Goal: Task Accomplishment & Management: Use online tool/utility

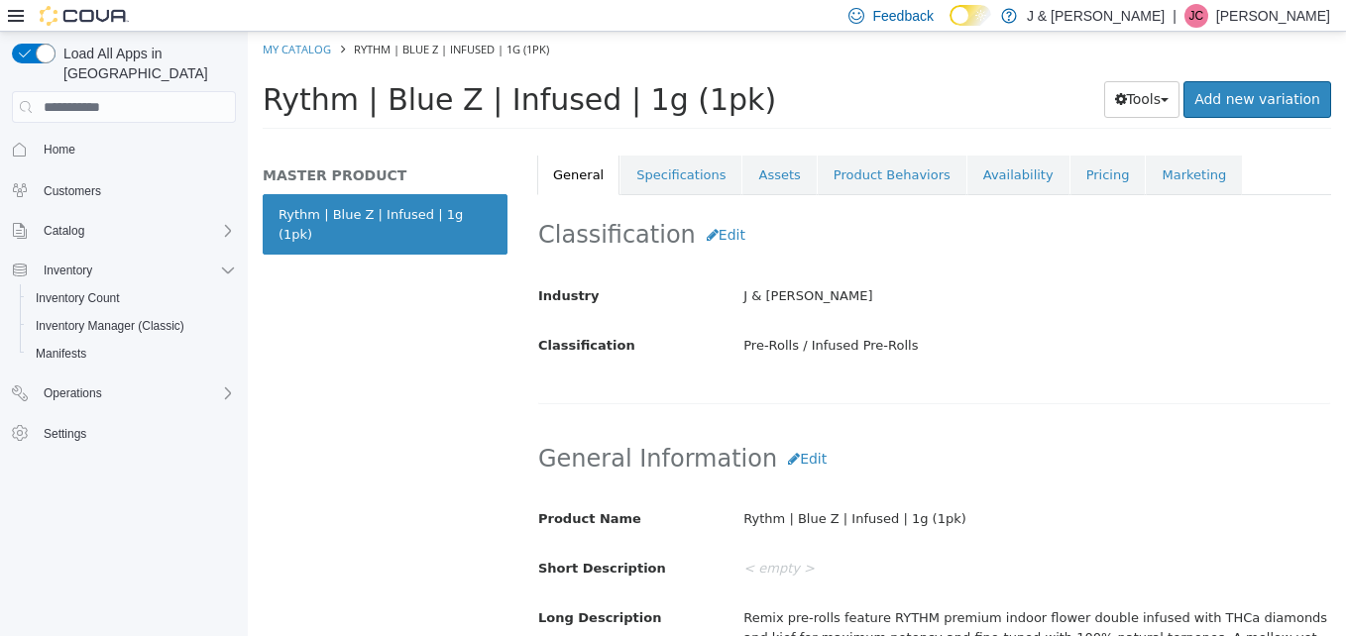
scroll to position [362, 0]
click at [671, 172] on link "Specifications" at bounding box center [681, 175] width 121 height 42
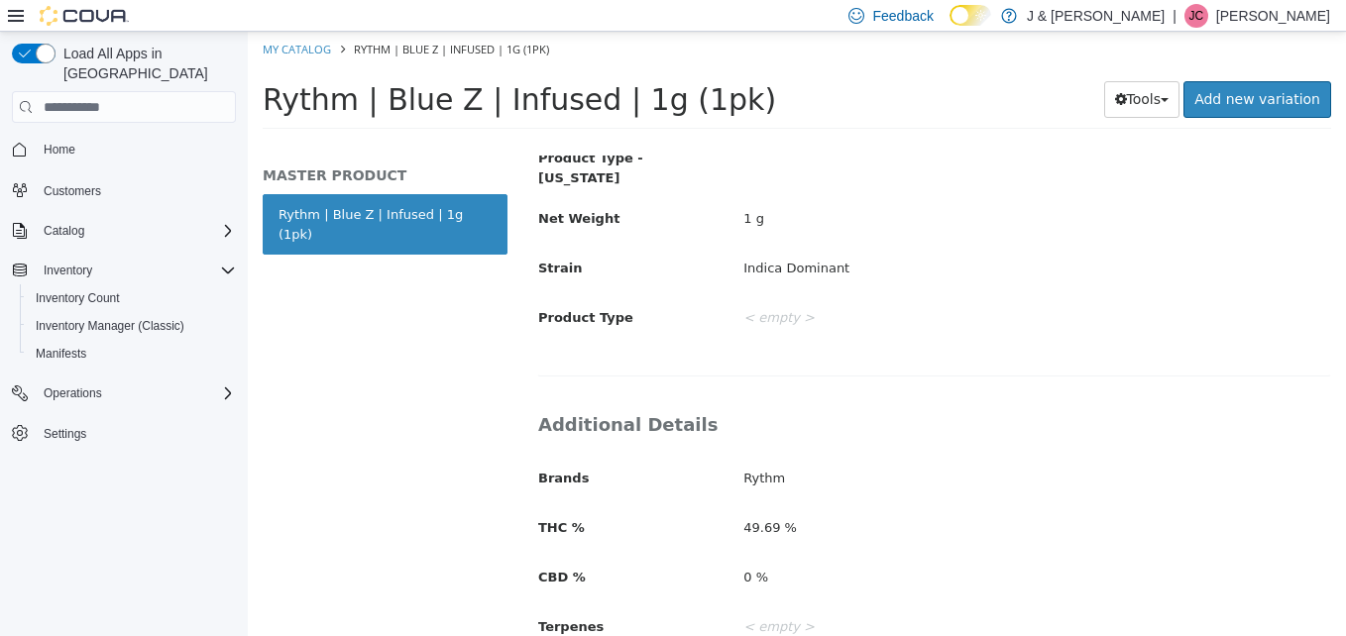
scroll to position [619, 0]
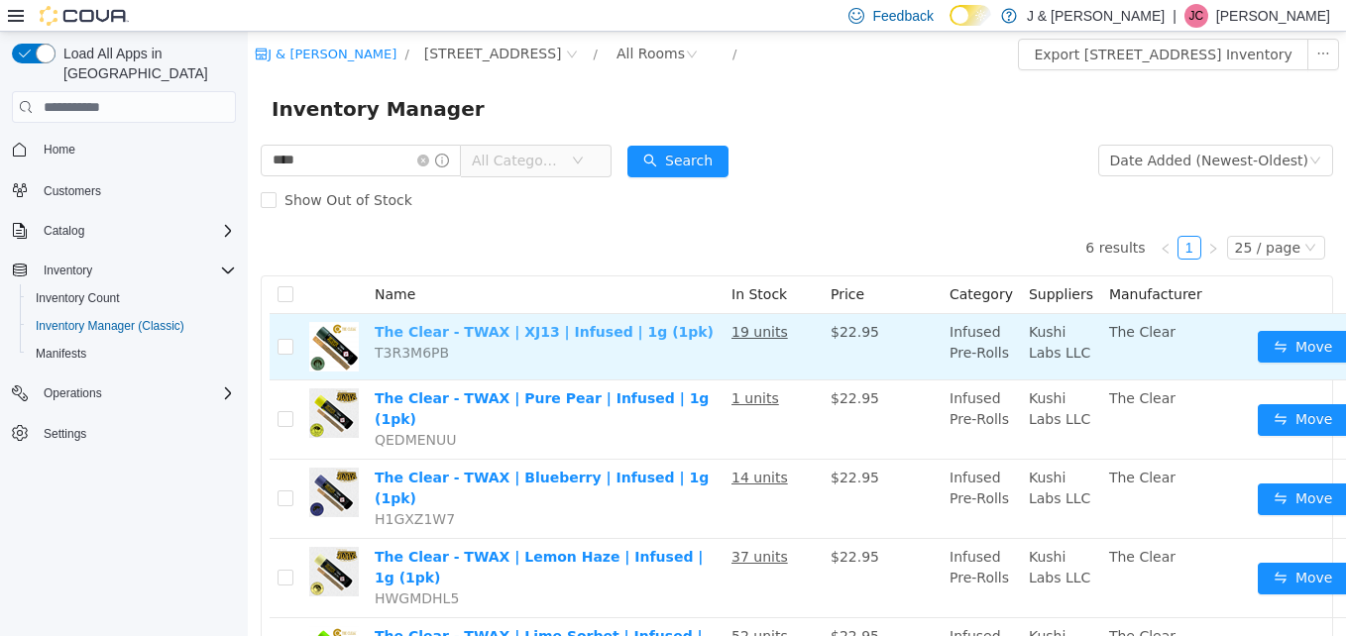
click at [457, 336] on link "The Clear - TWAX | XJ13 | Infused | 1g (1pk)" at bounding box center [544, 332] width 339 height 16
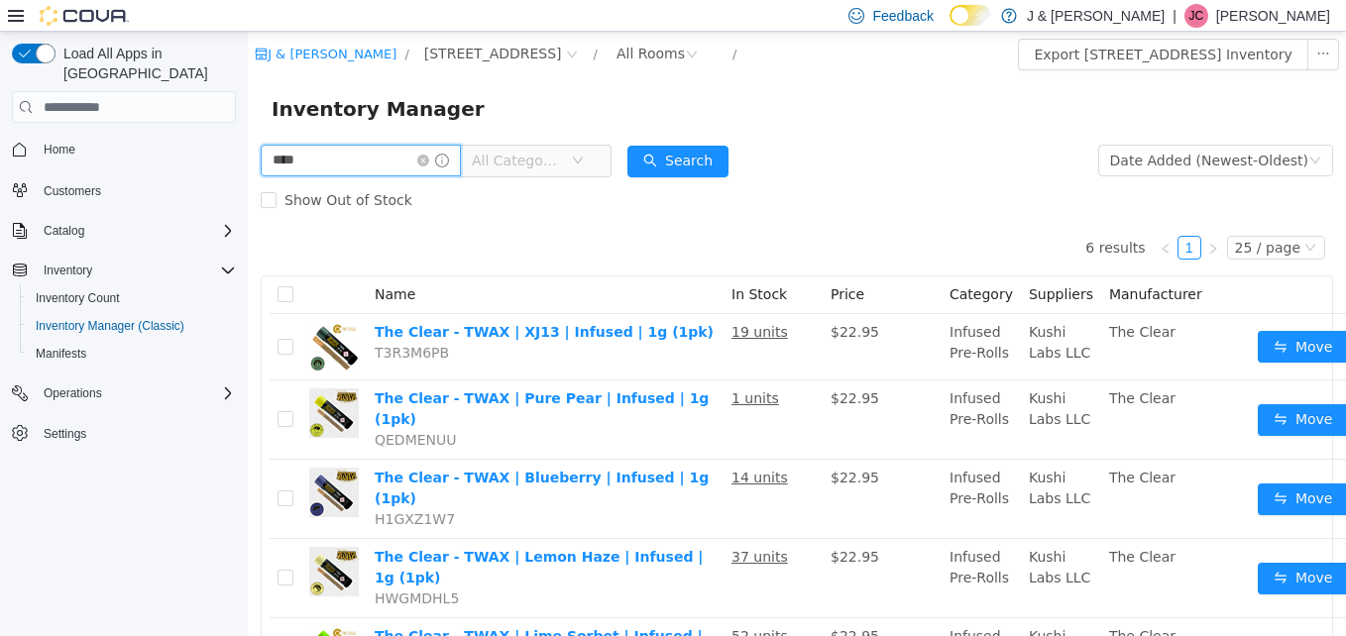
drag, startPoint x: 351, startPoint y: 162, endPoint x: 146, endPoint y: 133, distance: 207.2
click at [248, 133] on html "J & J Cannabis / 3055 Route 23, Oak Ridge / All Rooms / Export 3055 Route 23, O…" at bounding box center [797, 334] width 1098 height 605
type input "**********"
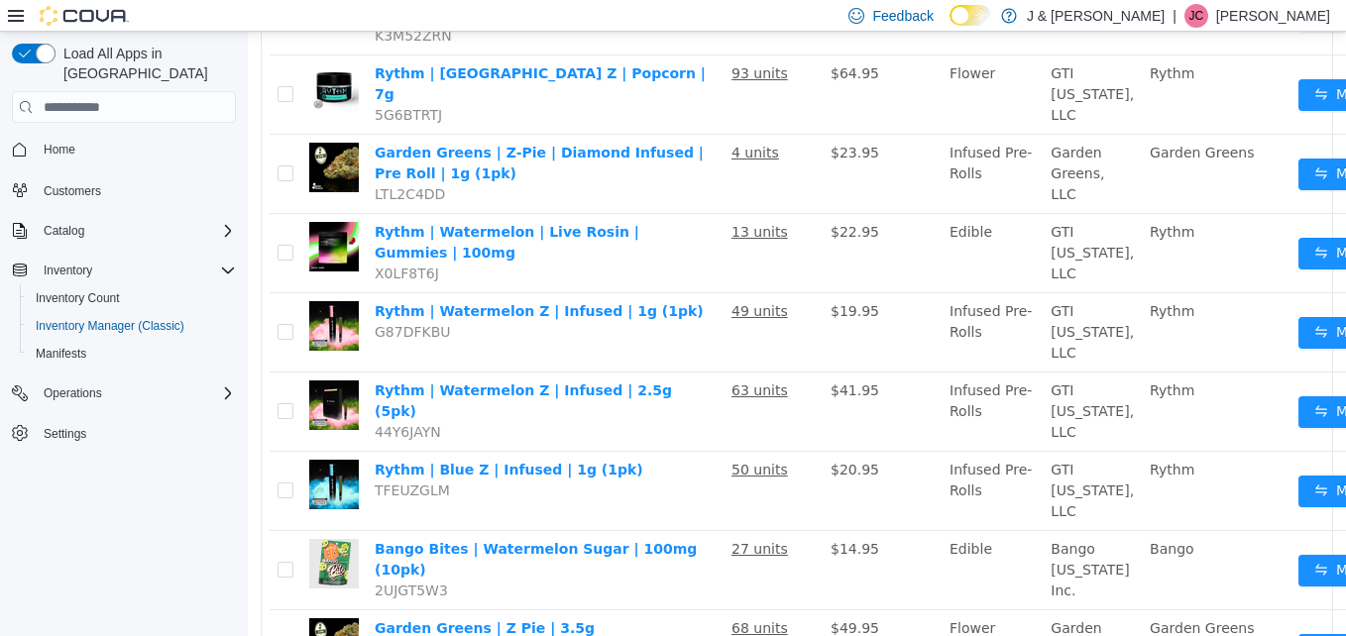
scroll to position [972, 0]
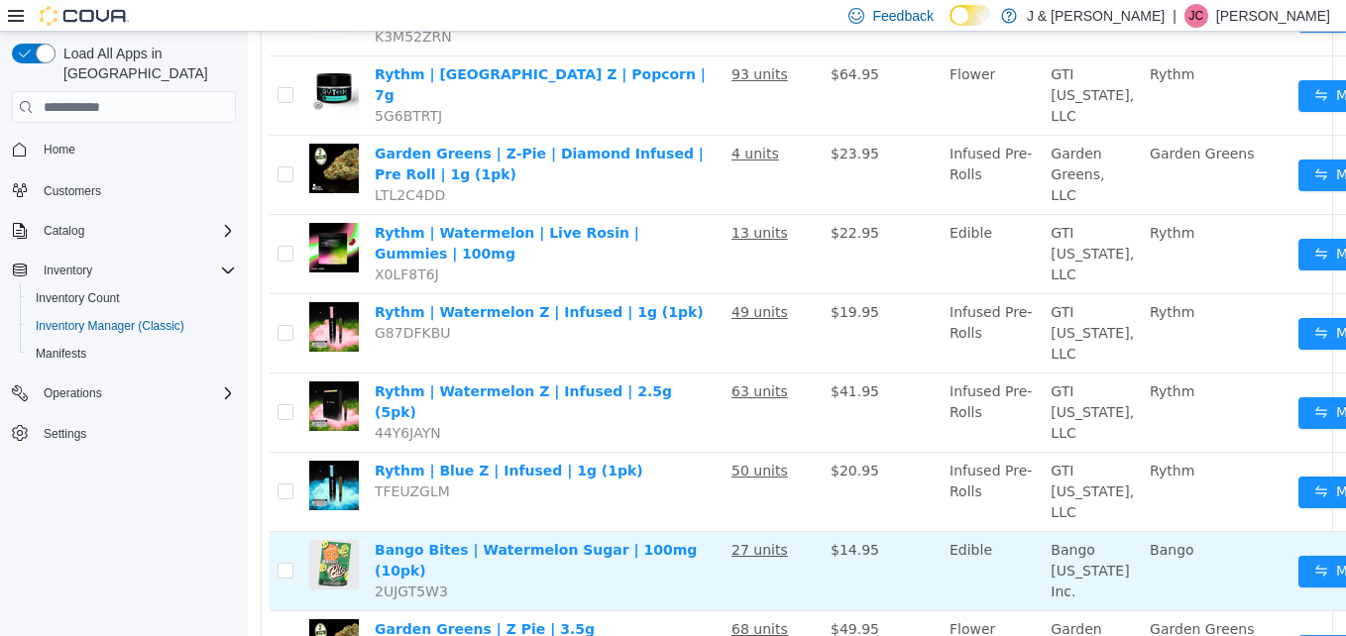
click at [525, 532] on td "Bango Bites | Watermelon Sugar | 100mg (10pk) 2UJGT5W3" at bounding box center [545, 571] width 357 height 79
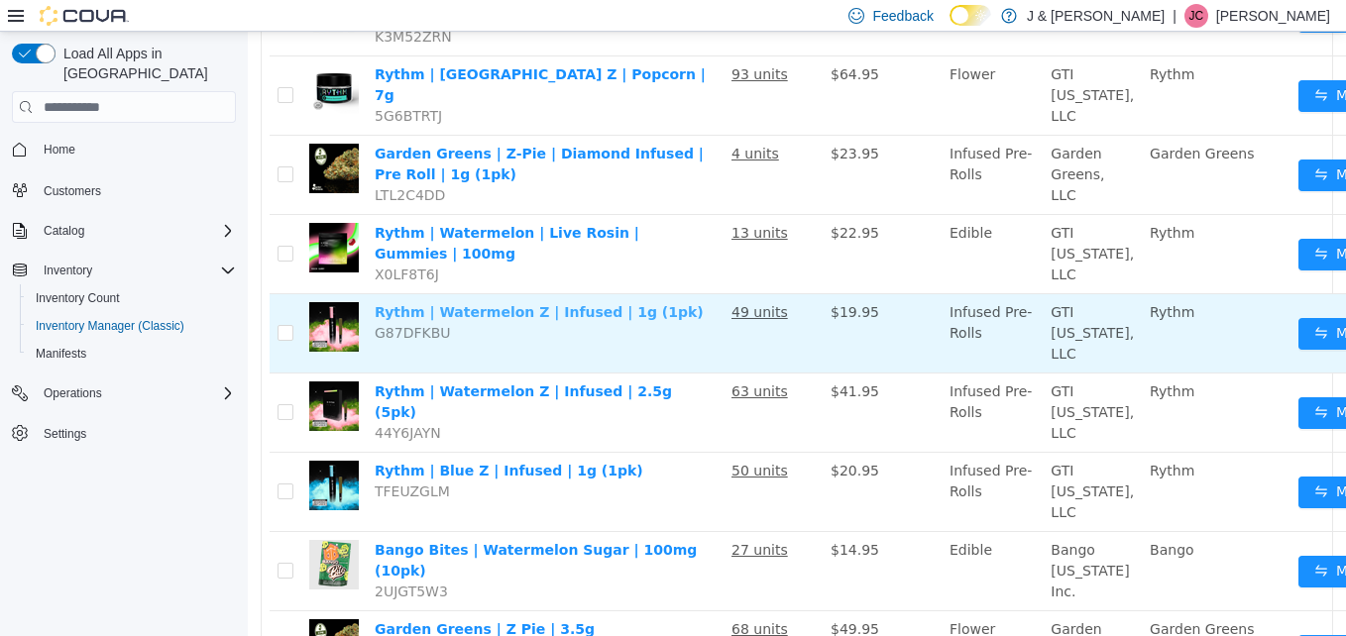
click at [580, 304] on link "Rythm | Watermelon Z | Infused | 1g (1pk)" at bounding box center [539, 312] width 329 height 16
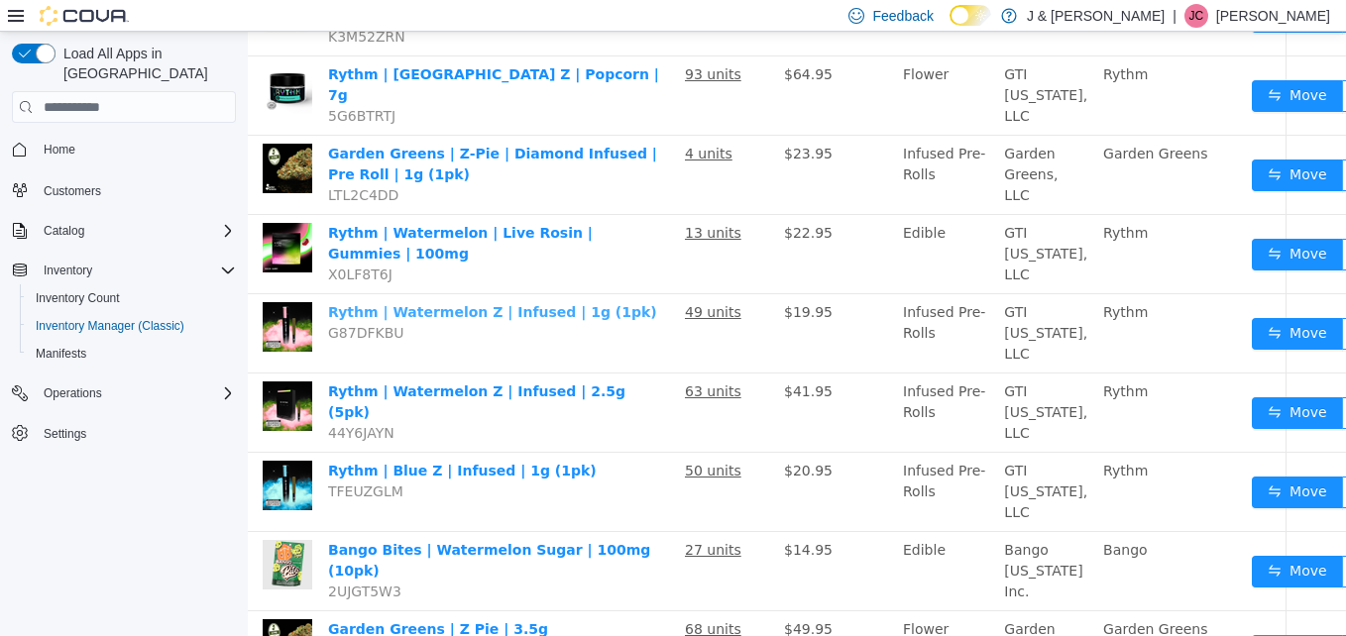
scroll to position [972, 73]
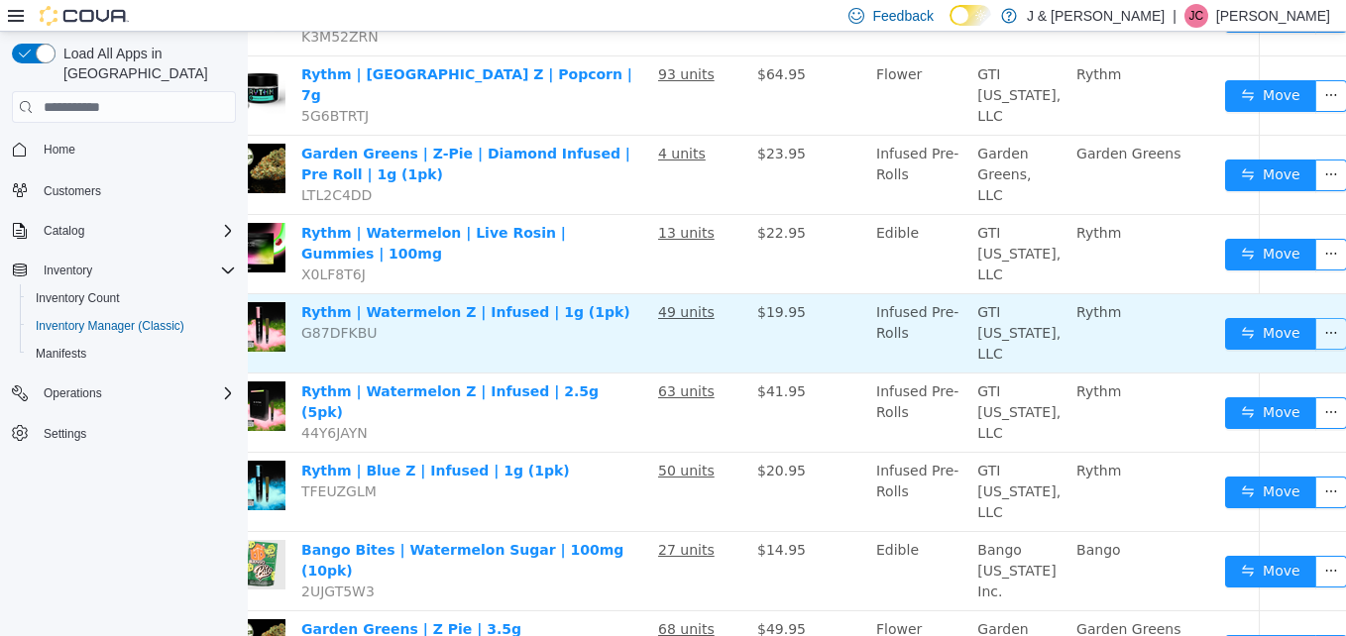
click at [1316, 318] on button "button" at bounding box center [1332, 334] width 32 height 32
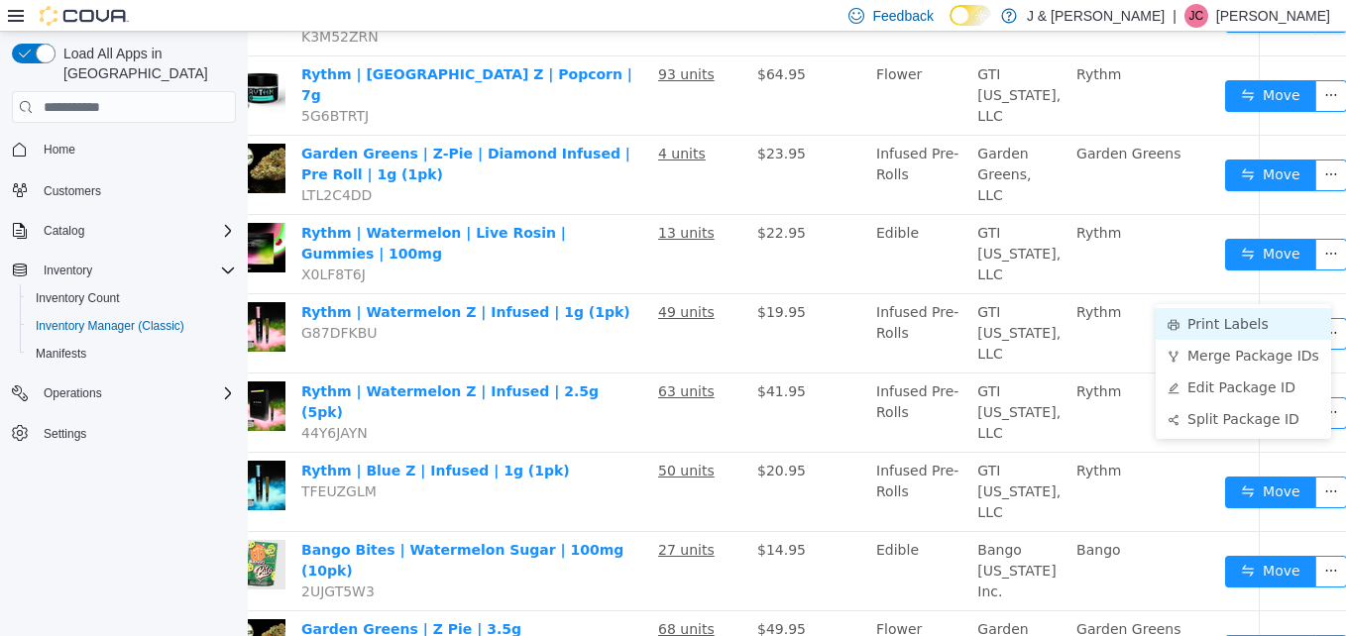
click at [1250, 318] on li "Print Labels" at bounding box center [1243, 324] width 175 height 32
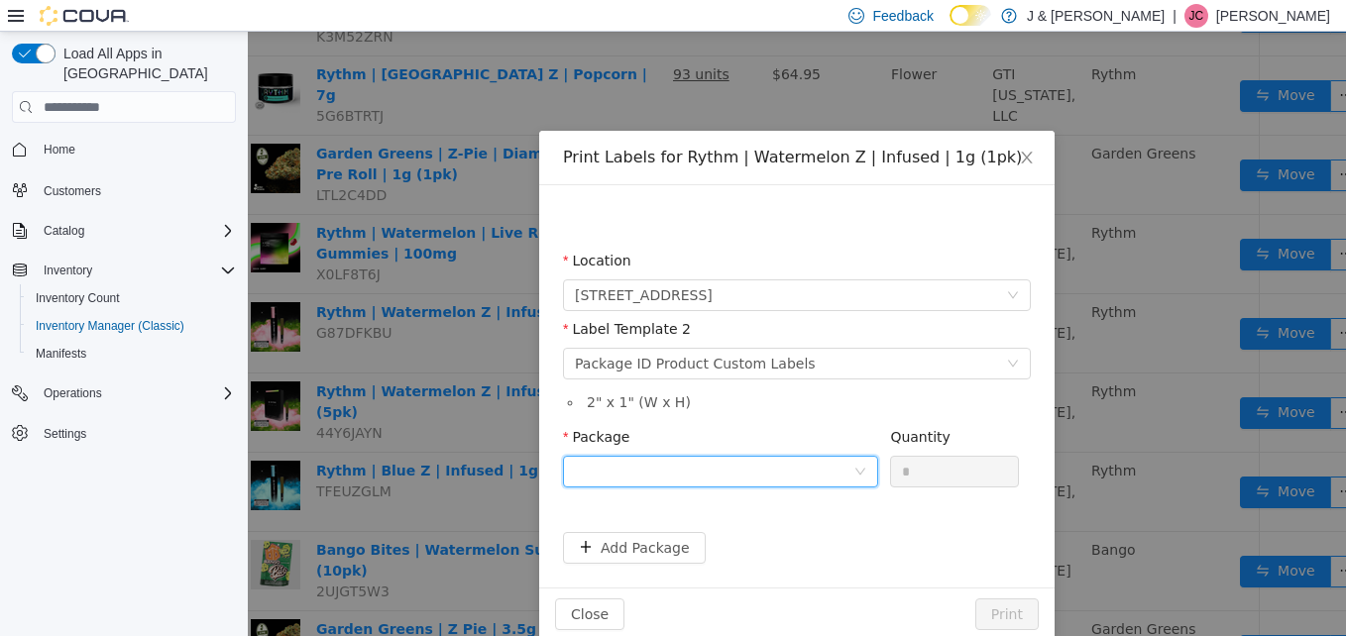
click at [729, 462] on div at bounding box center [714, 472] width 279 height 30
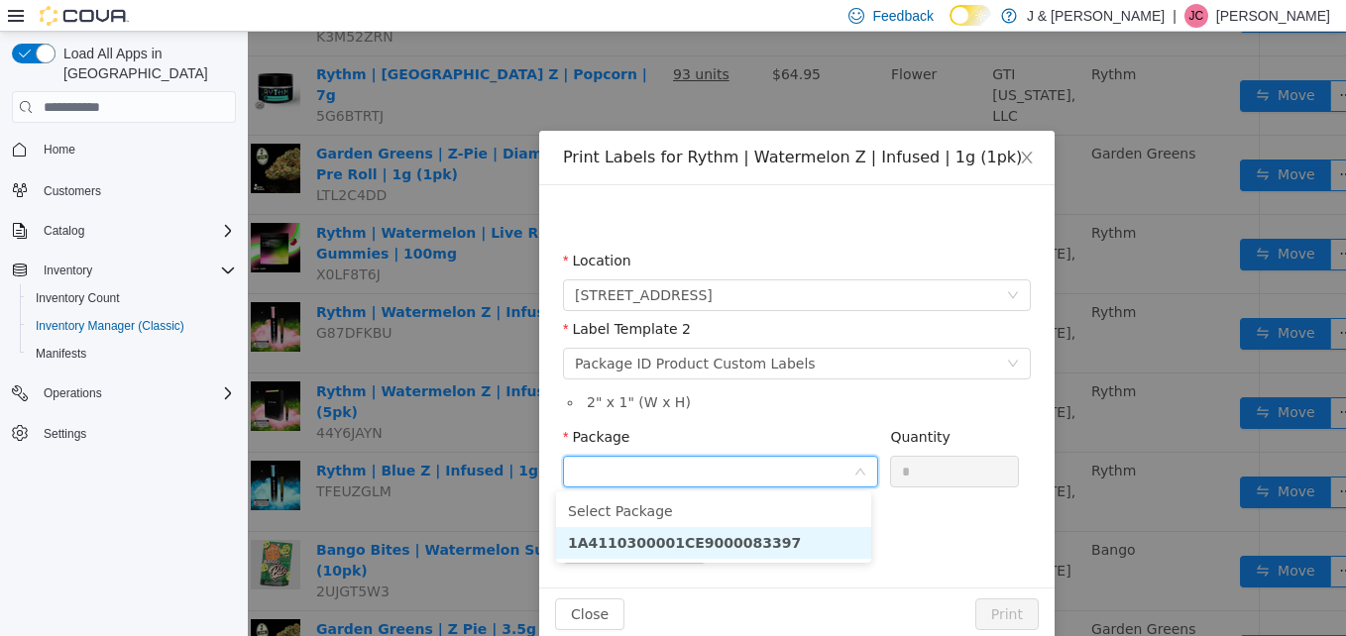
click at [735, 552] on li "1A4110300001CE9000083397" at bounding box center [713, 543] width 315 height 32
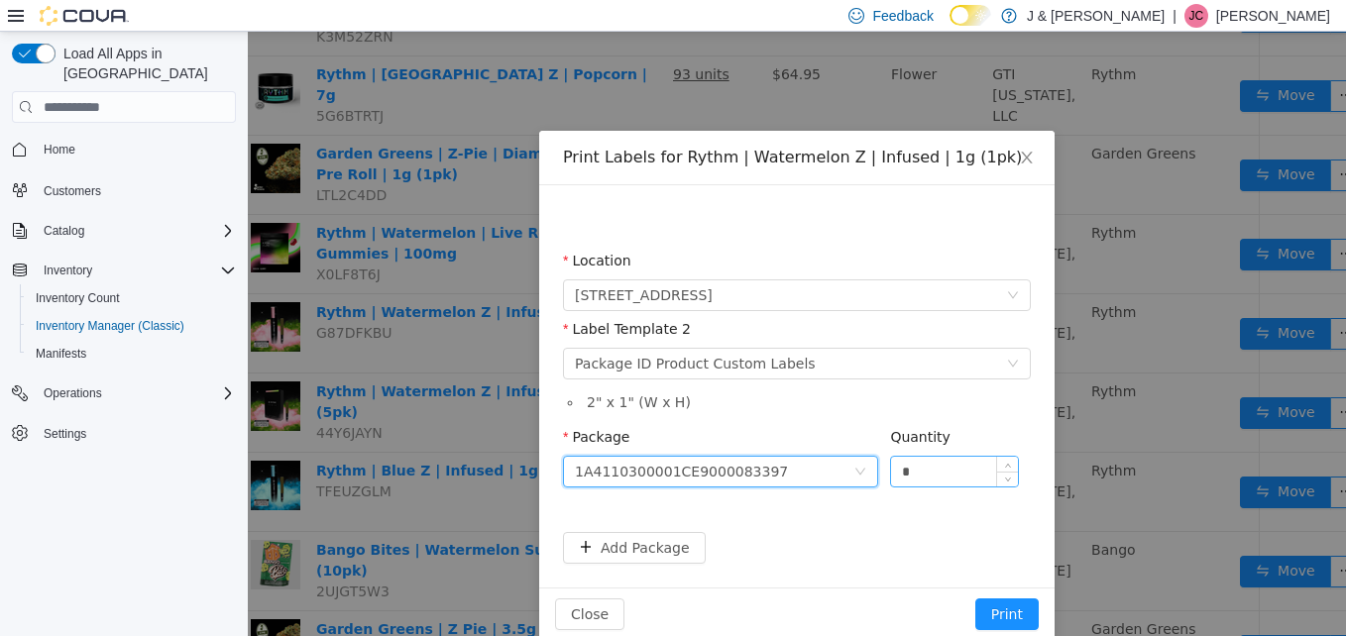
click at [928, 477] on input "*" at bounding box center [954, 472] width 127 height 30
type input "**"
click at [975, 599] on button "Print" at bounding box center [1006, 615] width 63 height 32
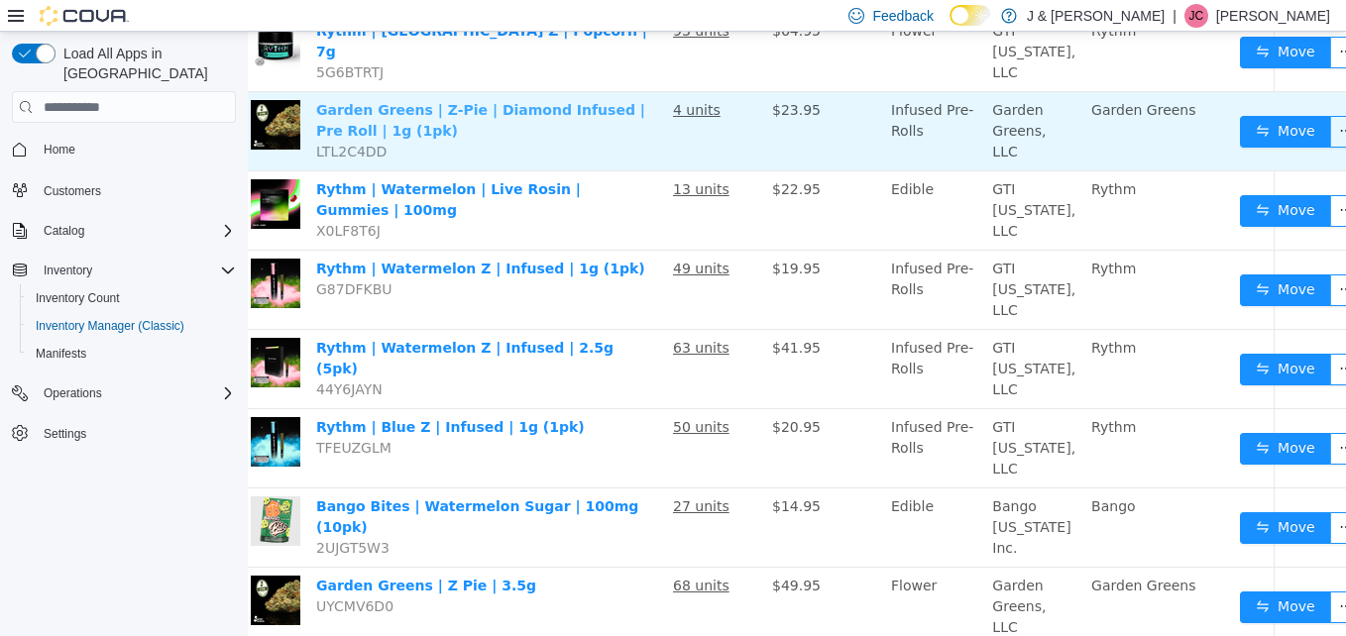
scroll to position [0, 58]
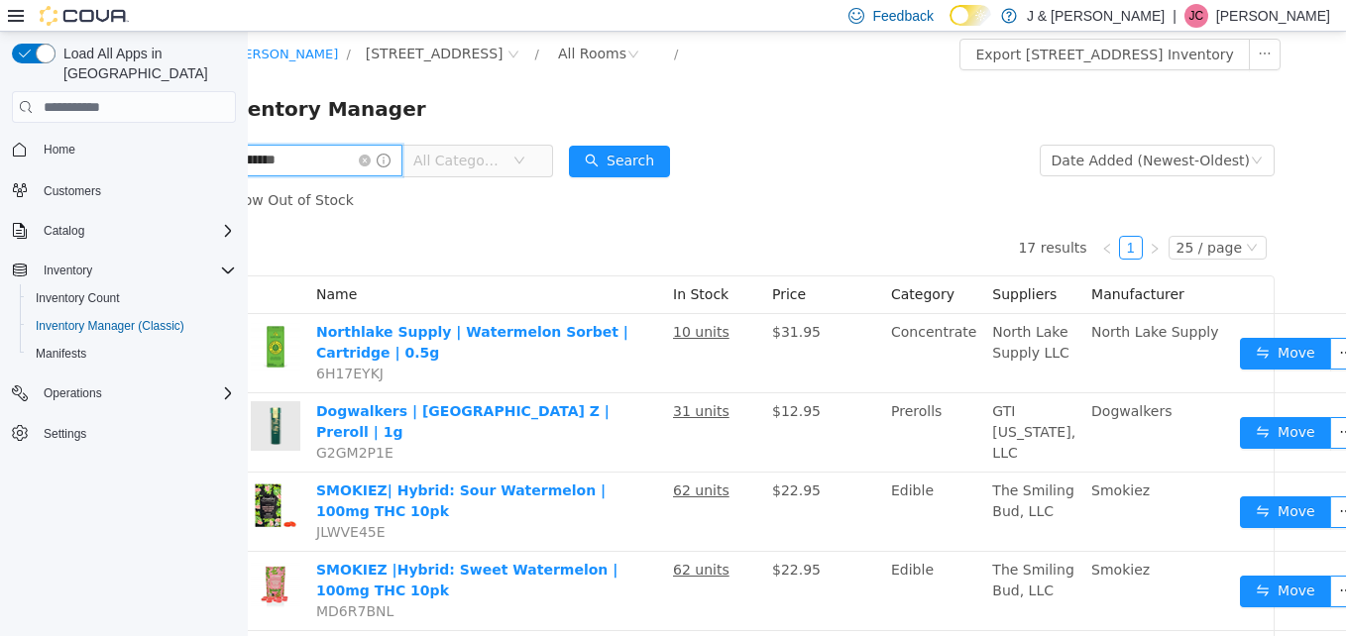
click at [308, 163] on input "**********" at bounding box center [302, 161] width 200 height 32
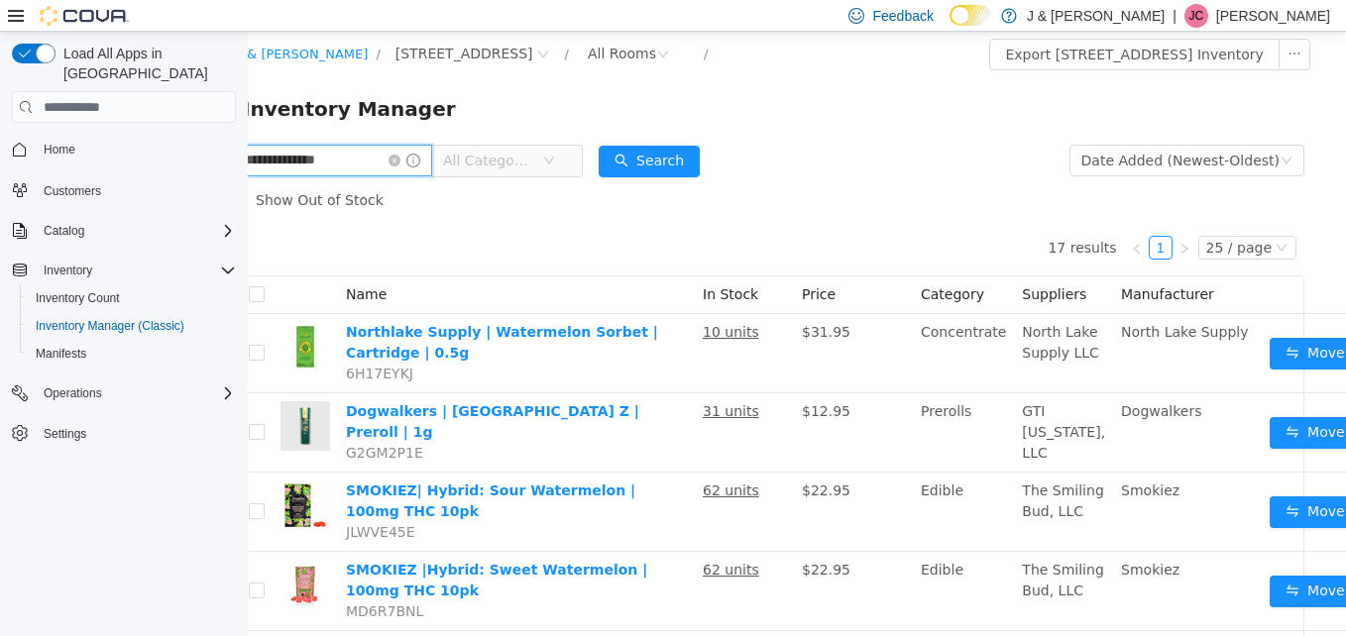
type input "**********"
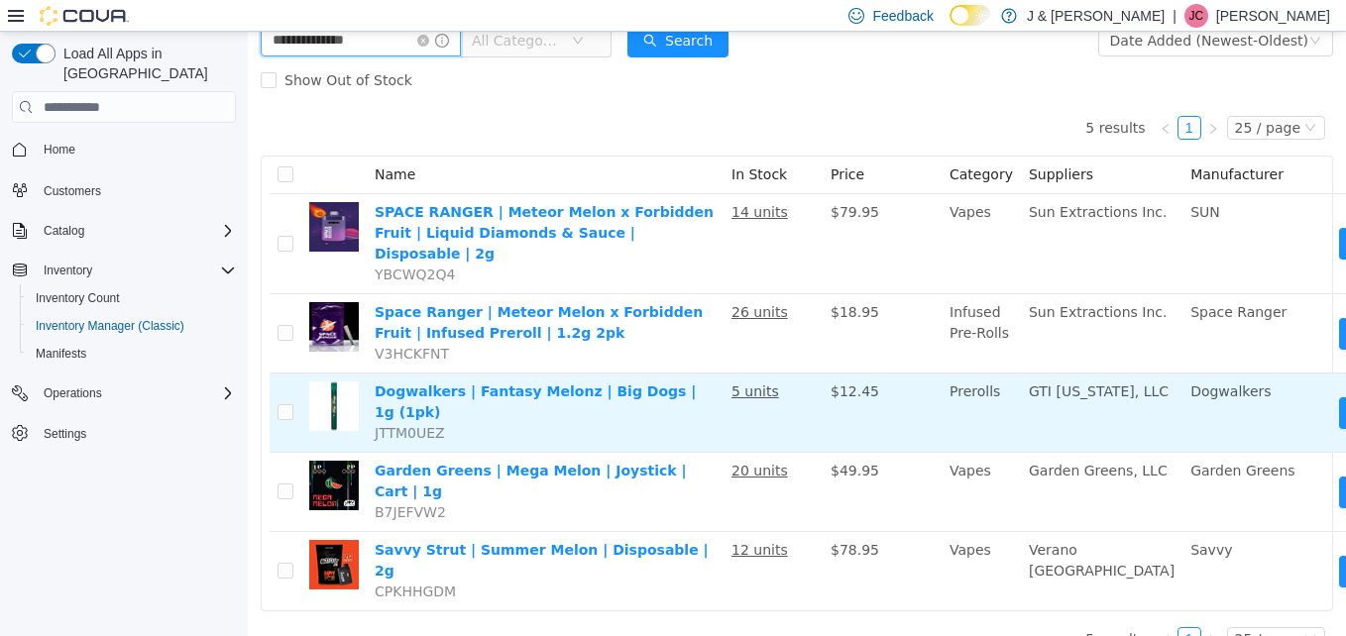
scroll to position [110, 56]
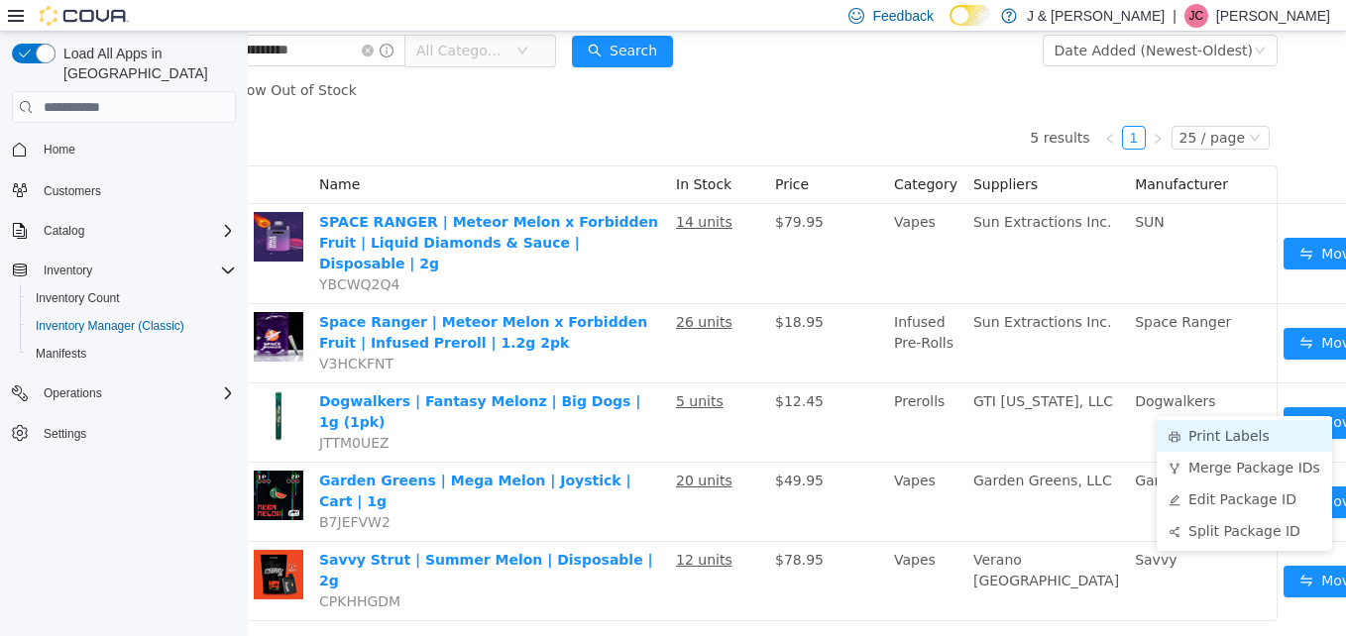
click at [1253, 425] on li "Print Labels" at bounding box center [1244, 436] width 175 height 32
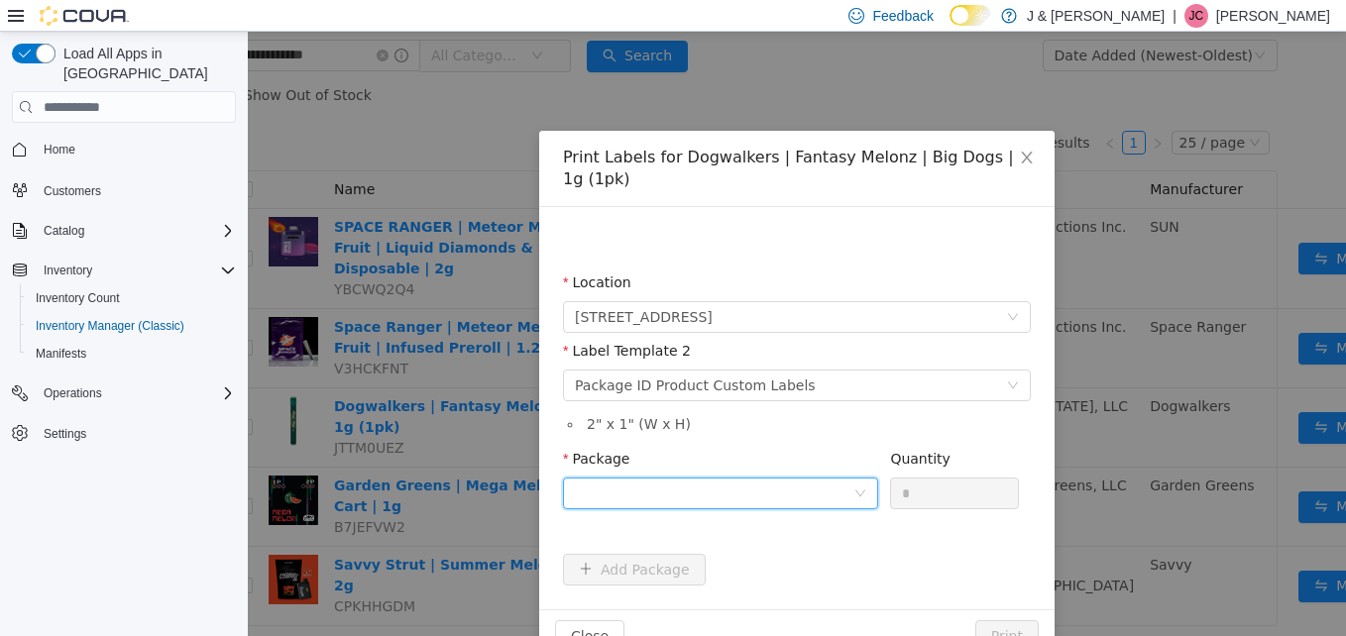
click at [698, 486] on div at bounding box center [714, 494] width 279 height 30
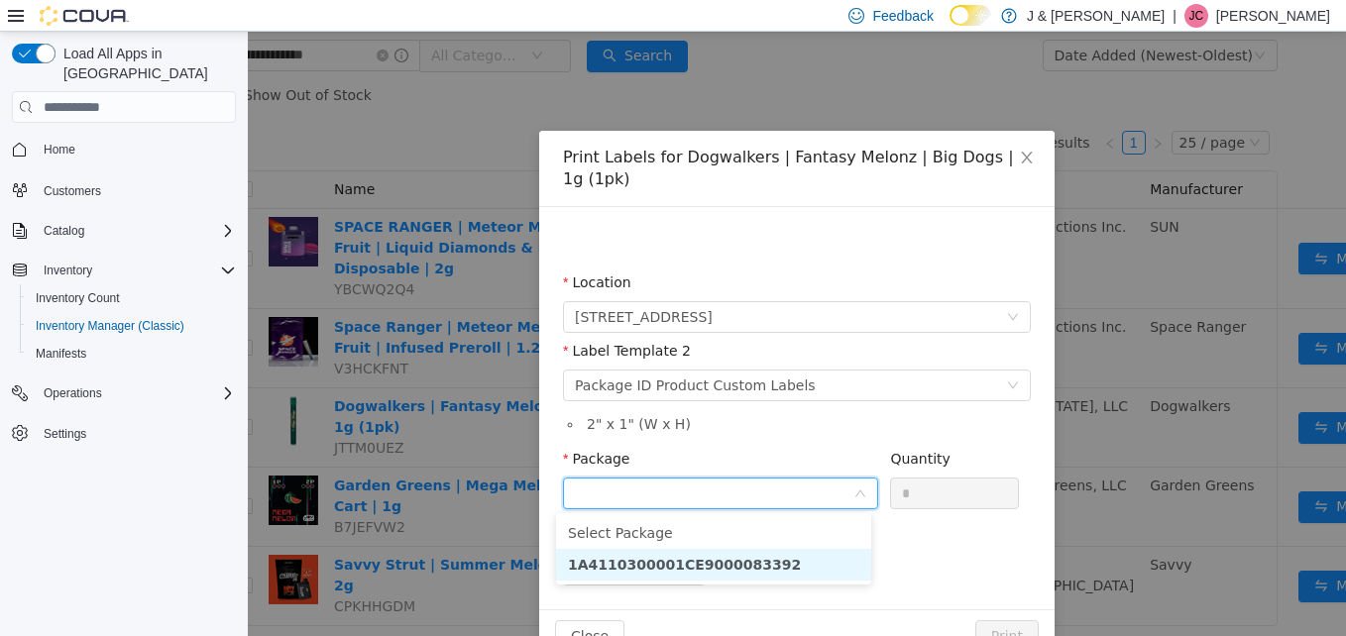
click at [691, 564] on strong "1A4110300001CE9000083392" at bounding box center [684, 565] width 233 height 16
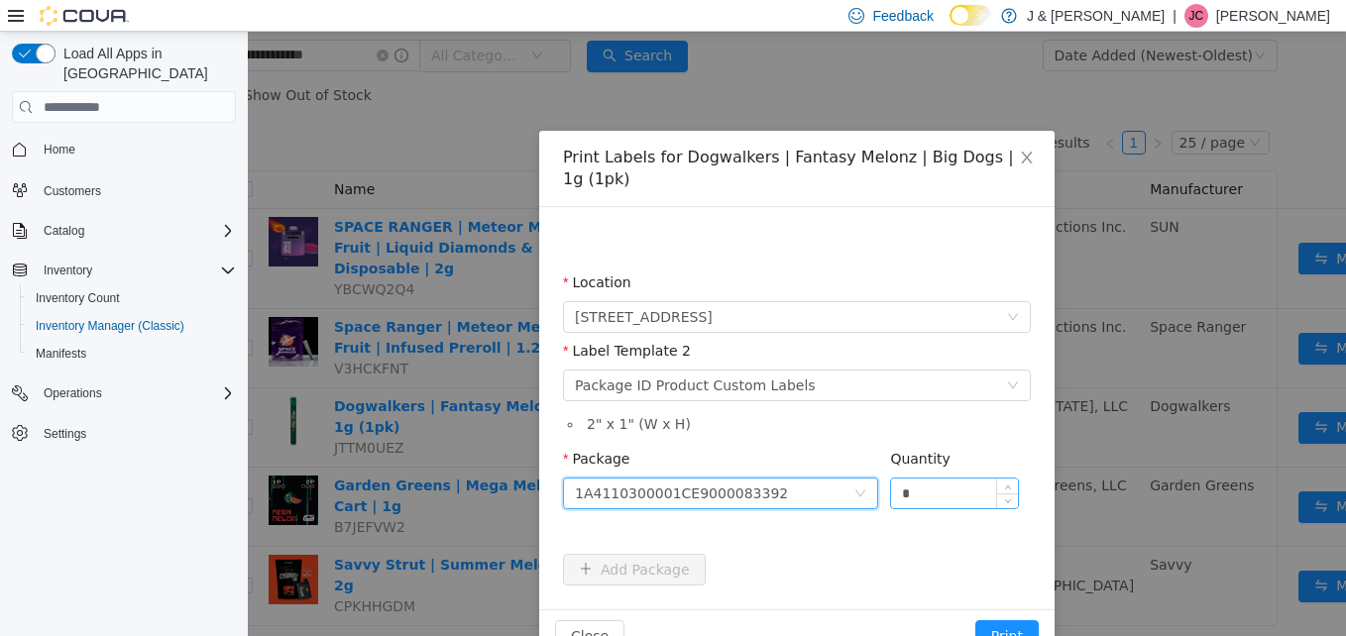
click at [919, 501] on input "*" at bounding box center [954, 494] width 127 height 30
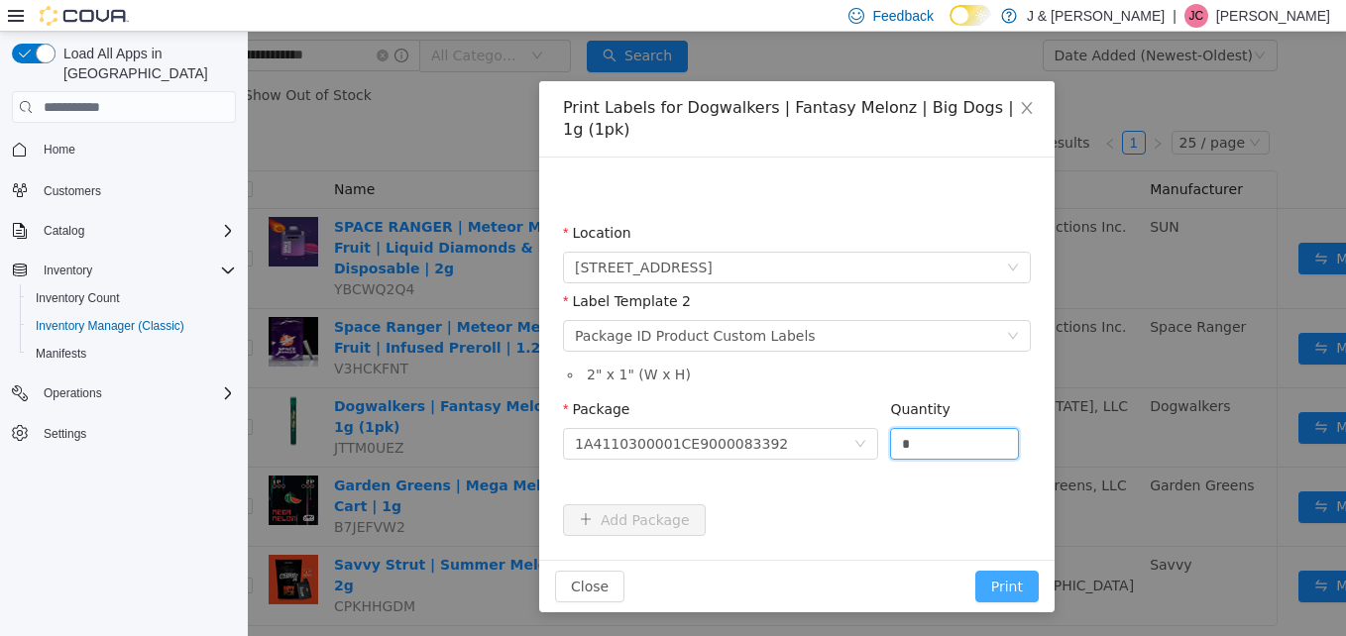
type input "*"
click at [989, 586] on button "Print" at bounding box center [1006, 587] width 63 height 32
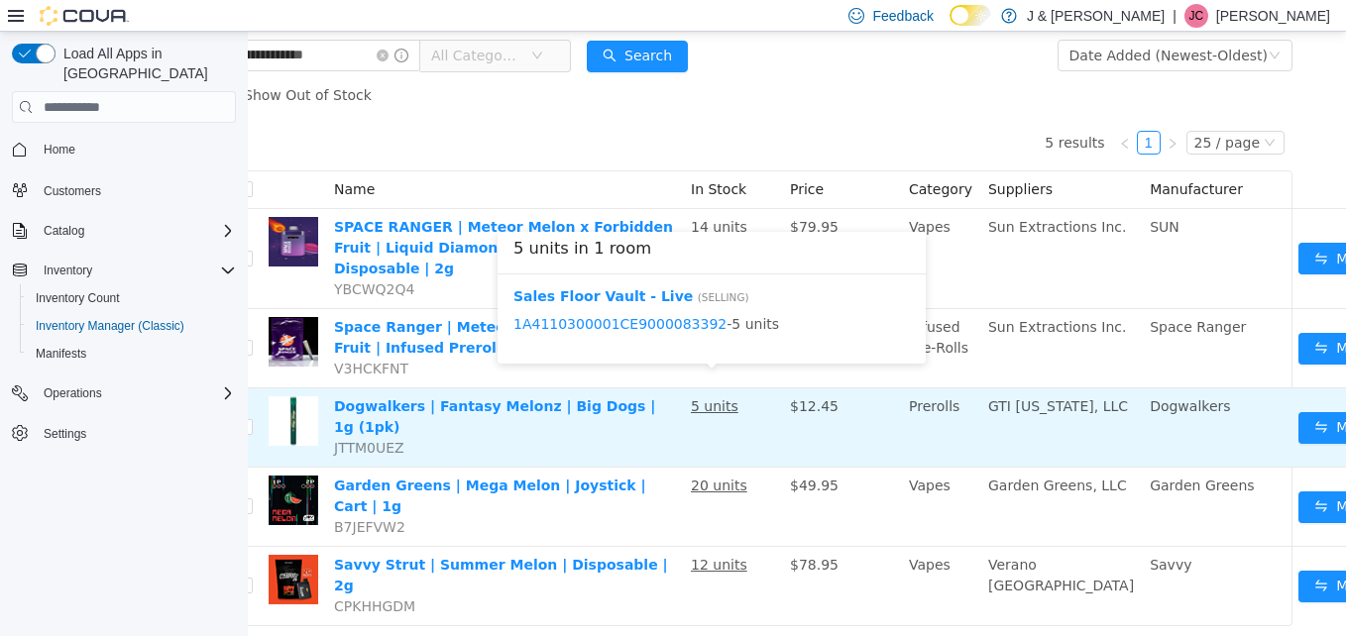
scroll to position [120, 41]
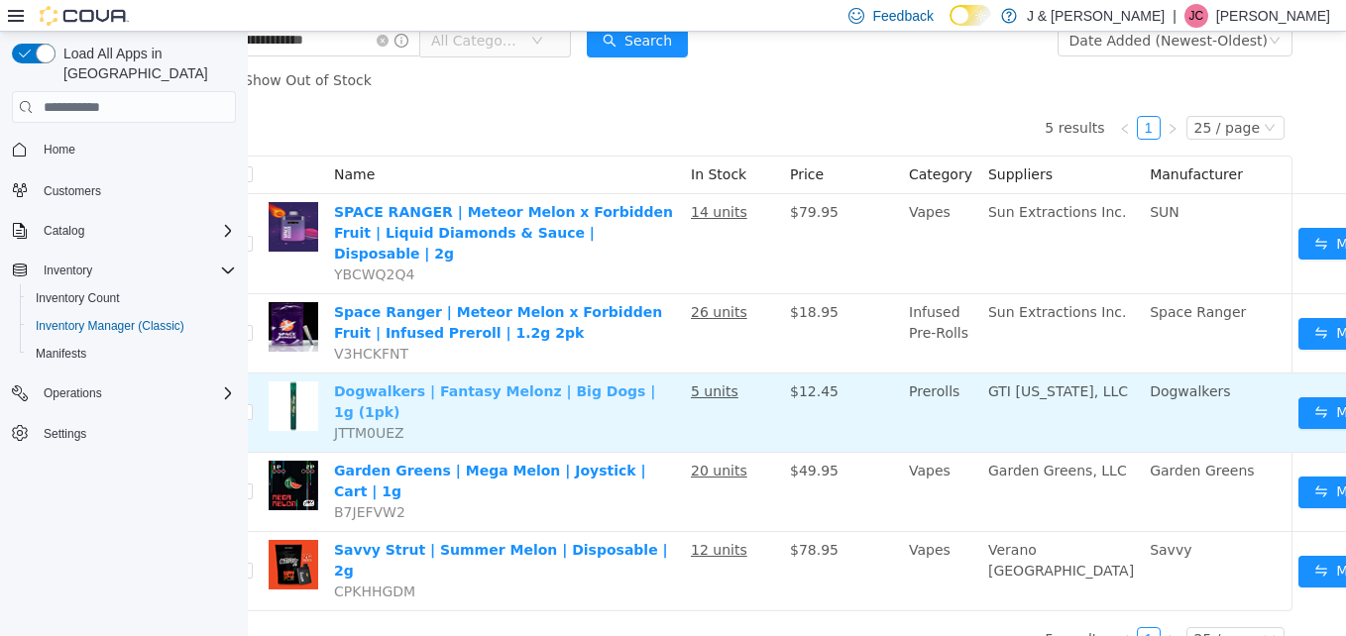
click at [541, 384] on link "Dogwalkers | Fantasy Melonz | Big Dogs | 1g (1pk)" at bounding box center [494, 402] width 321 height 37
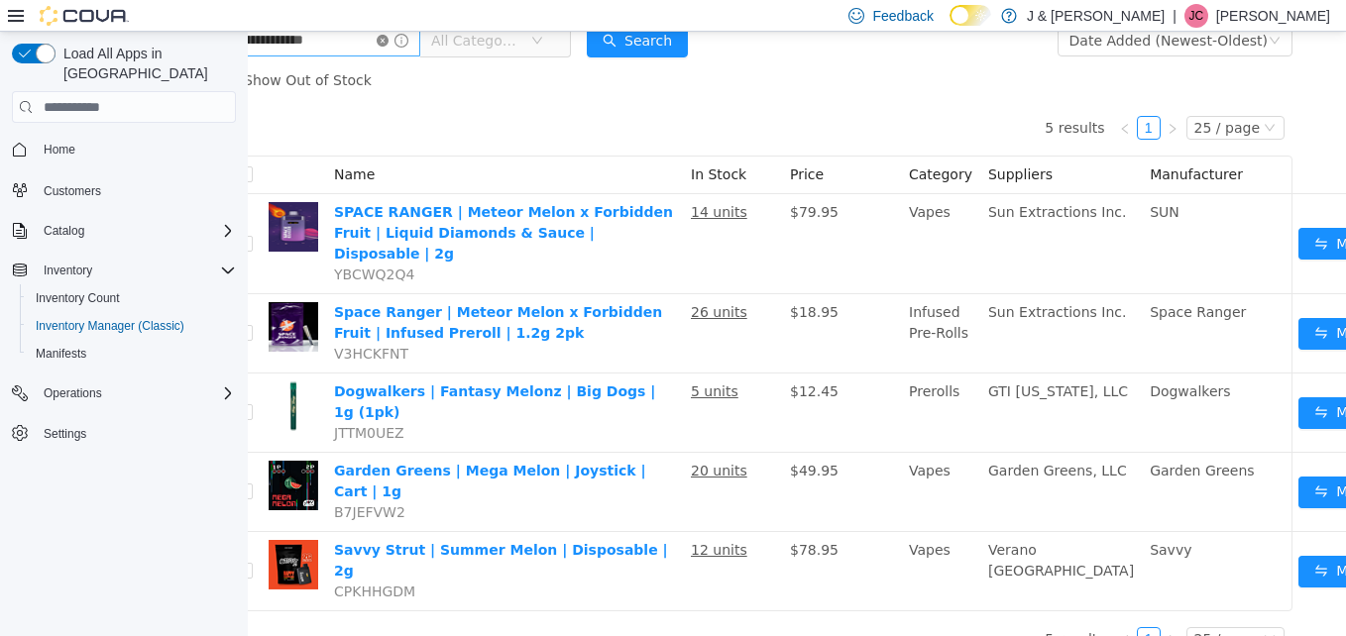
click at [389, 43] on icon "icon: close-circle" at bounding box center [383, 41] width 12 height 12
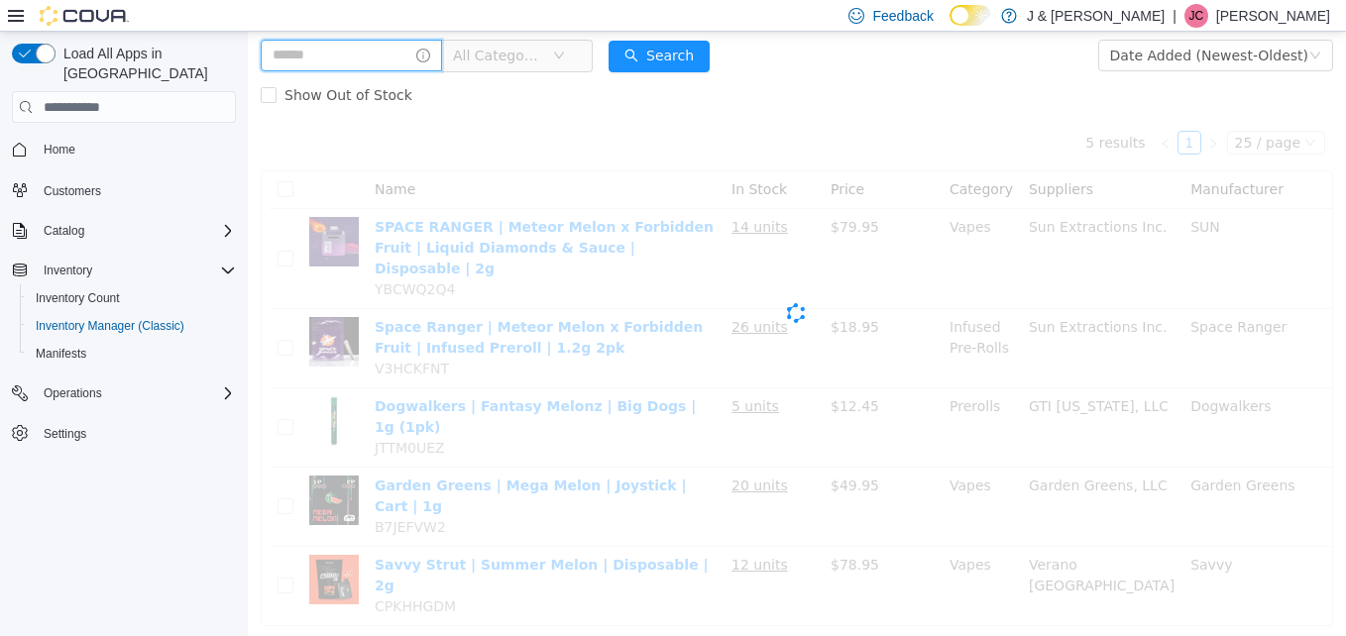
click at [352, 48] on input "text" at bounding box center [351, 56] width 181 height 32
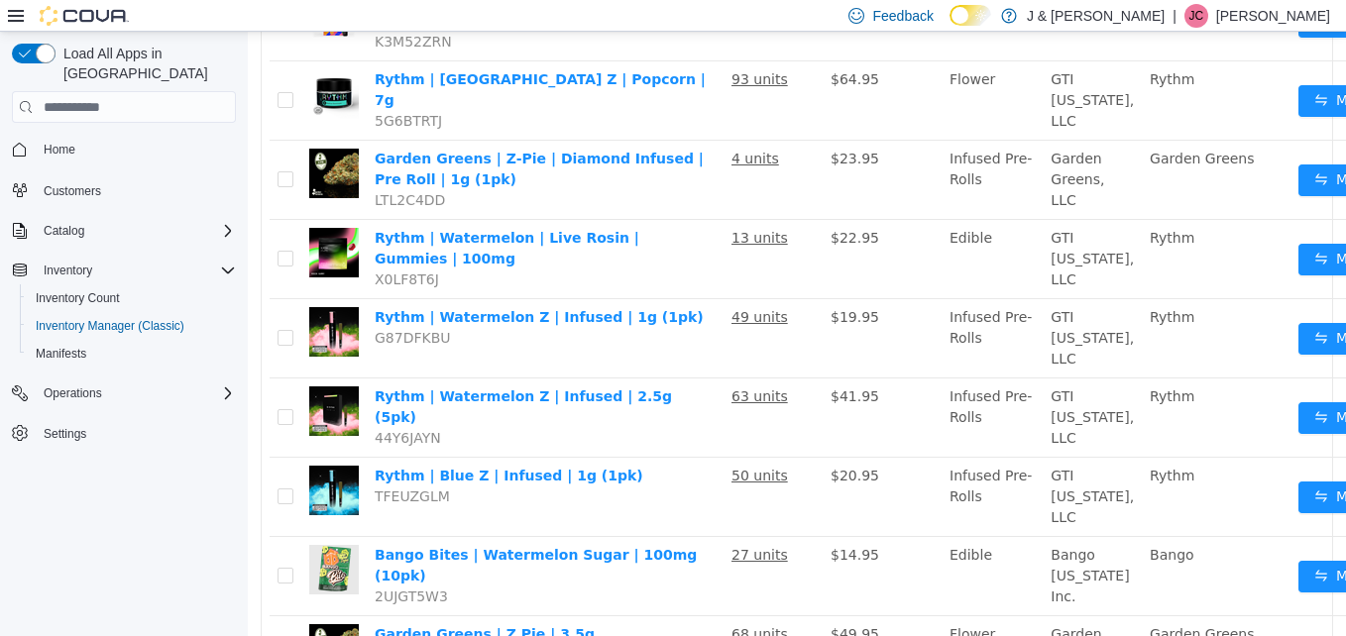
scroll to position [1015, 0]
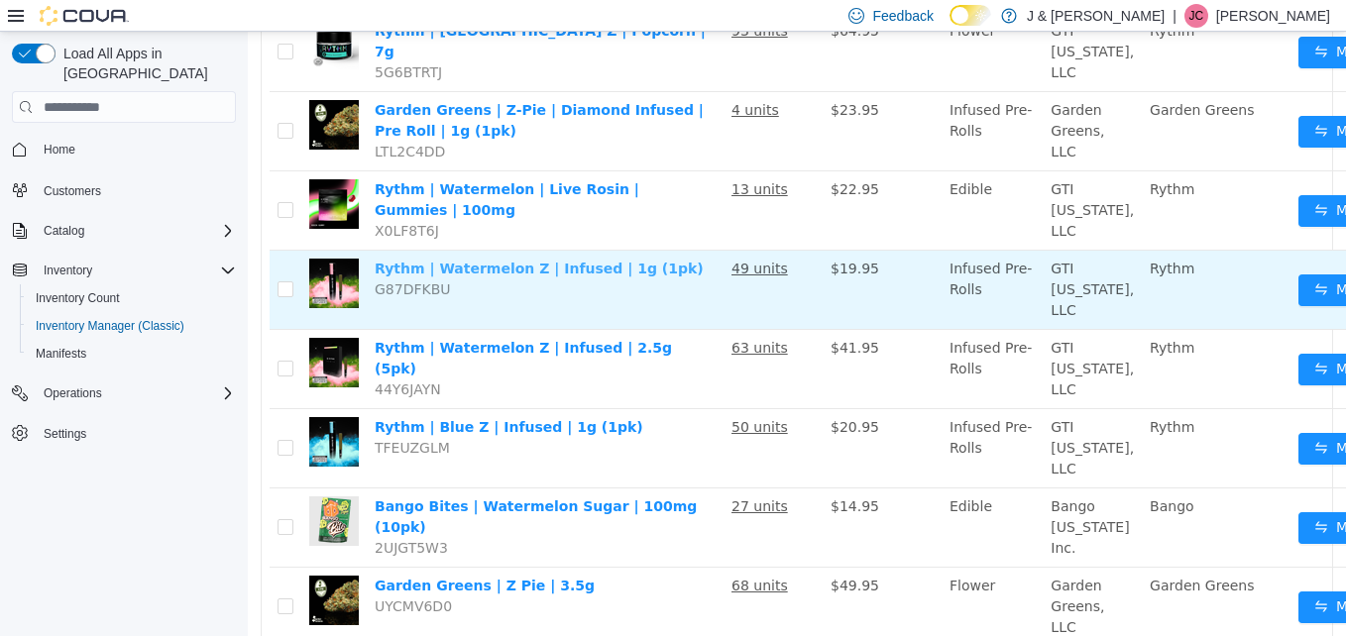
click at [593, 261] on link "Rythm | Watermelon Z | Infused | 1g (1pk)" at bounding box center [539, 269] width 329 height 16
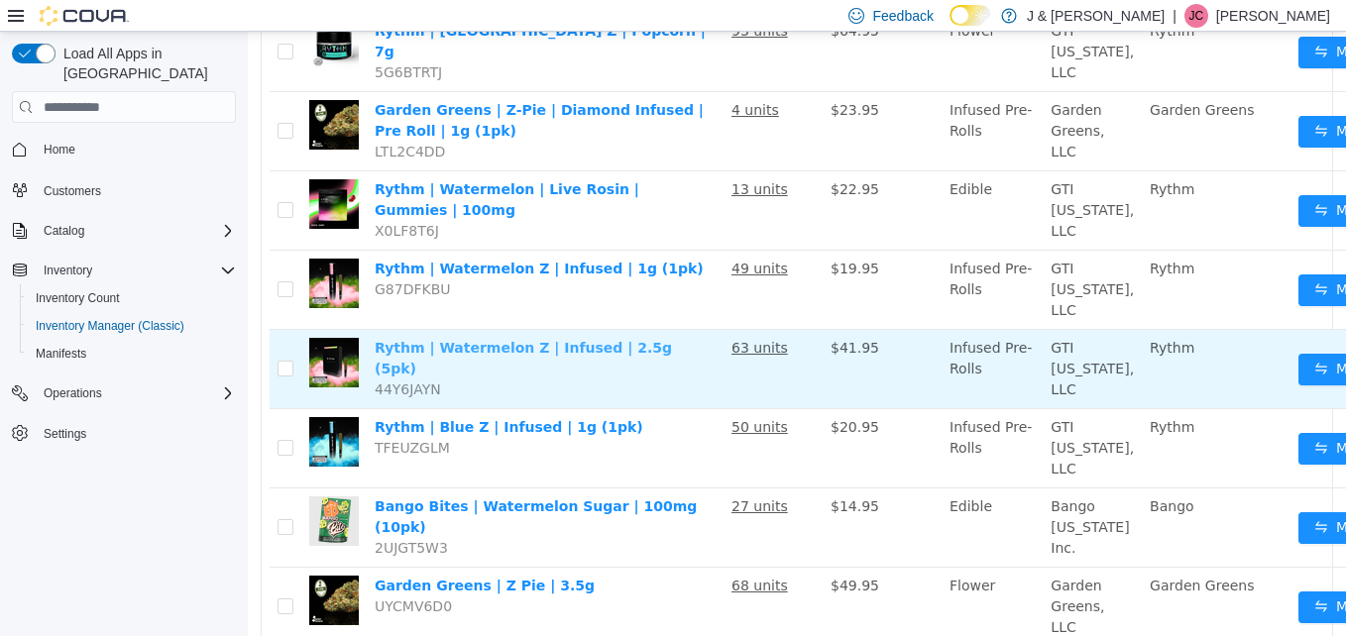
click at [527, 340] on link "Rythm | Watermelon Z | Infused | 2.5g (5pk)" at bounding box center [523, 358] width 297 height 37
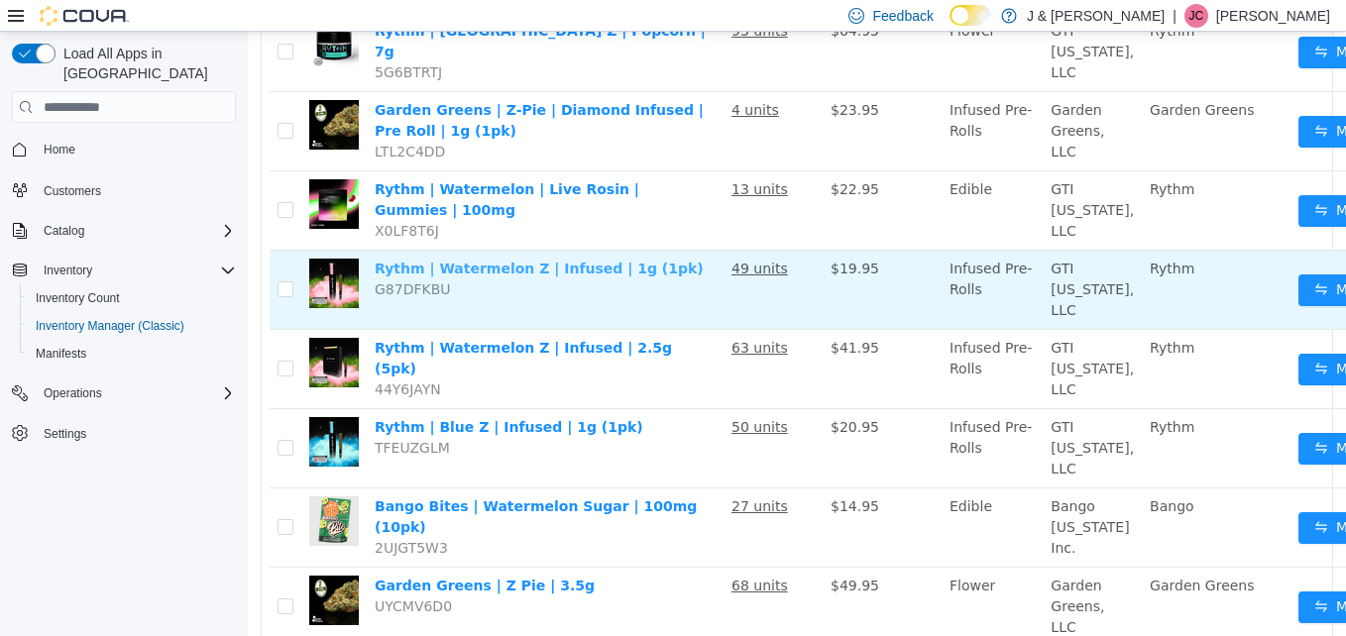
click at [577, 261] on link "Rythm | Watermelon Z | Infused | 1g (1pk)" at bounding box center [539, 269] width 329 height 16
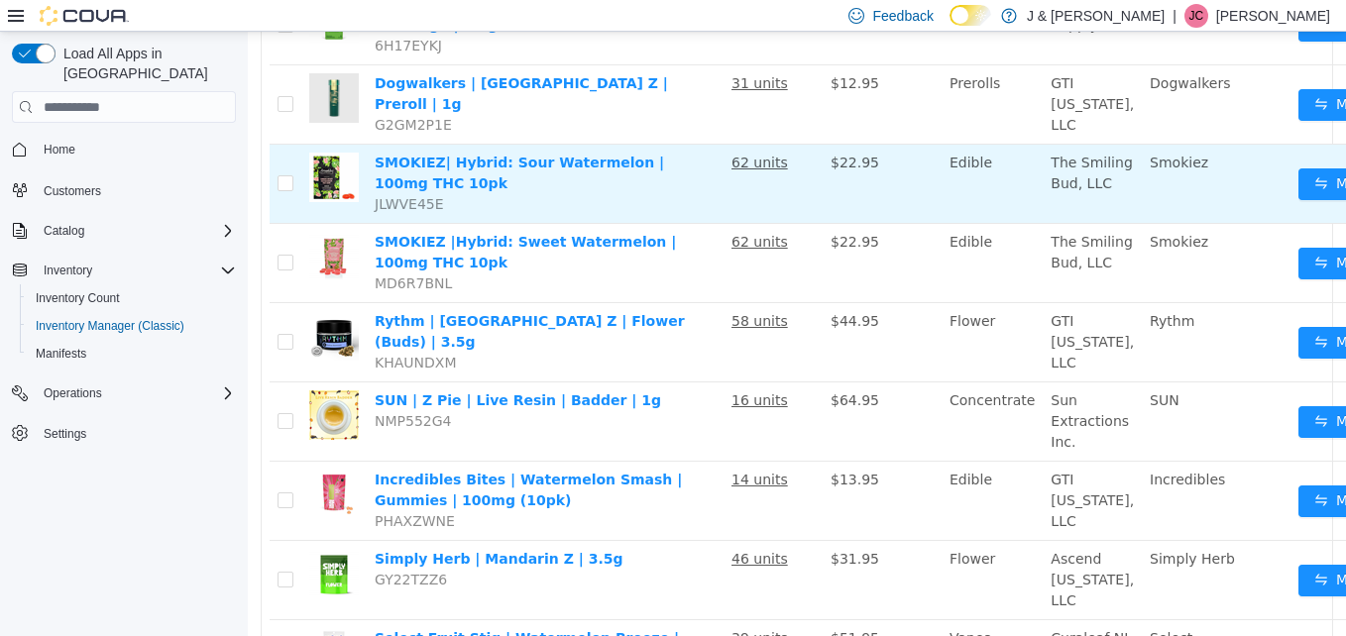
scroll to position [0, 0]
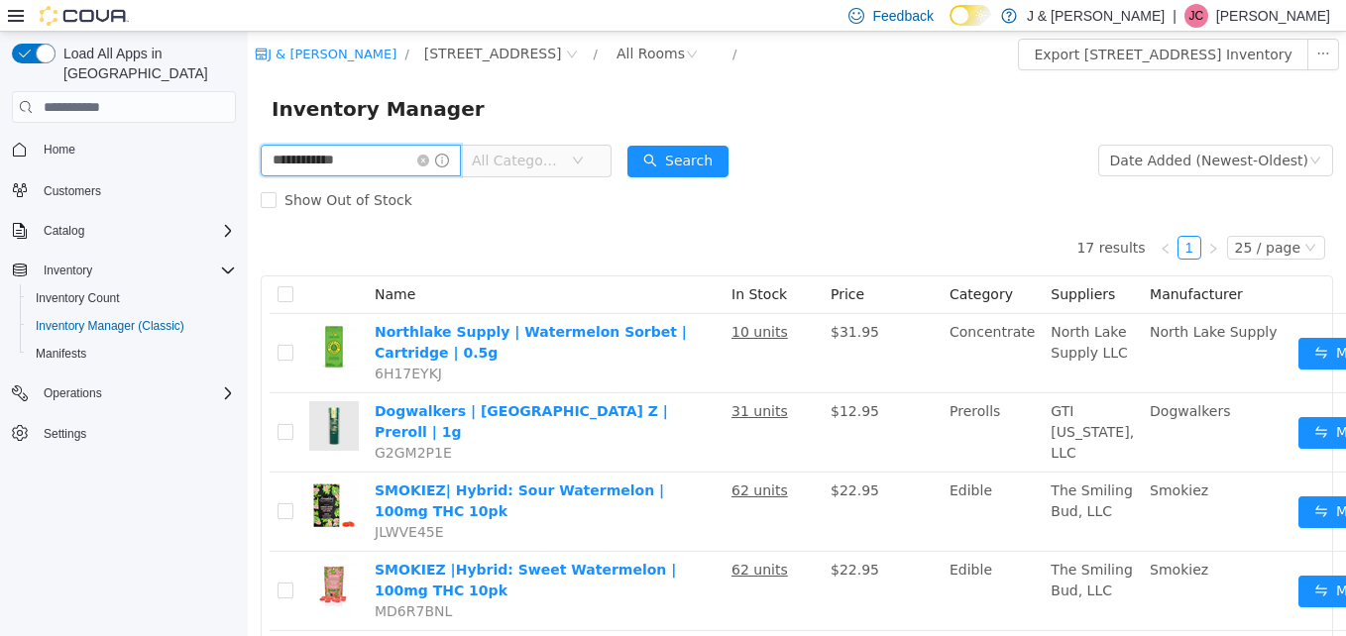
drag, startPoint x: 422, startPoint y: 169, endPoint x: 141, endPoint y: 171, distance: 281.5
click at [248, 171] on html "**********" at bounding box center [797, 334] width 1098 height 605
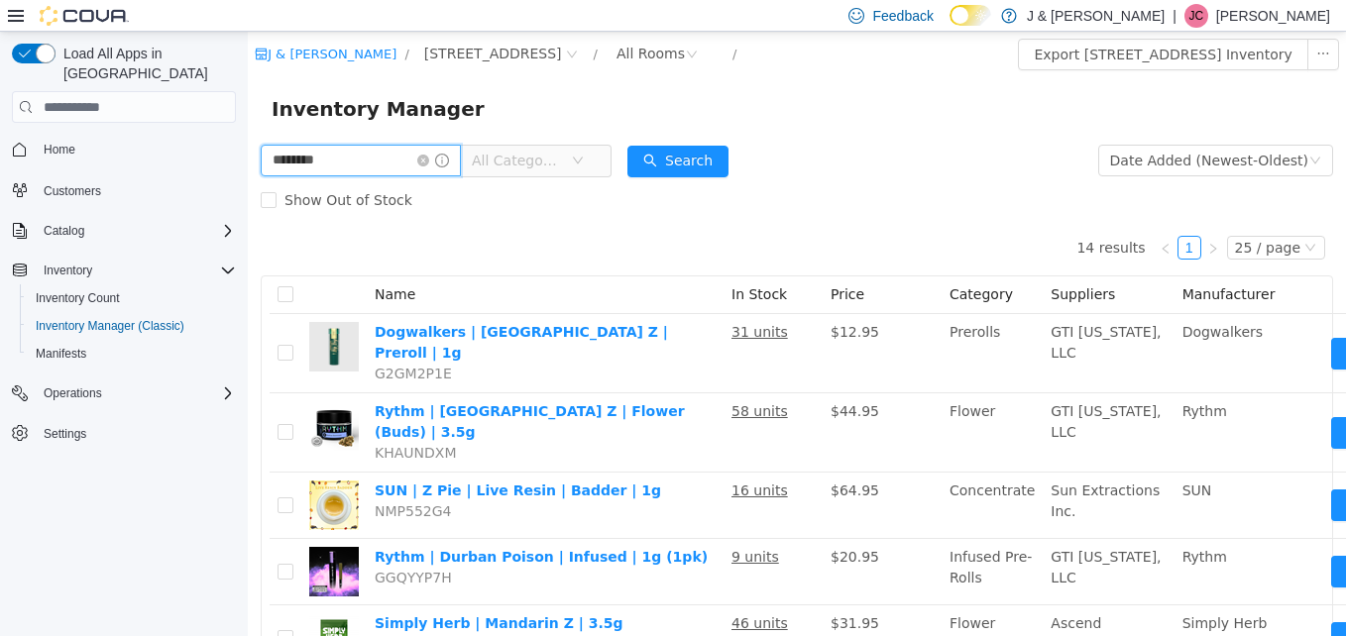
drag, startPoint x: 359, startPoint y: 166, endPoint x: 313, endPoint y: 158, distance: 46.3
click at [313, 158] on input "********" at bounding box center [361, 161] width 200 height 32
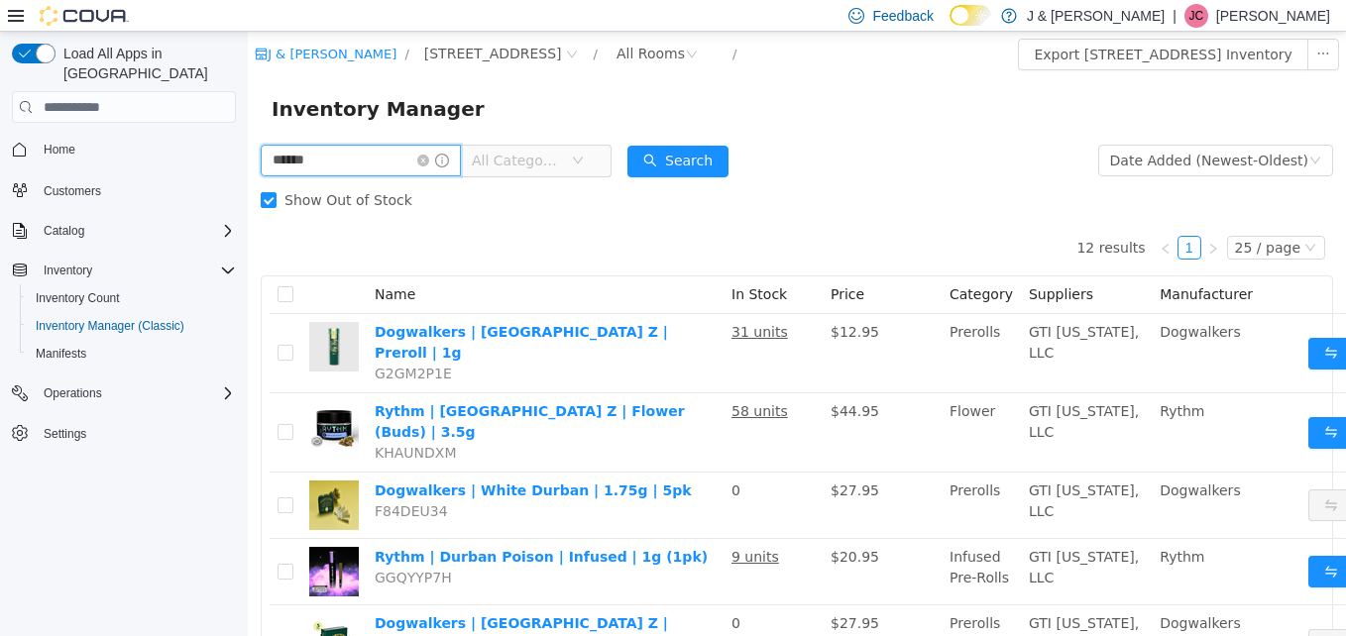
drag, startPoint x: 388, startPoint y: 172, endPoint x: 173, endPoint y: 156, distance: 214.8
click at [248, 156] on html "J & J Cannabis / 3055 Route 23, Oak Ridge / All Rooms / Export 3055 Route 23, O…" at bounding box center [797, 334] width 1098 height 605
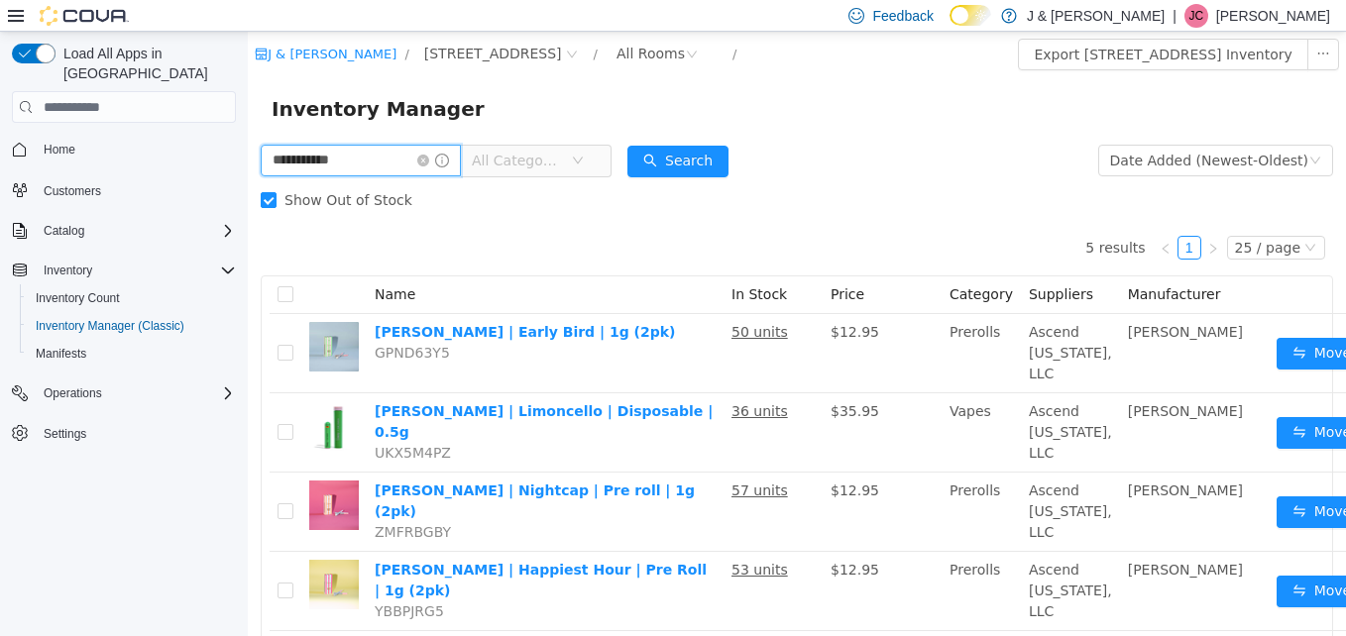
drag, startPoint x: 413, startPoint y: 157, endPoint x: 192, endPoint y: 156, distance: 221.1
click at [248, 156] on html "**********" at bounding box center [797, 334] width 1098 height 605
type input "**********"
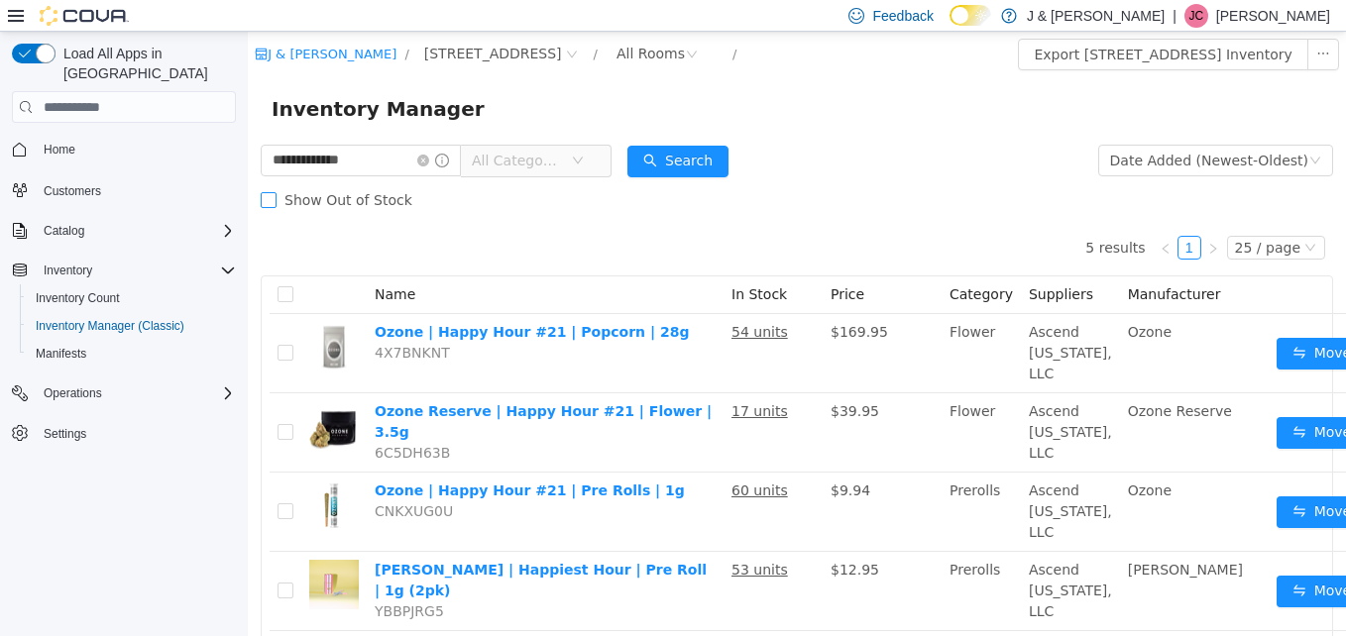
click at [296, 200] on span "Show Out of Stock" at bounding box center [349, 200] width 144 height 16
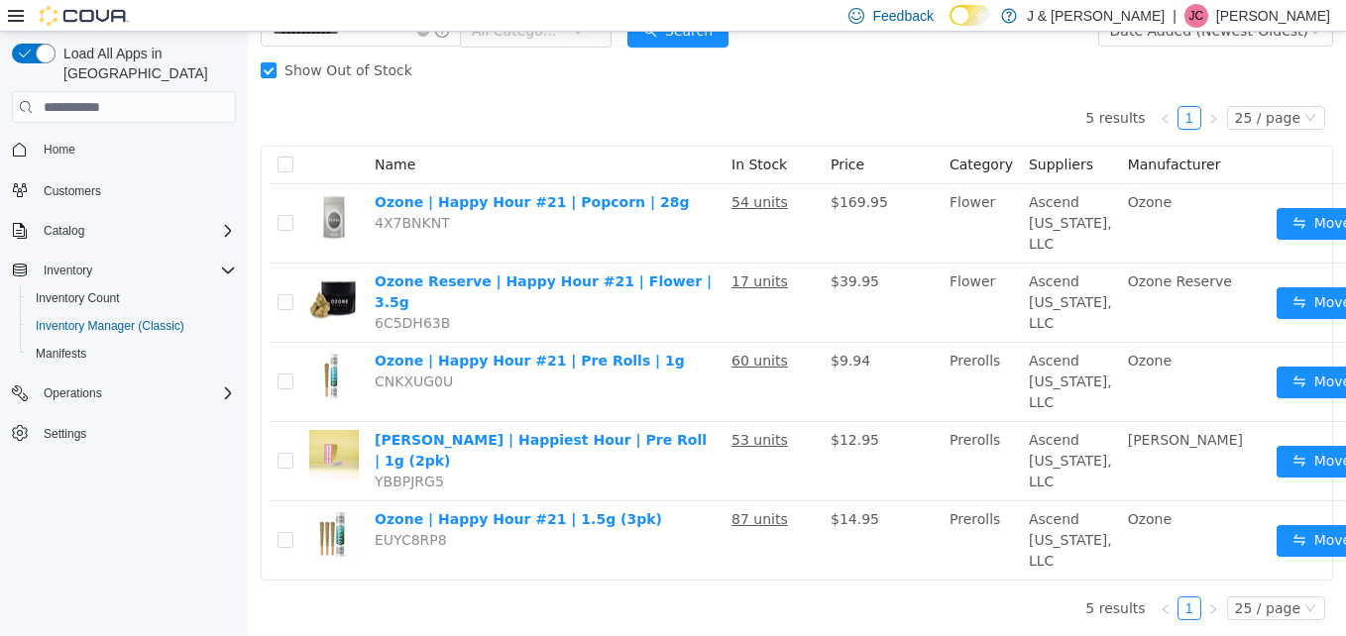
scroll to position [240, 48]
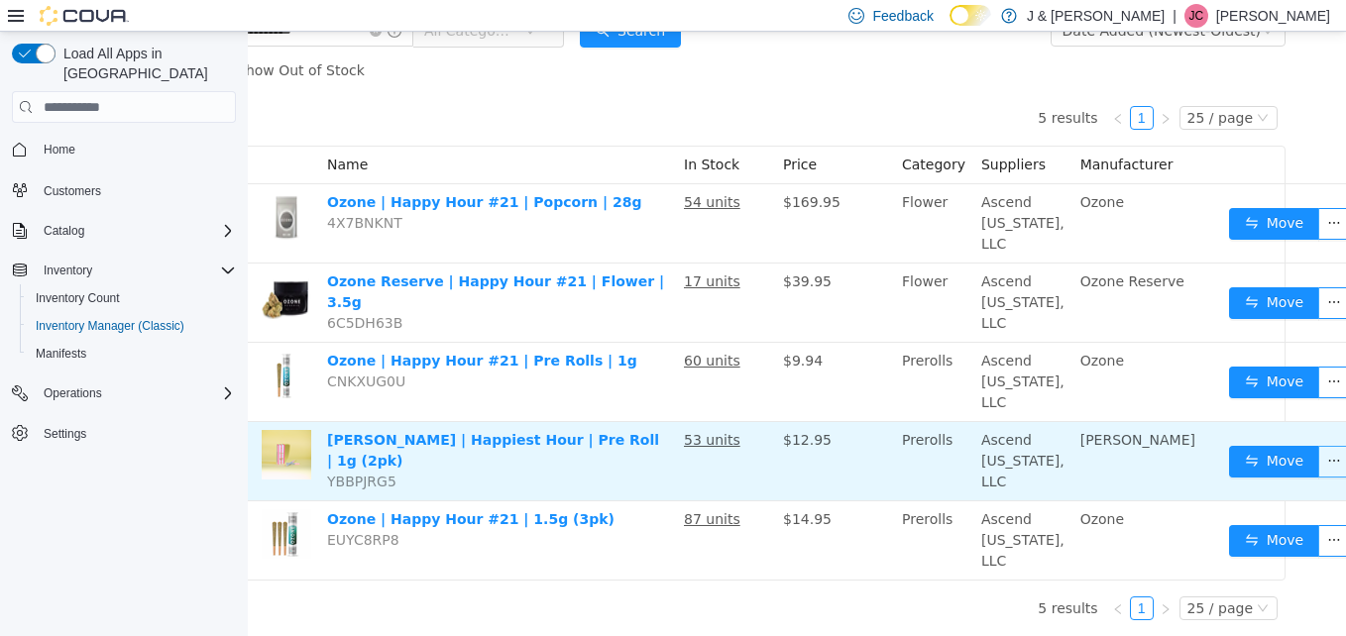
click at [1318, 446] on button "button" at bounding box center [1334, 462] width 32 height 32
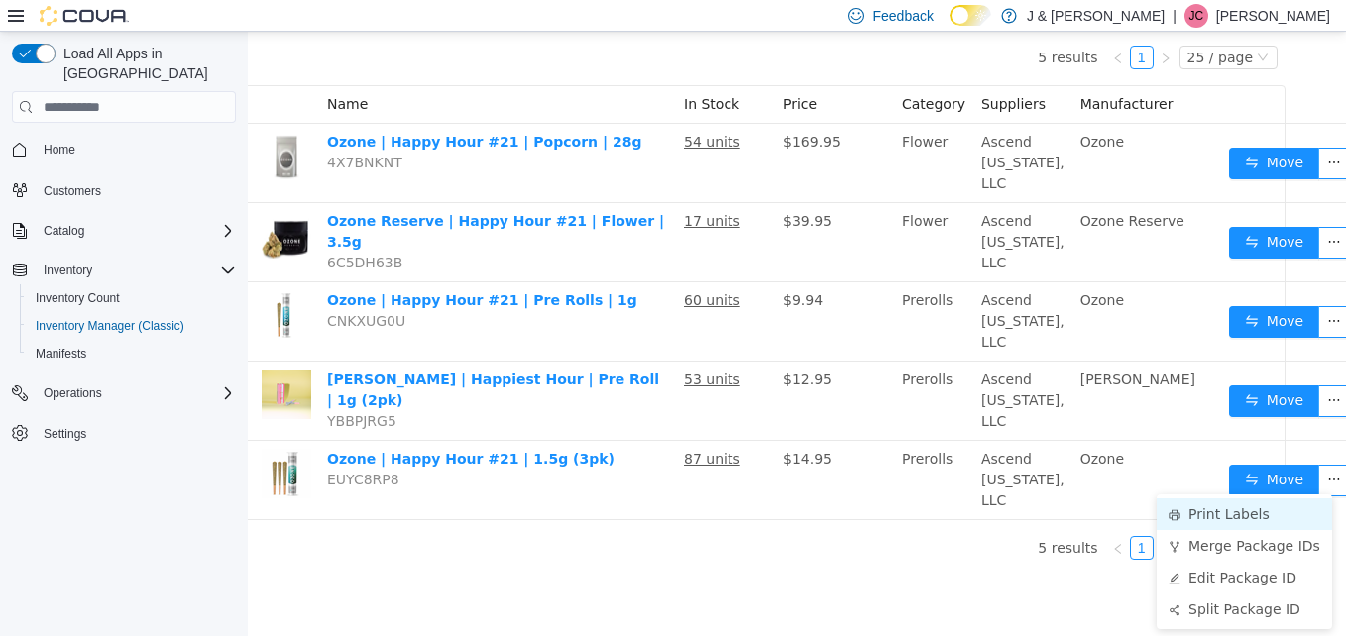
click at [1278, 499] on li "Print Labels" at bounding box center [1244, 515] width 175 height 32
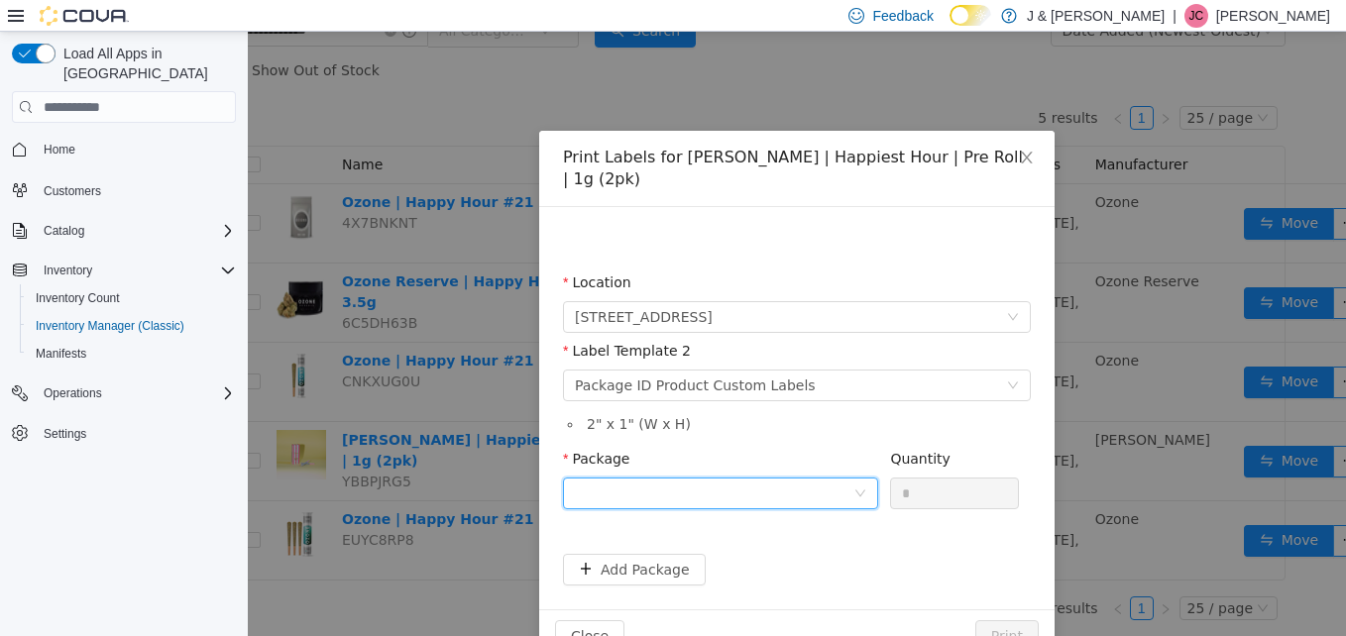
click at [774, 479] on div at bounding box center [714, 494] width 279 height 30
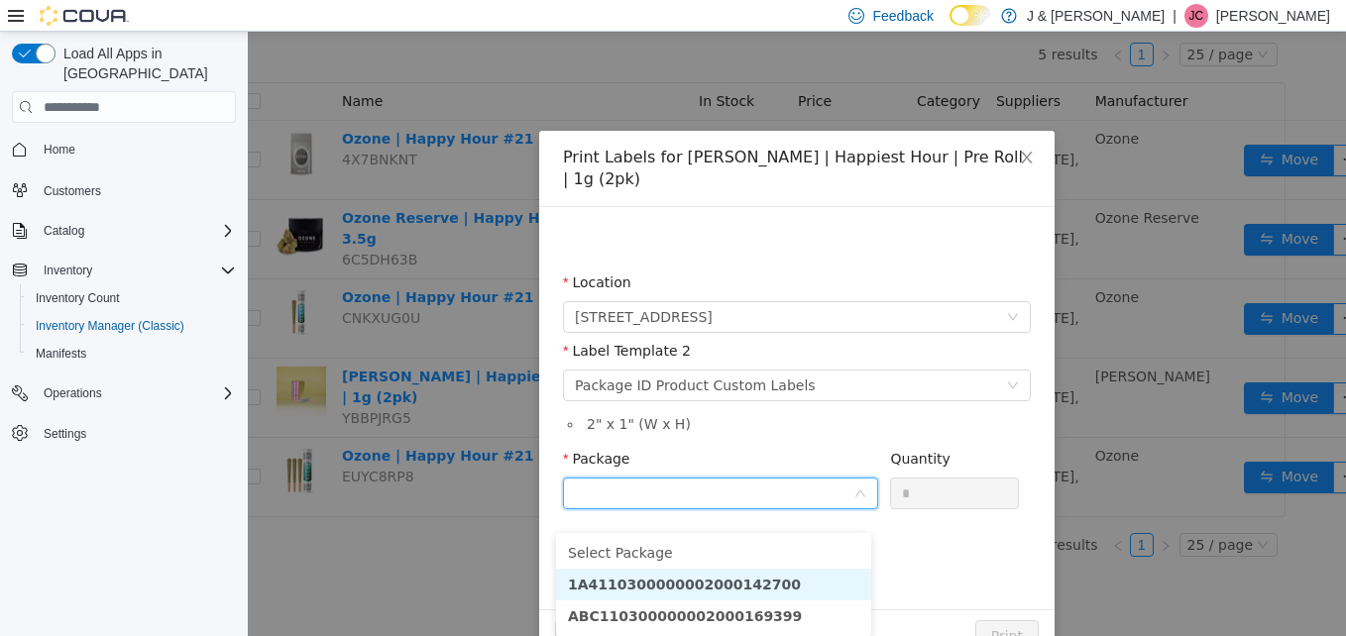
click at [770, 569] on li "1A4110300000002000142700" at bounding box center [713, 585] width 315 height 32
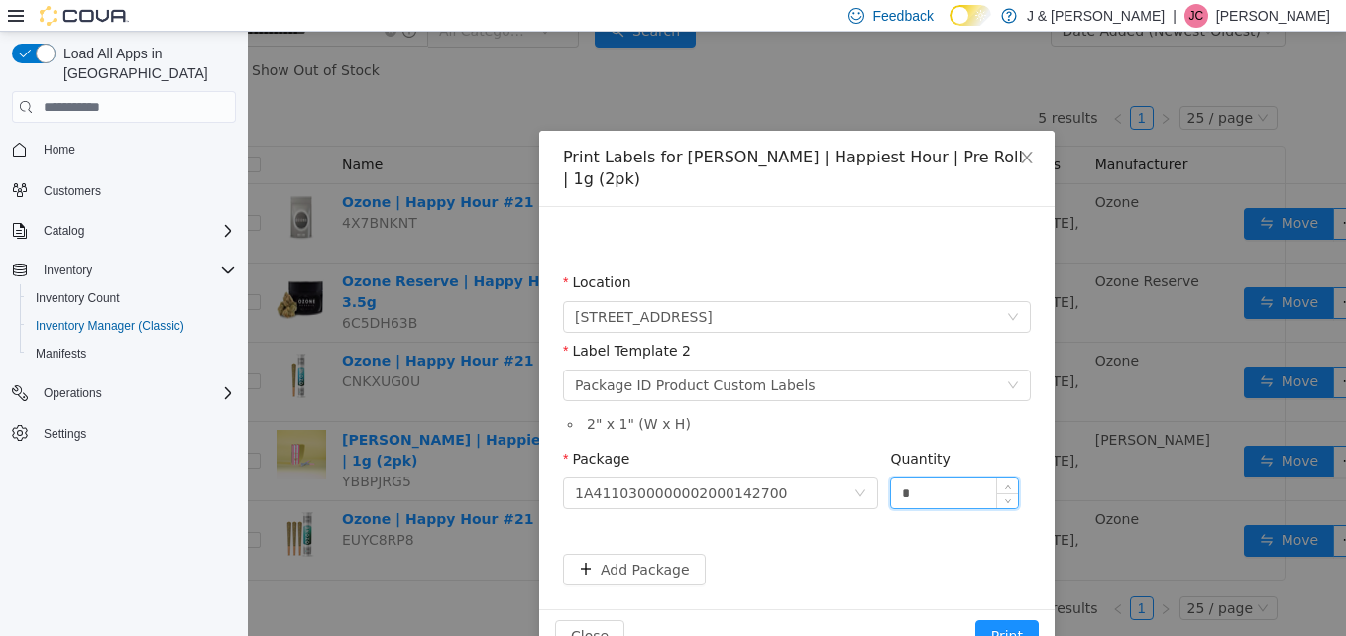
click at [923, 479] on input "*" at bounding box center [954, 494] width 127 height 30
type input "*"
click at [975, 621] on button "Print" at bounding box center [1006, 637] width 63 height 32
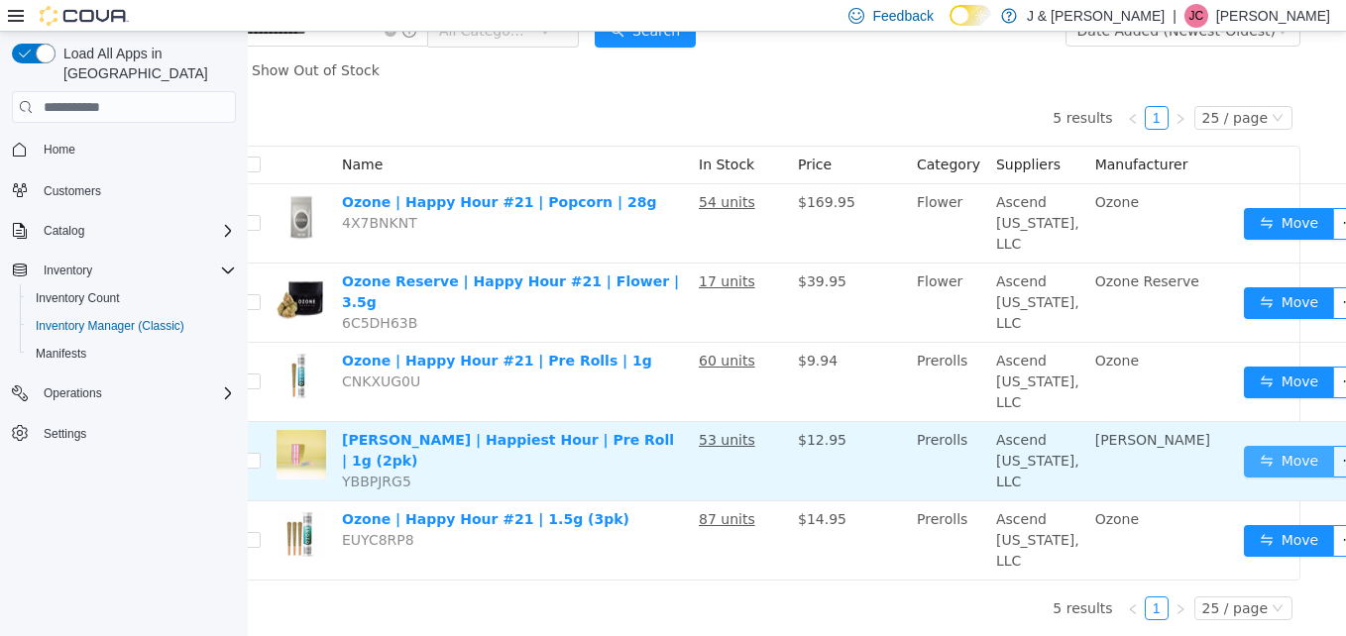
click at [1271, 446] on button "Move" at bounding box center [1289, 462] width 91 height 32
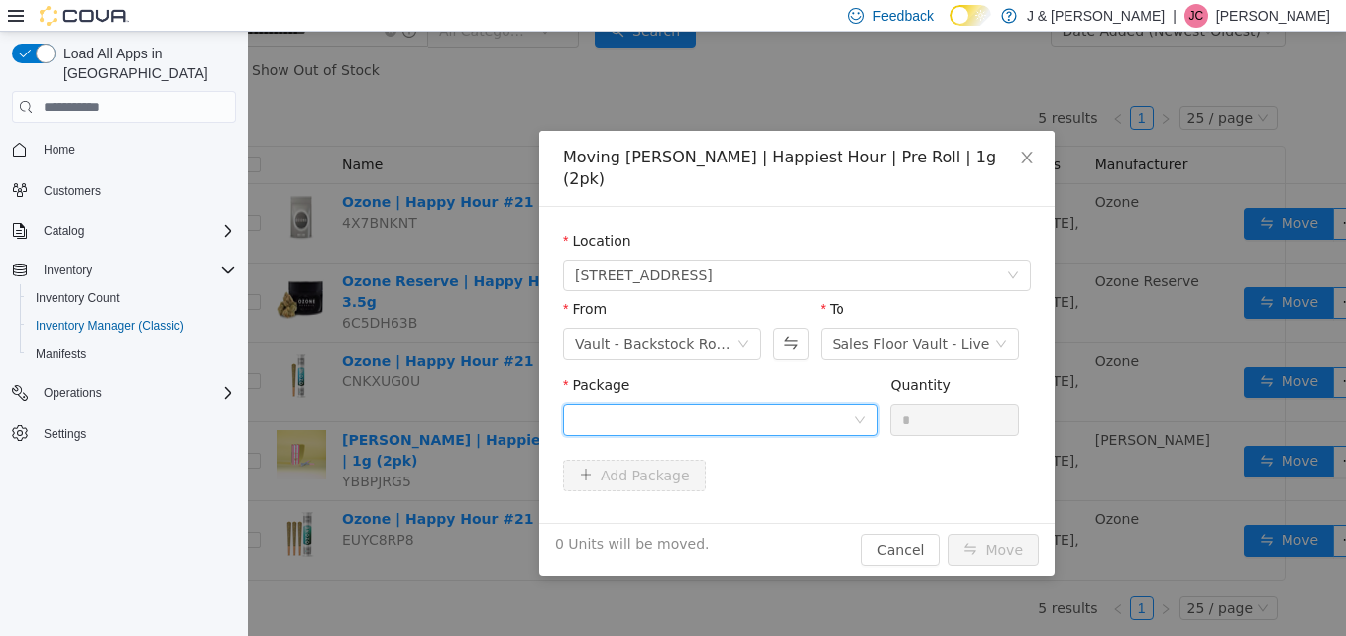
click at [807, 405] on div at bounding box center [714, 420] width 279 height 30
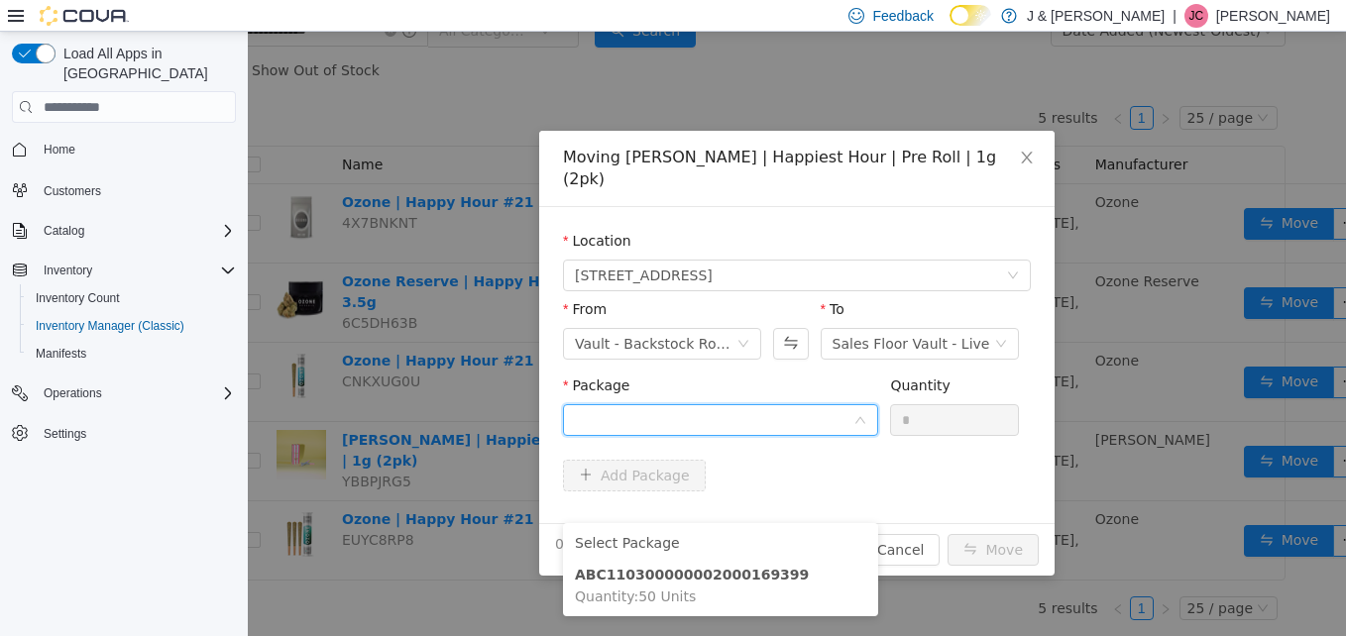
click at [741, 381] on div "Package" at bounding box center [720, 390] width 315 height 29
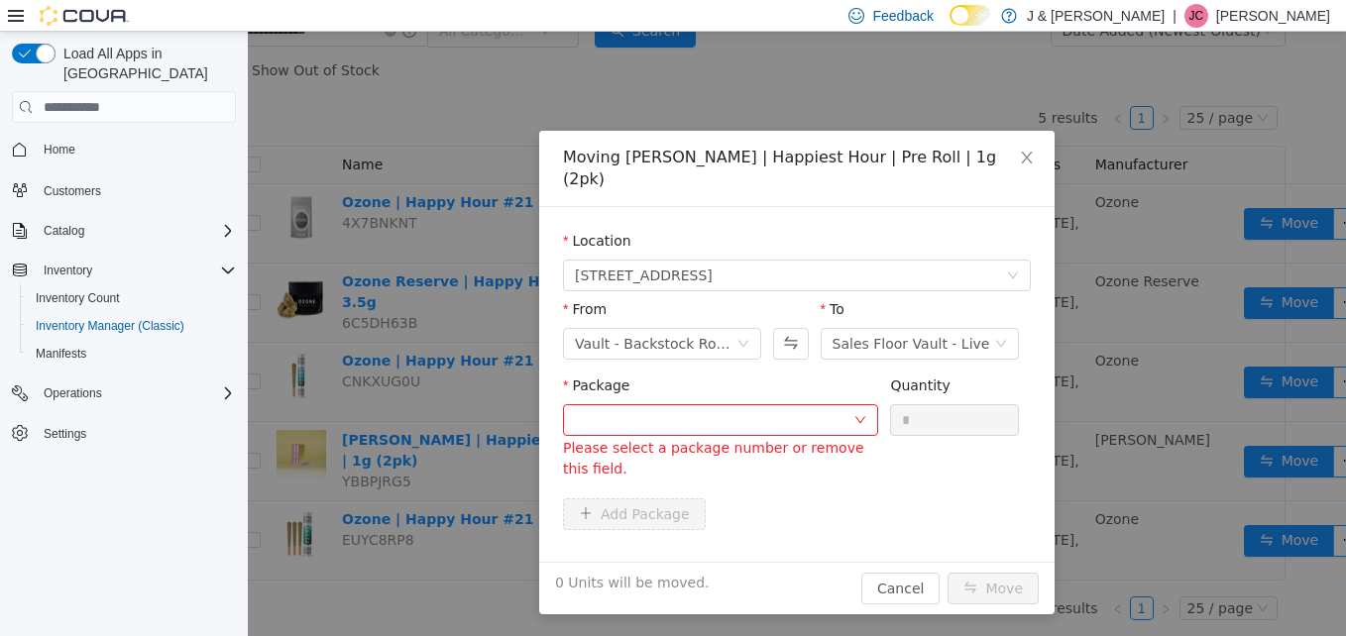
click at [771, 349] on div "From Vault - Backstock Room To Sales Floor Vault - Live" at bounding box center [797, 337] width 468 height 76
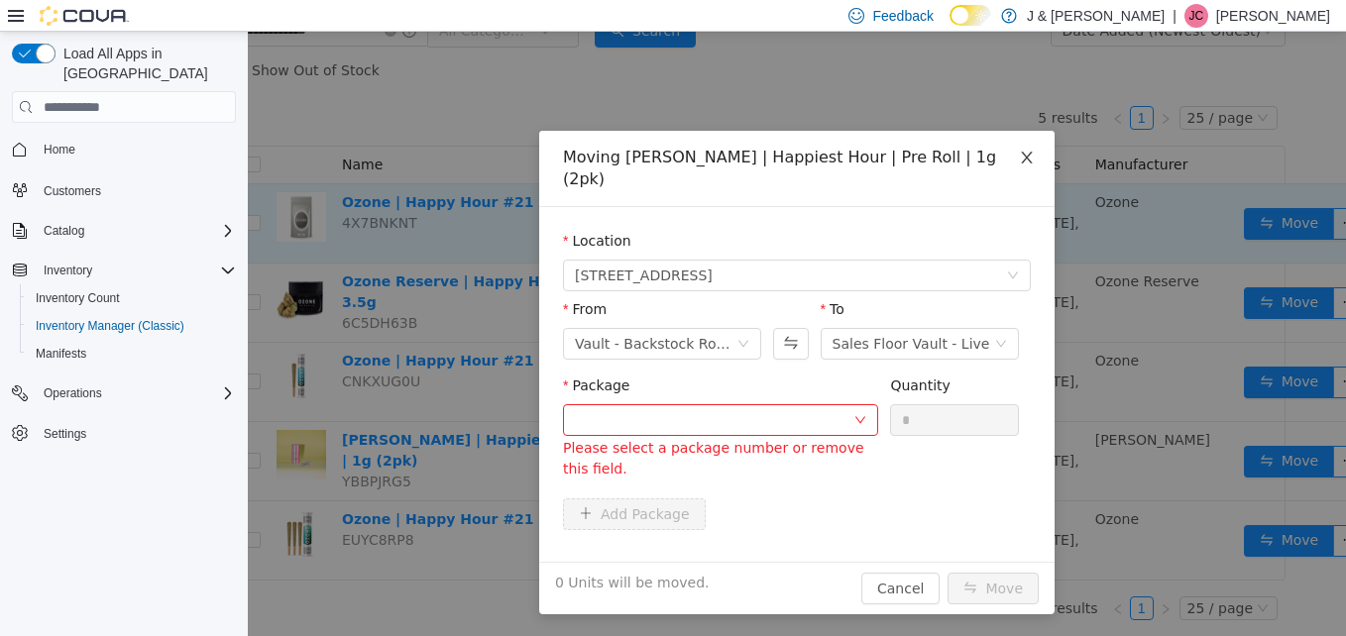
click at [1027, 156] on icon "icon: close" at bounding box center [1027, 158] width 16 height 16
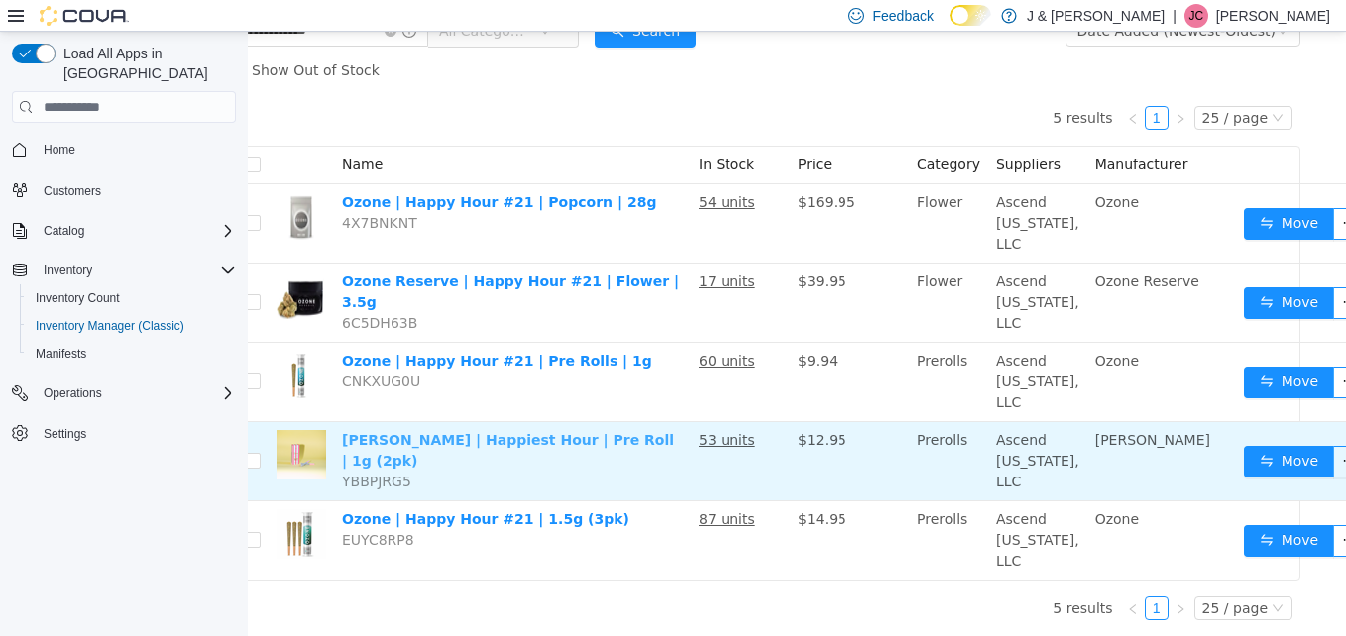
click at [443, 432] on link "Edie Parker | Happiest Hour | Pre Roll | 1g (2pk)" at bounding box center [508, 450] width 332 height 37
click at [1333, 446] on button "button" at bounding box center [1349, 462] width 32 height 32
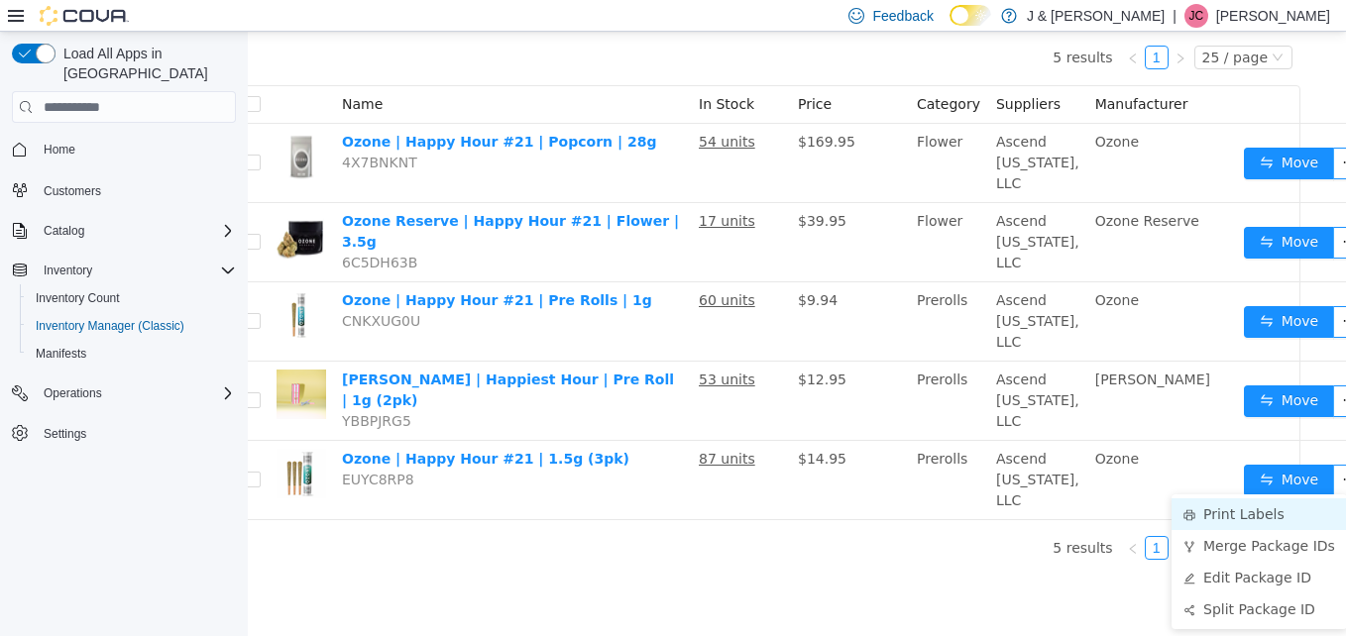
click at [1284, 499] on li "Print Labels" at bounding box center [1259, 515] width 175 height 32
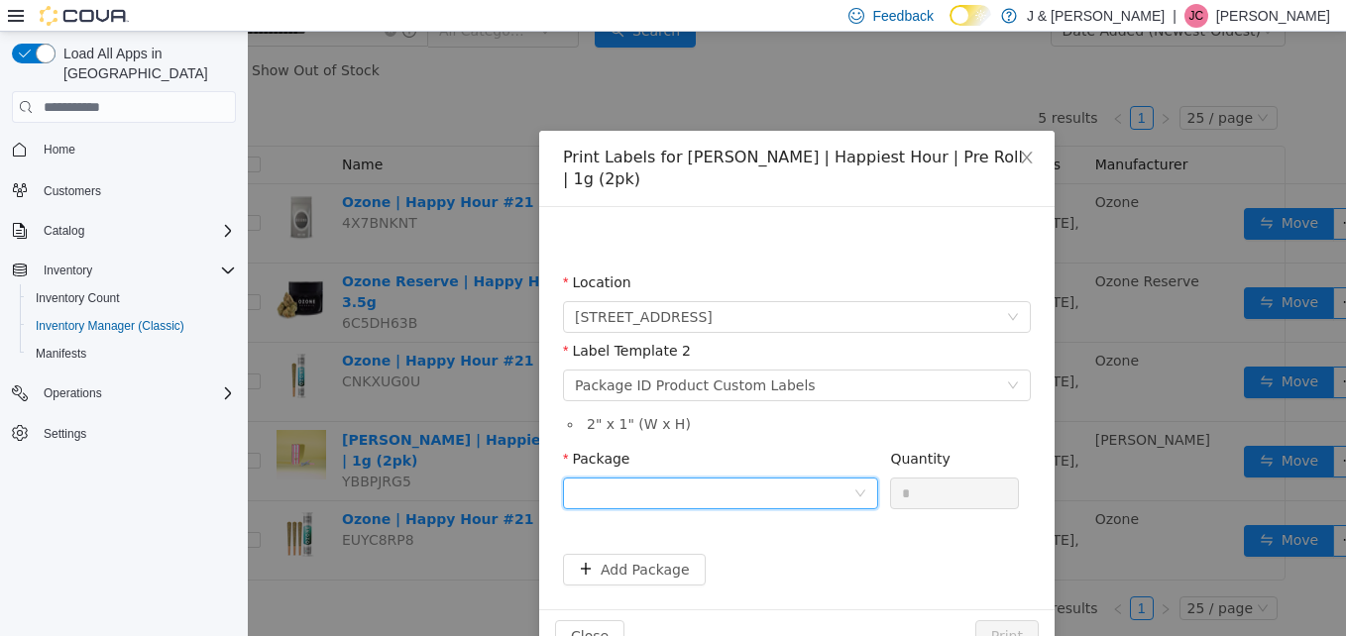
click at [800, 479] on div at bounding box center [714, 494] width 279 height 30
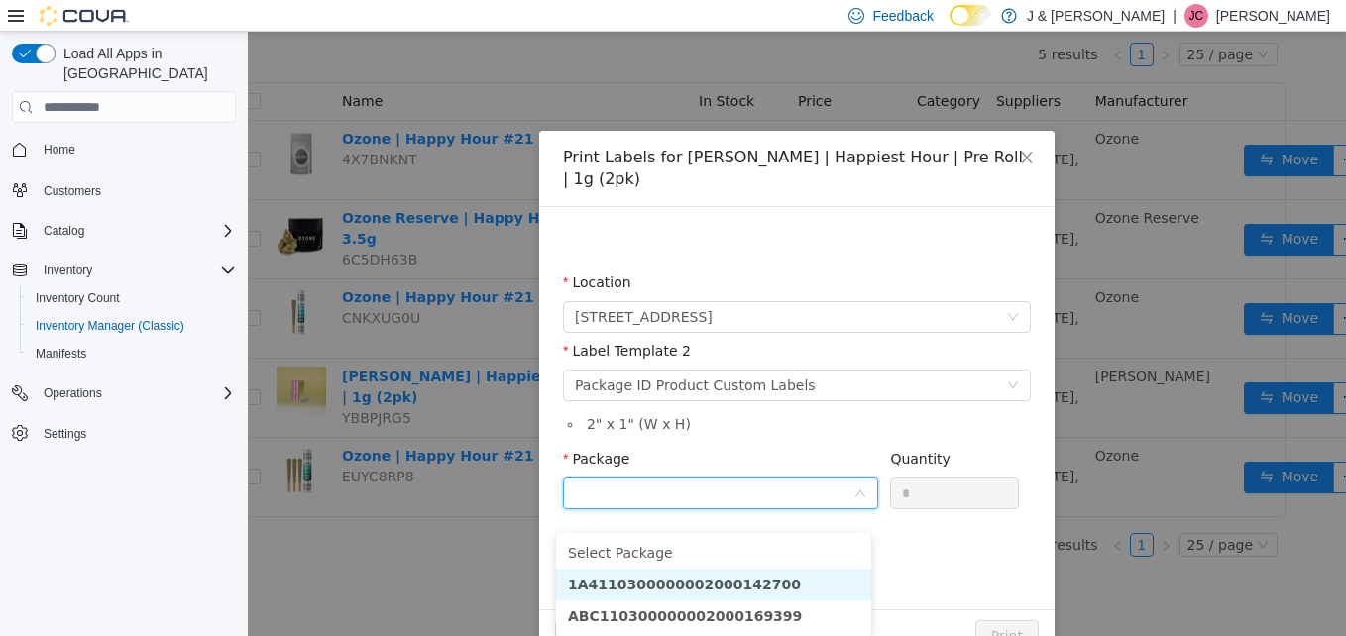
click at [775, 569] on li "1A4110300000002000142700" at bounding box center [713, 585] width 315 height 32
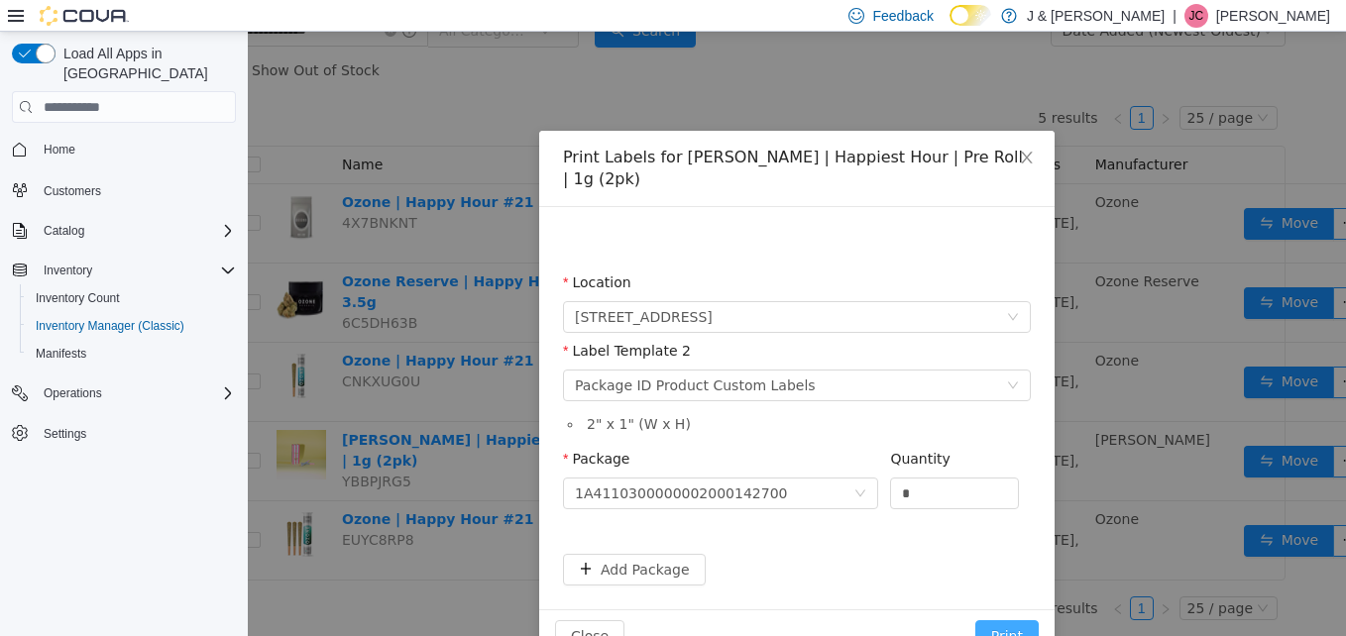
click at [987, 622] on button "Print" at bounding box center [1006, 637] width 63 height 32
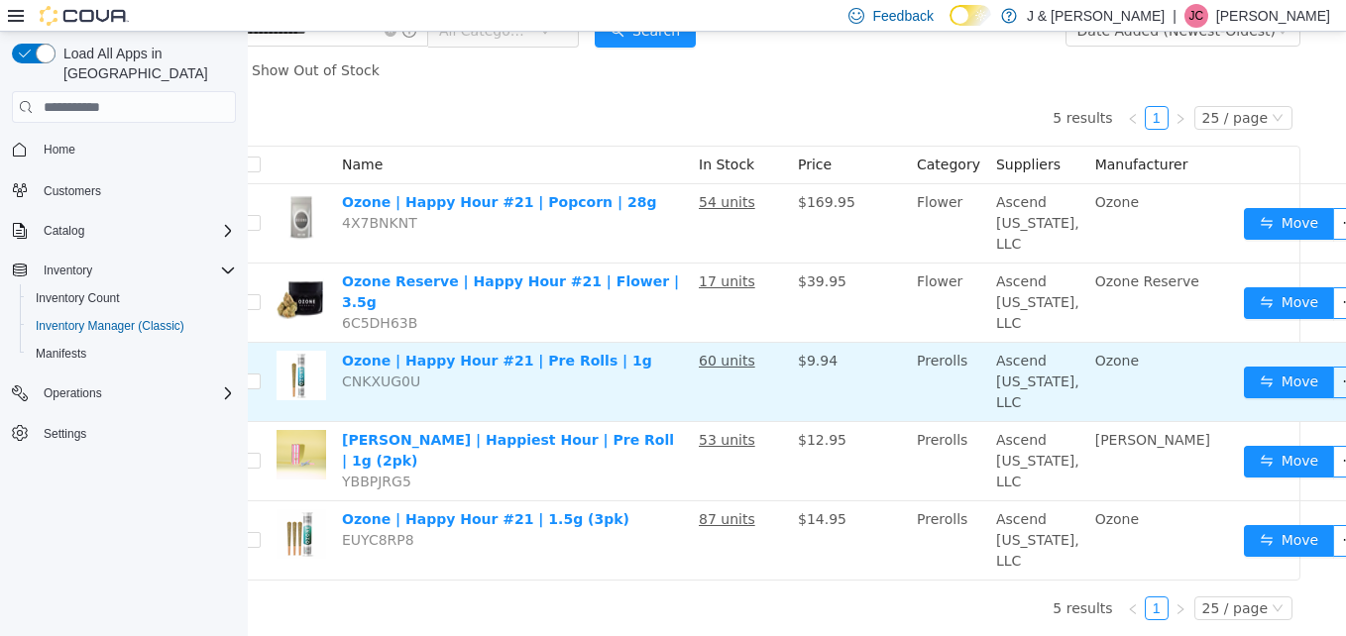
scroll to position [0, 33]
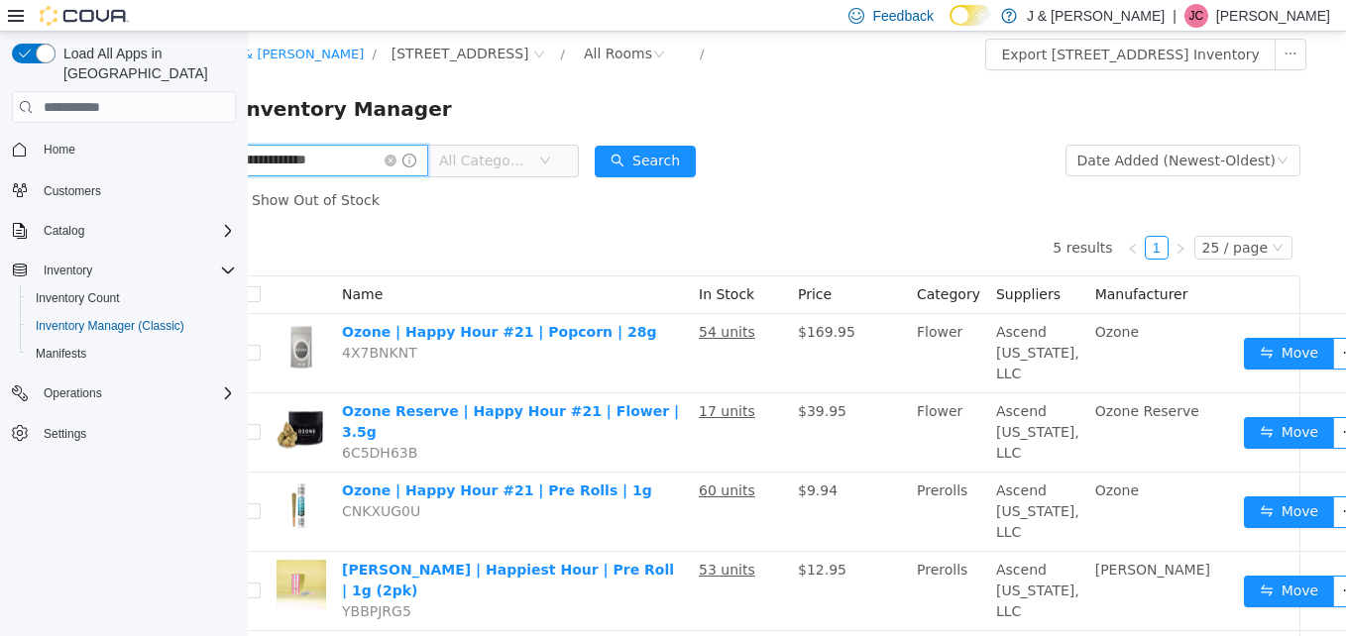
click at [355, 163] on input "**********" at bounding box center [328, 161] width 200 height 32
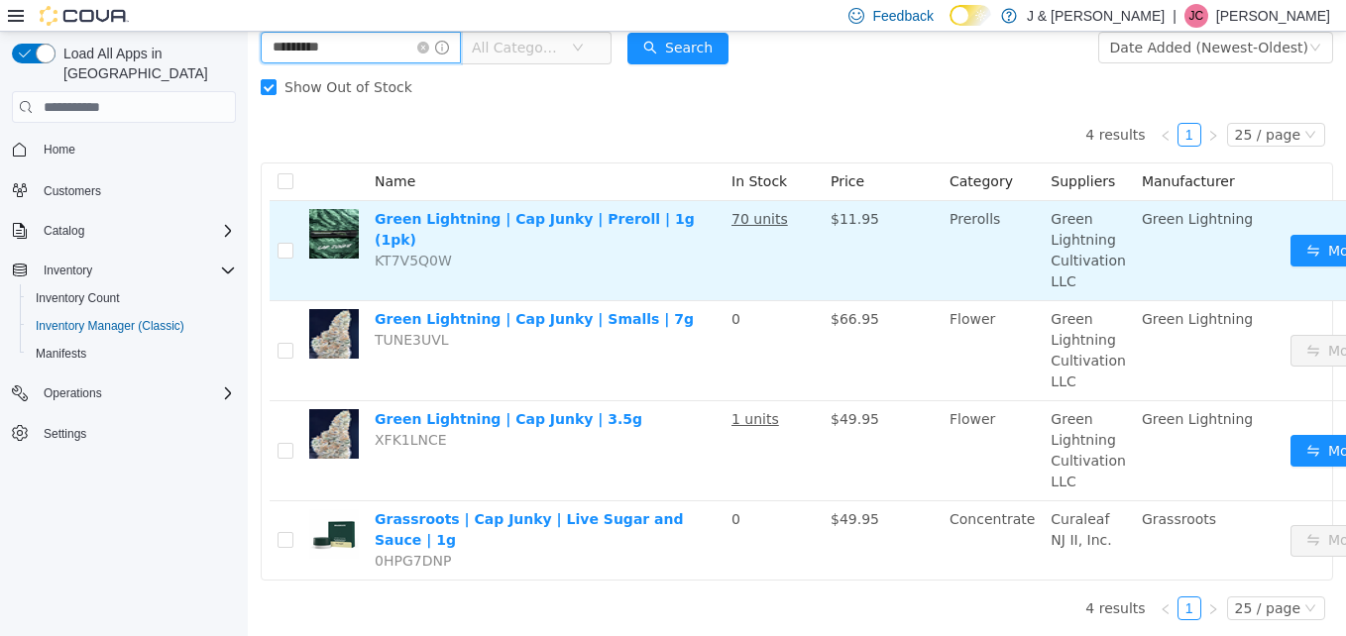
scroll to position [67, 0]
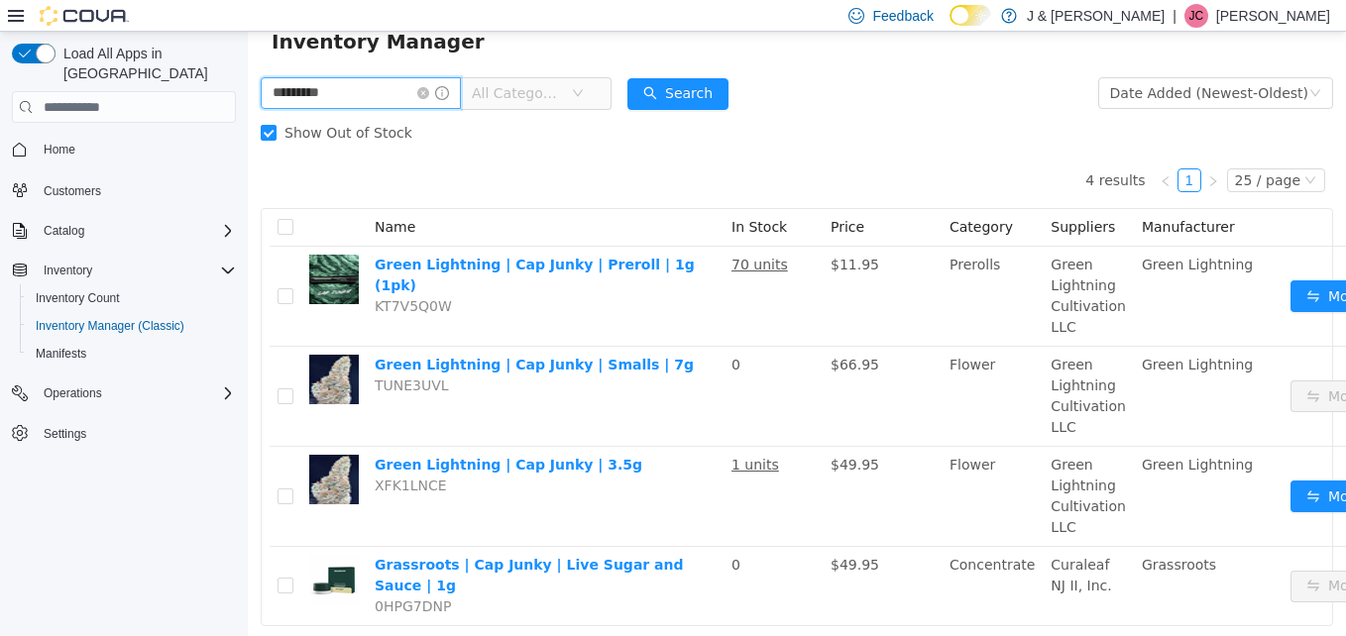
click at [379, 96] on input "*********" at bounding box center [361, 93] width 200 height 32
type input "****"
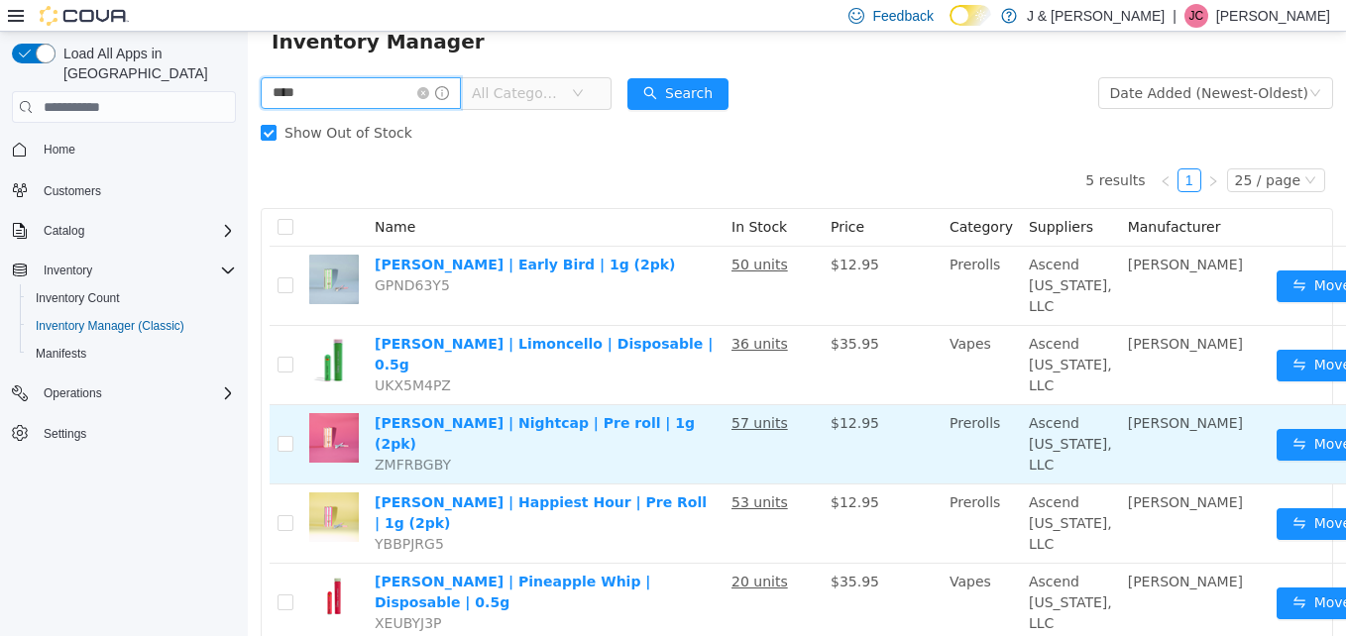
scroll to position [67, 48]
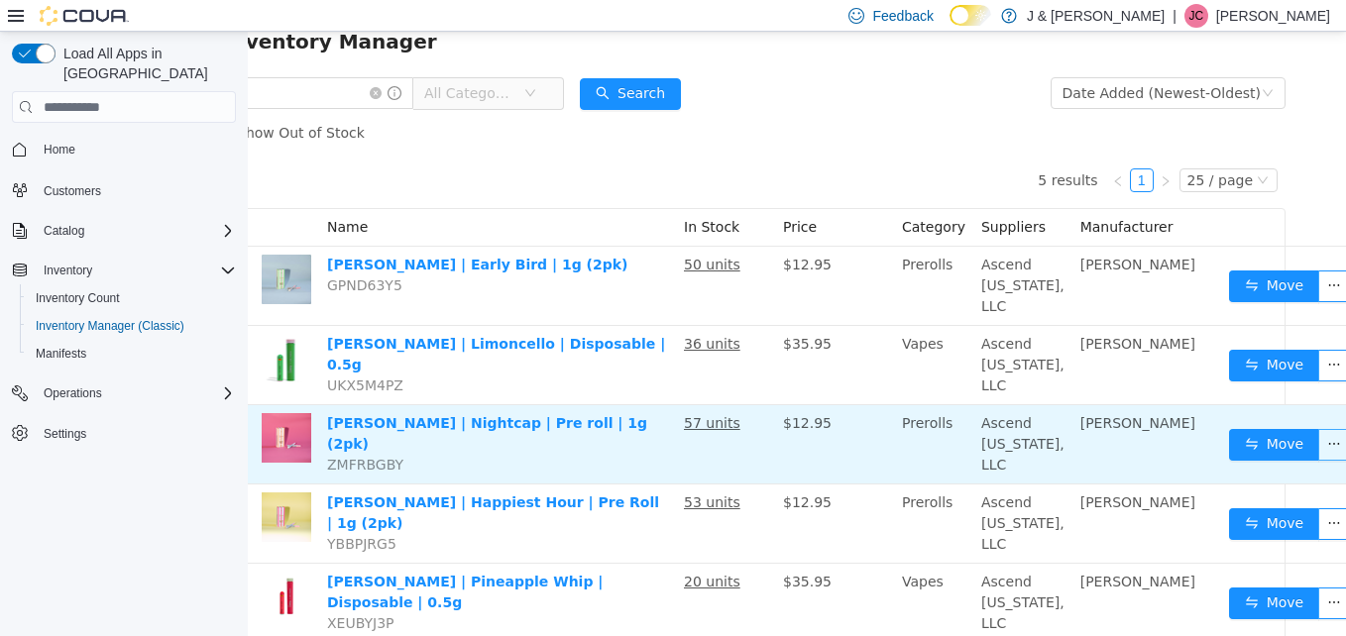
click at [1318, 461] on button "button" at bounding box center [1334, 445] width 32 height 32
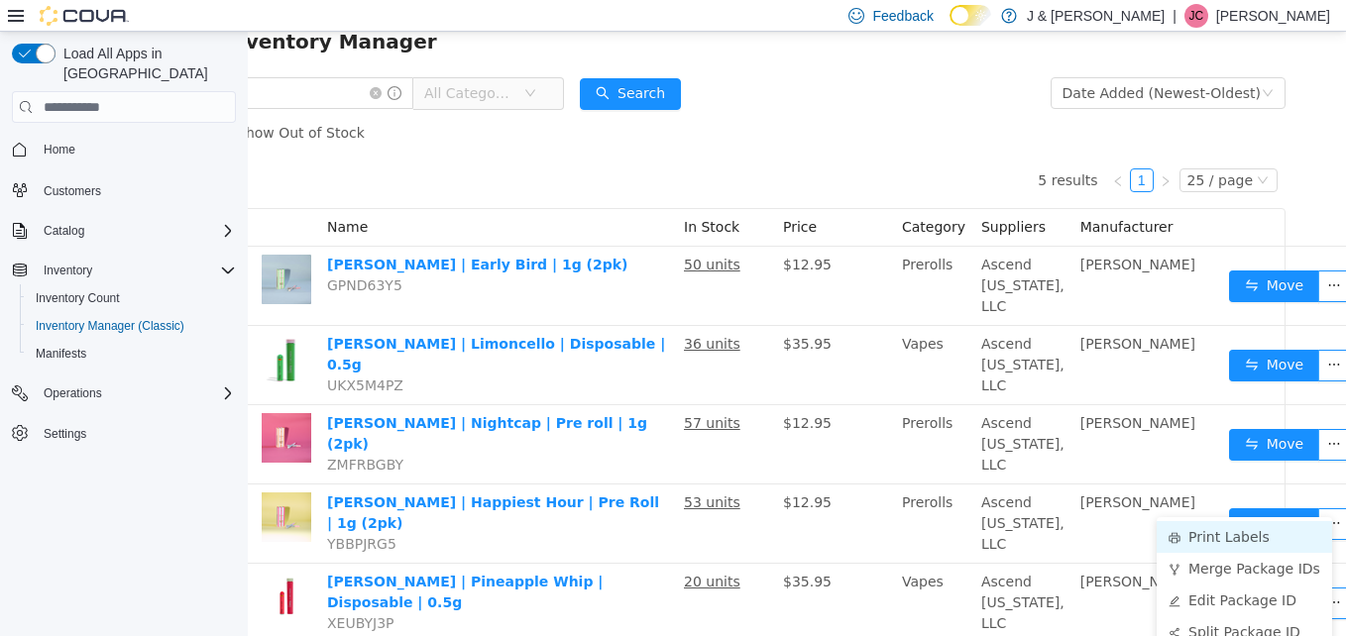
click at [1261, 535] on li "Print Labels" at bounding box center [1244, 537] width 175 height 32
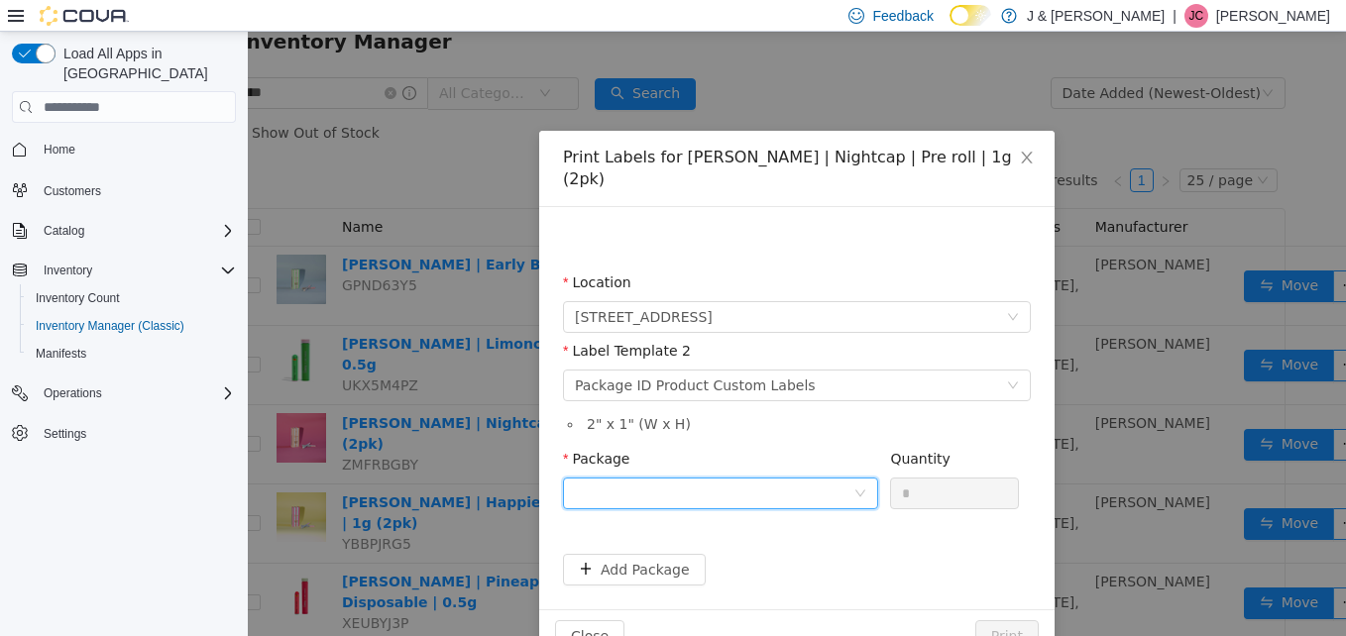
click at [810, 478] on div at bounding box center [720, 494] width 315 height 32
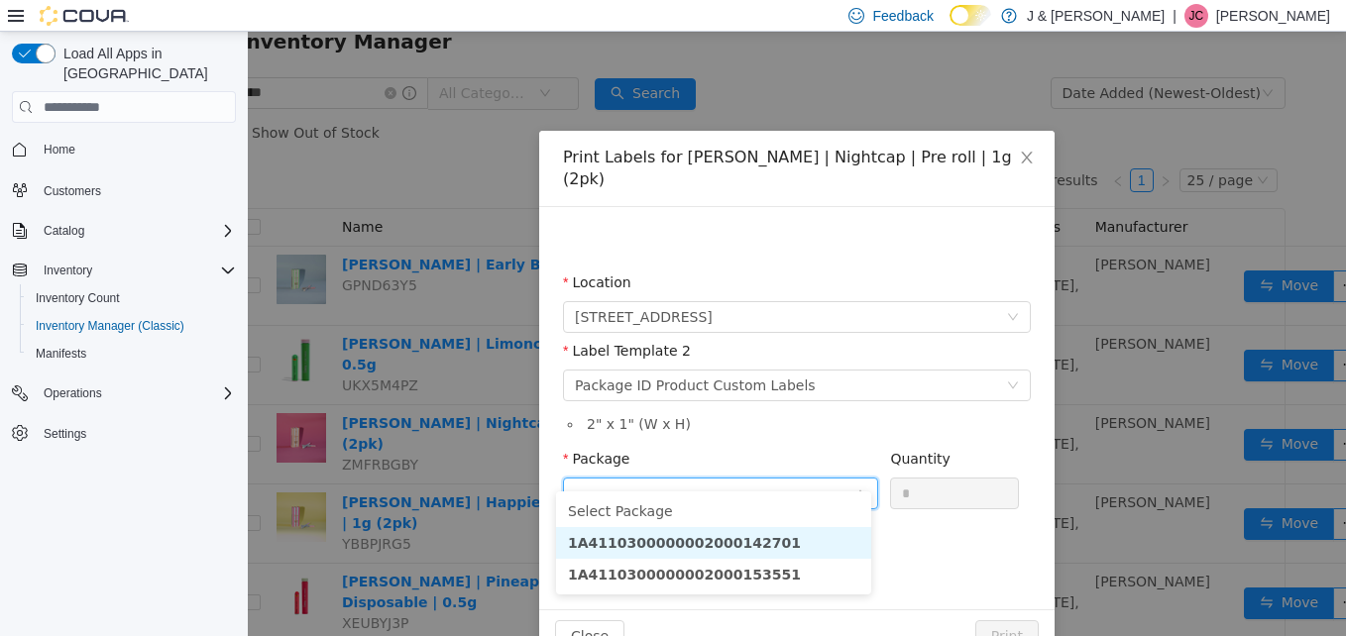
click at [760, 541] on li "1A4110300000002000142701" at bounding box center [713, 543] width 315 height 32
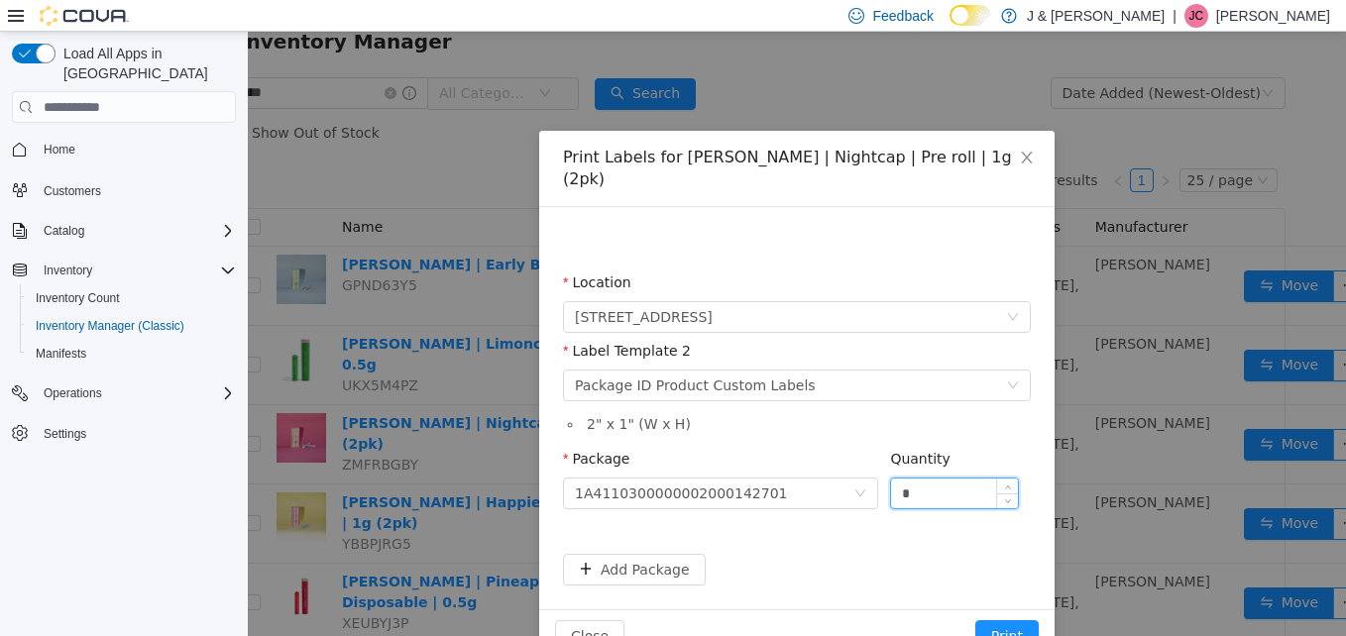
click at [913, 480] on input "*" at bounding box center [954, 494] width 127 height 30
type input "*"
click at [987, 621] on button "Print" at bounding box center [1006, 637] width 63 height 32
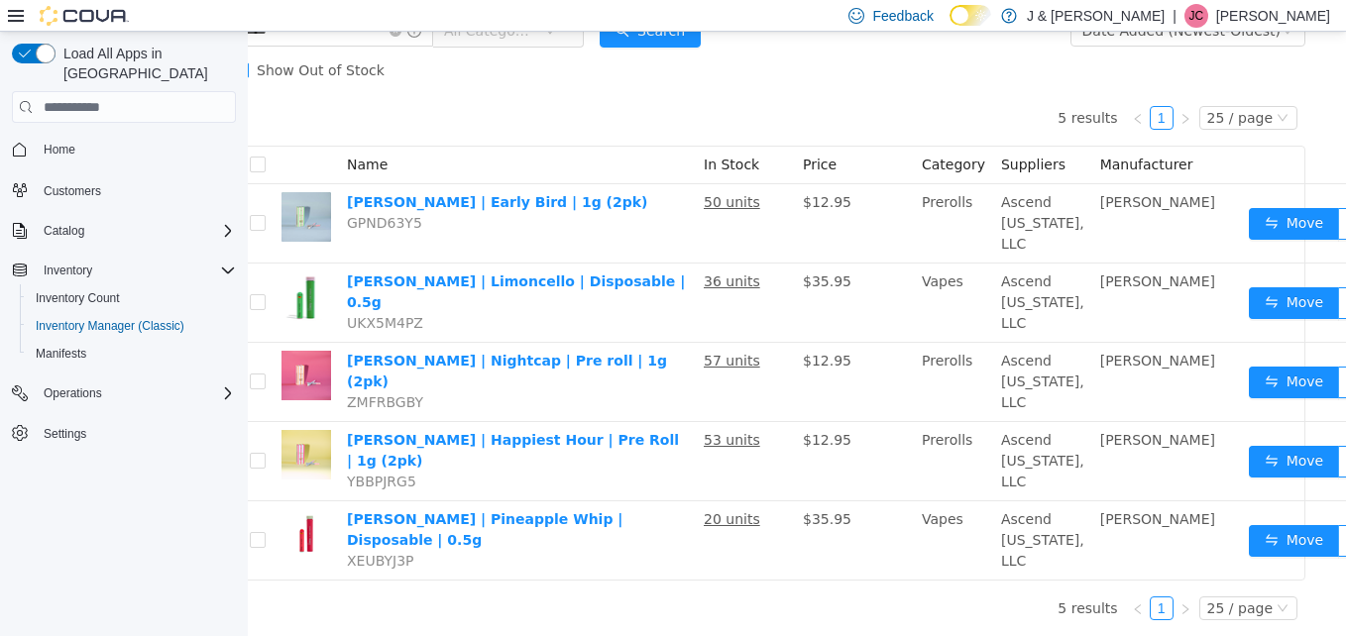
scroll to position [215, 29]
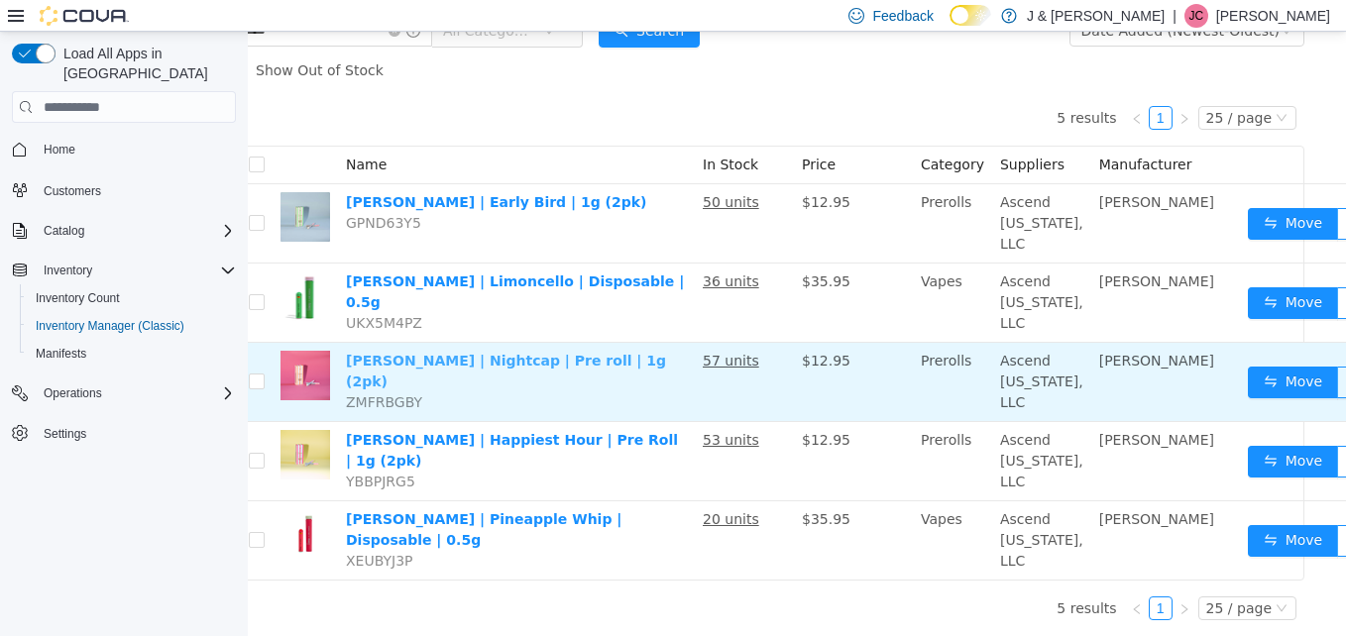
click at [466, 353] on link "Edie Parker | Nightcap | Pre roll | 1g (2pk)" at bounding box center [506, 371] width 320 height 37
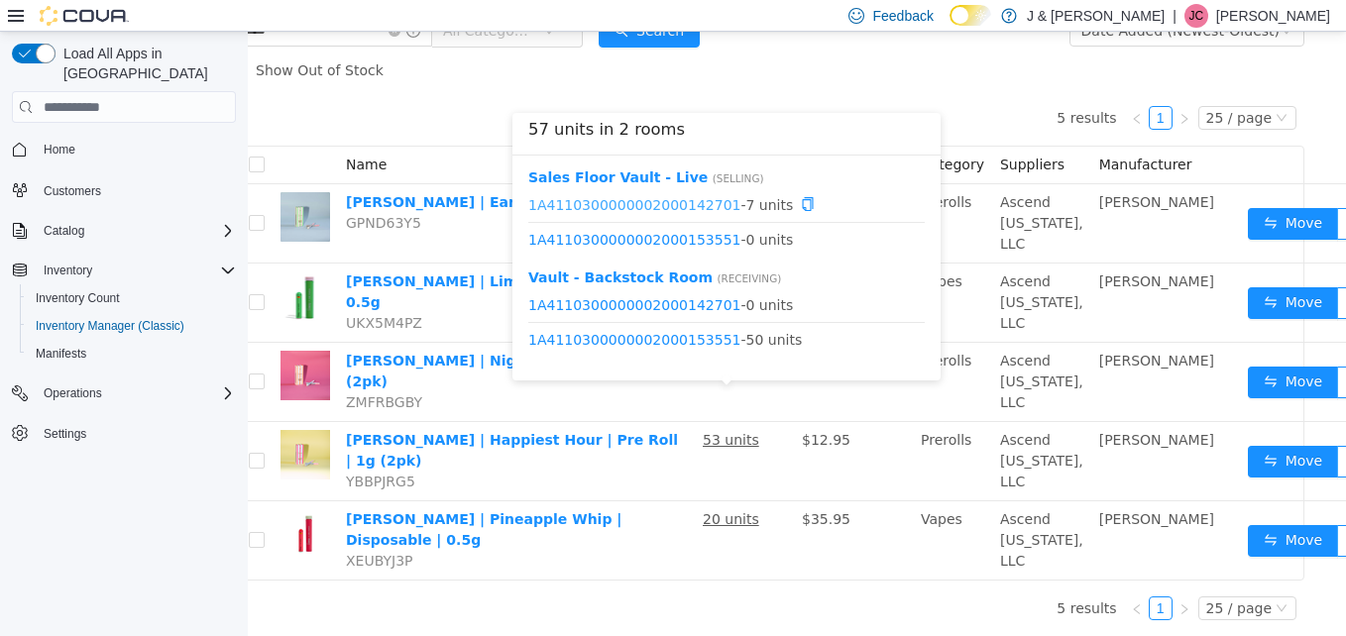
click at [653, 196] on link "1A4110300000002000142701" at bounding box center [634, 204] width 212 height 16
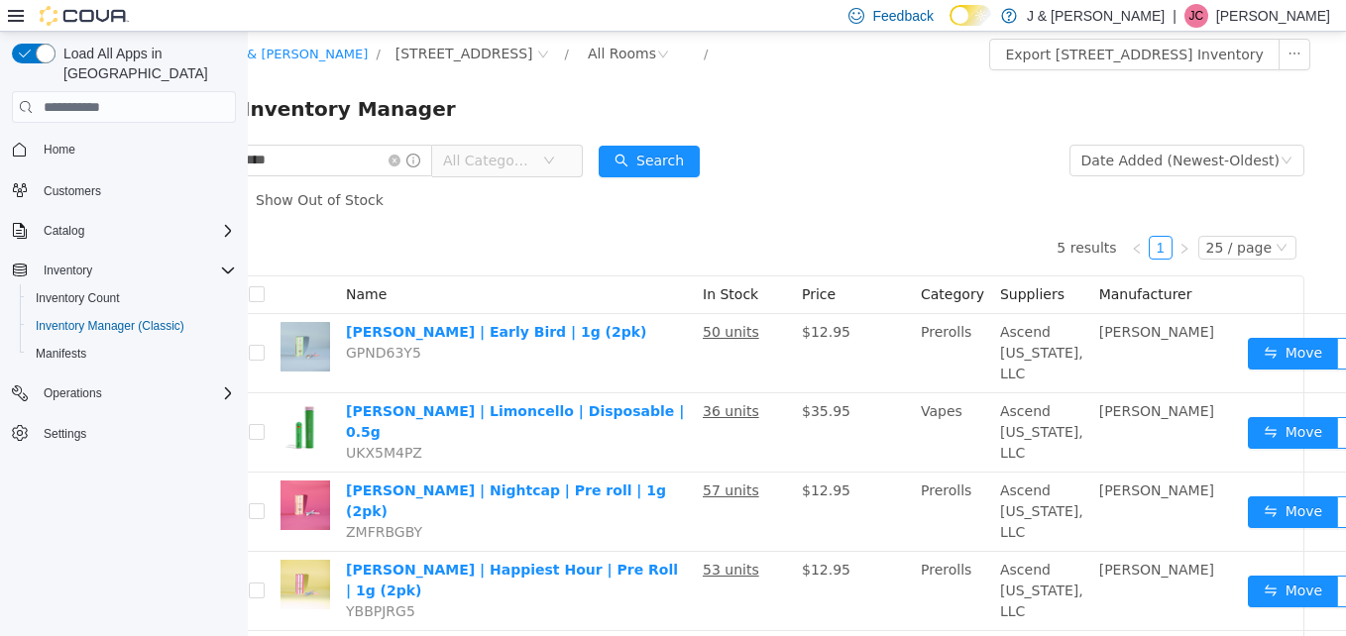
scroll to position [0, 0]
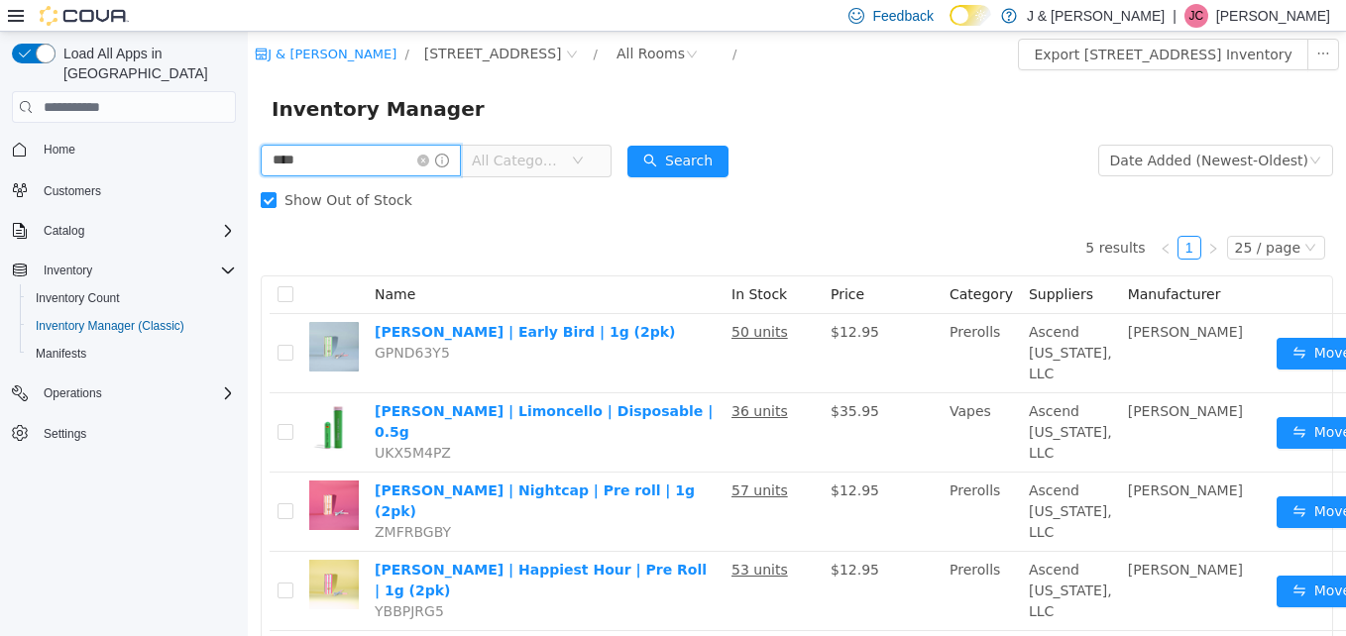
click at [309, 168] on input "****" at bounding box center [361, 161] width 200 height 32
type input "*******"
click at [680, 150] on button "Search" at bounding box center [678, 162] width 101 height 32
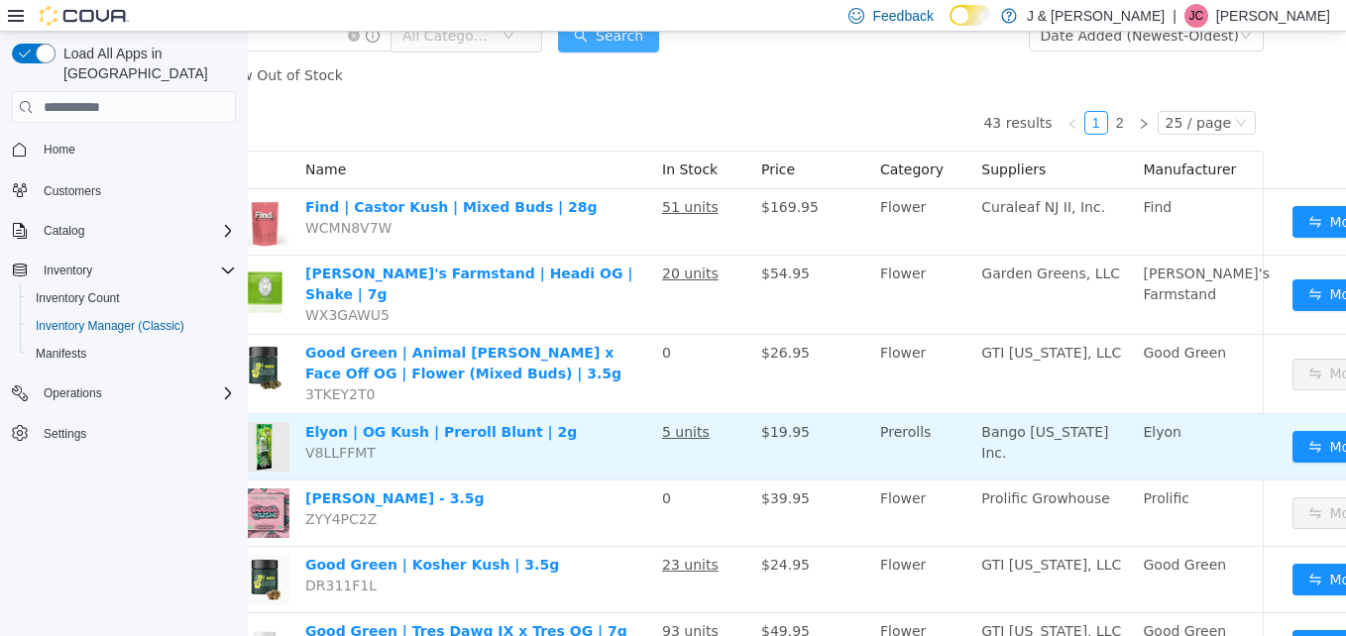
scroll to position [125, 76]
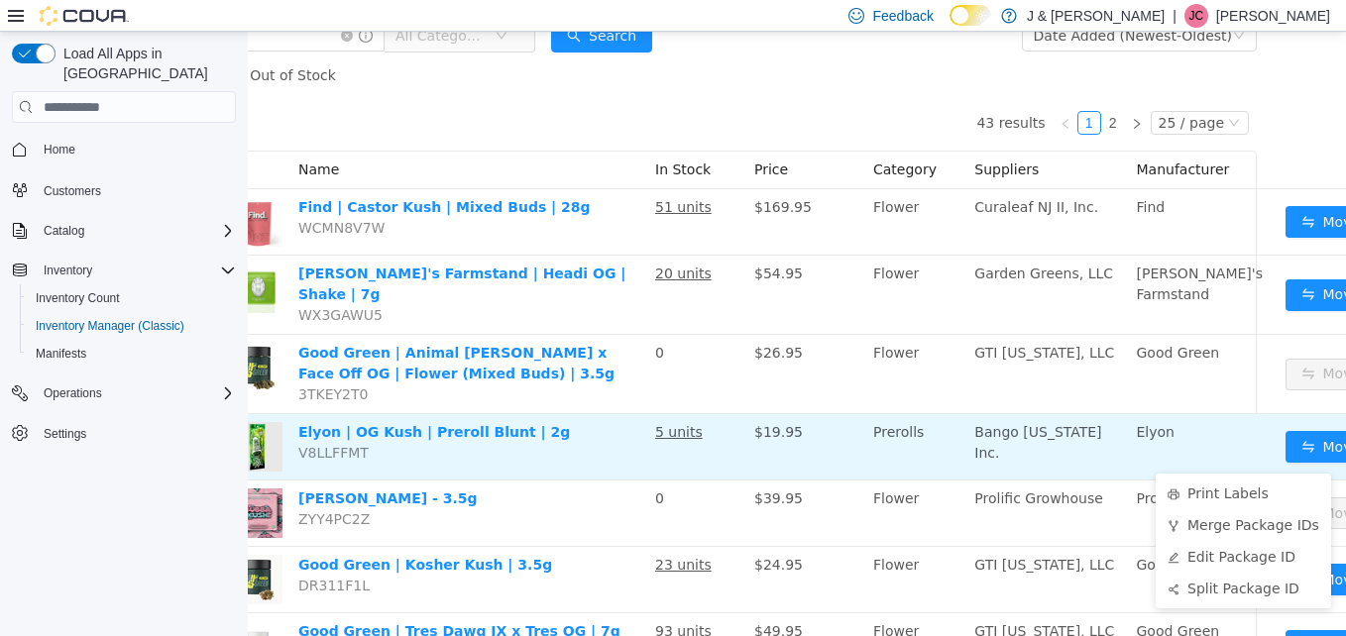
click at [542, 448] on td "Elyon | OG Kush | Preroll Blunt | 2g V8LLFFMT" at bounding box center [468, 447] width 357 height 66
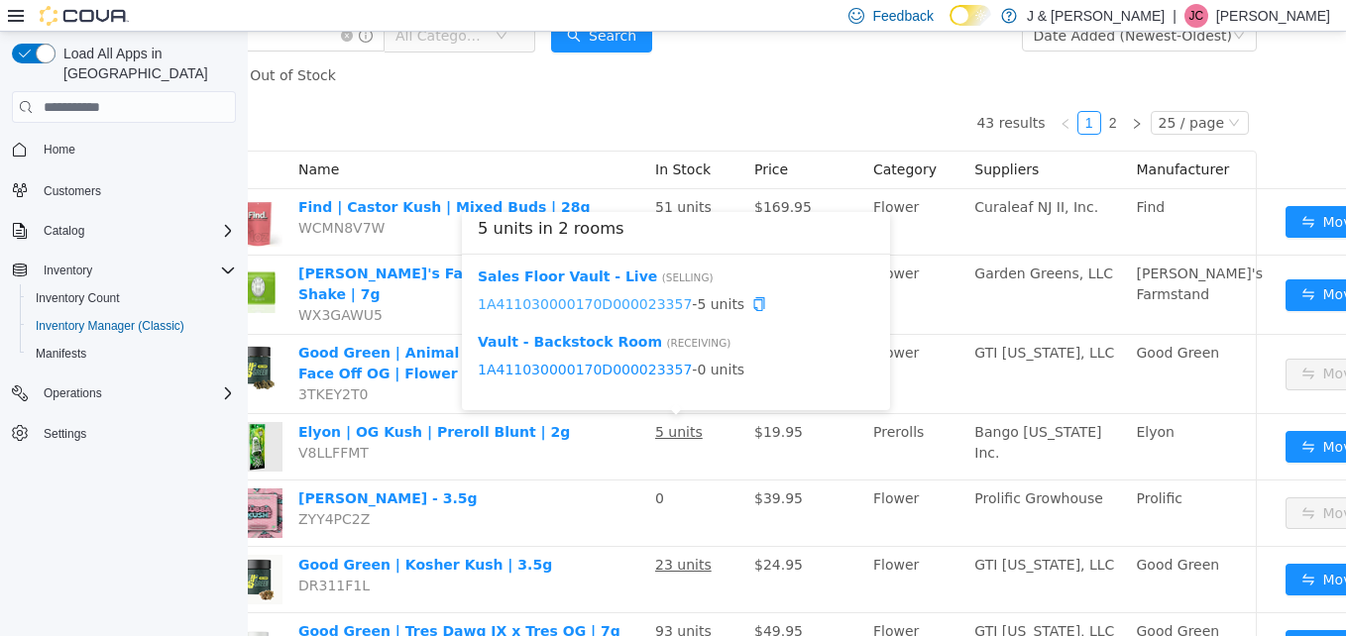
click at [617, 307] on link "1A411030000170D000023357" at bounding box center [585, 304] width 214 height 16
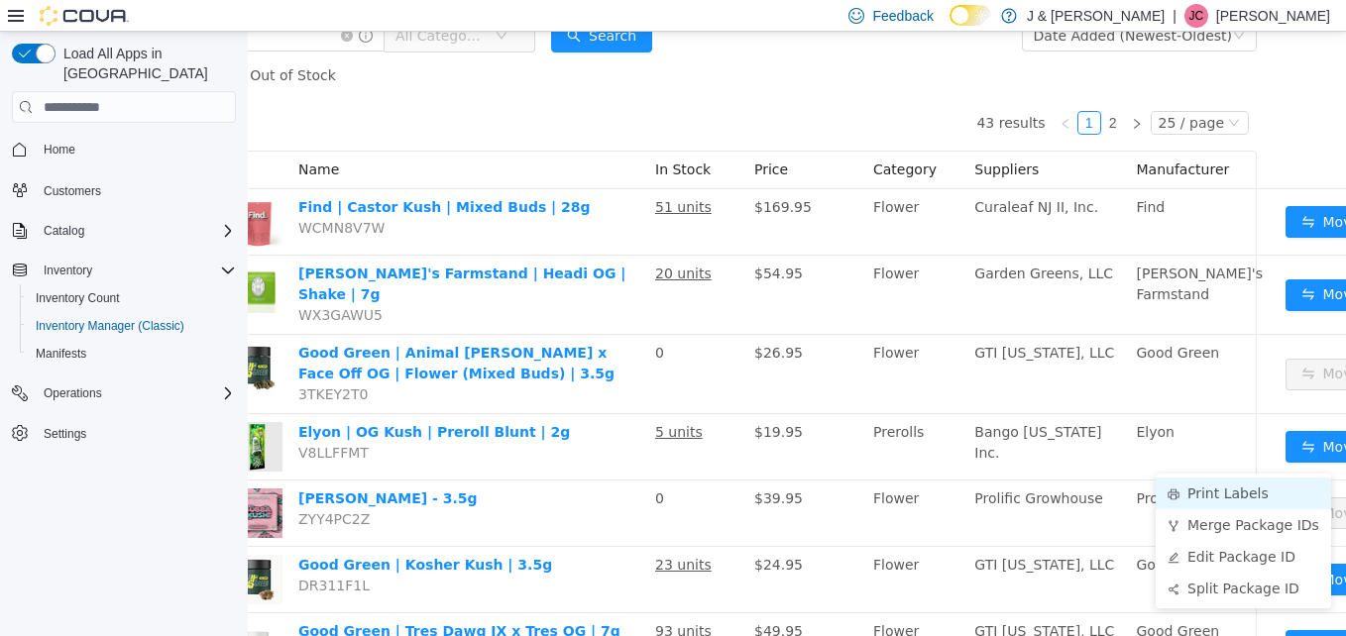
click at [1227, 482] on li "Print Labels" at bounding box center [1243, 494] width 175 height 32
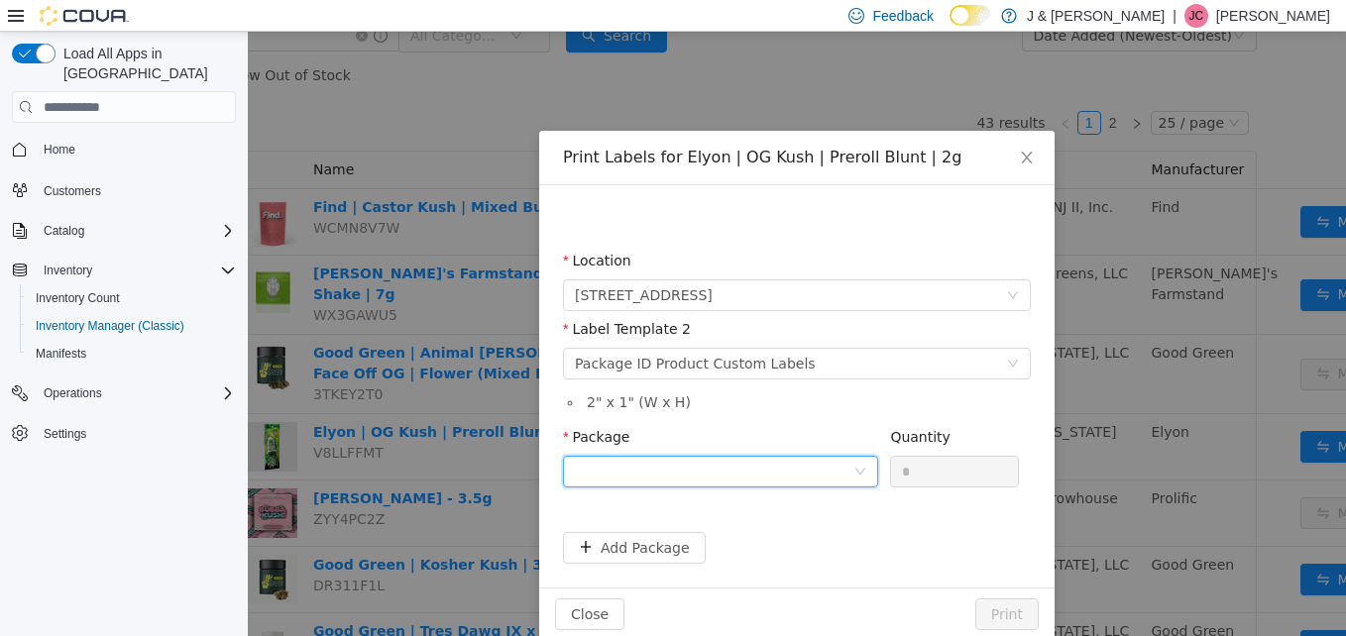
click at [762, 480] on div at bounding box center [714, 472] width 279 height 30
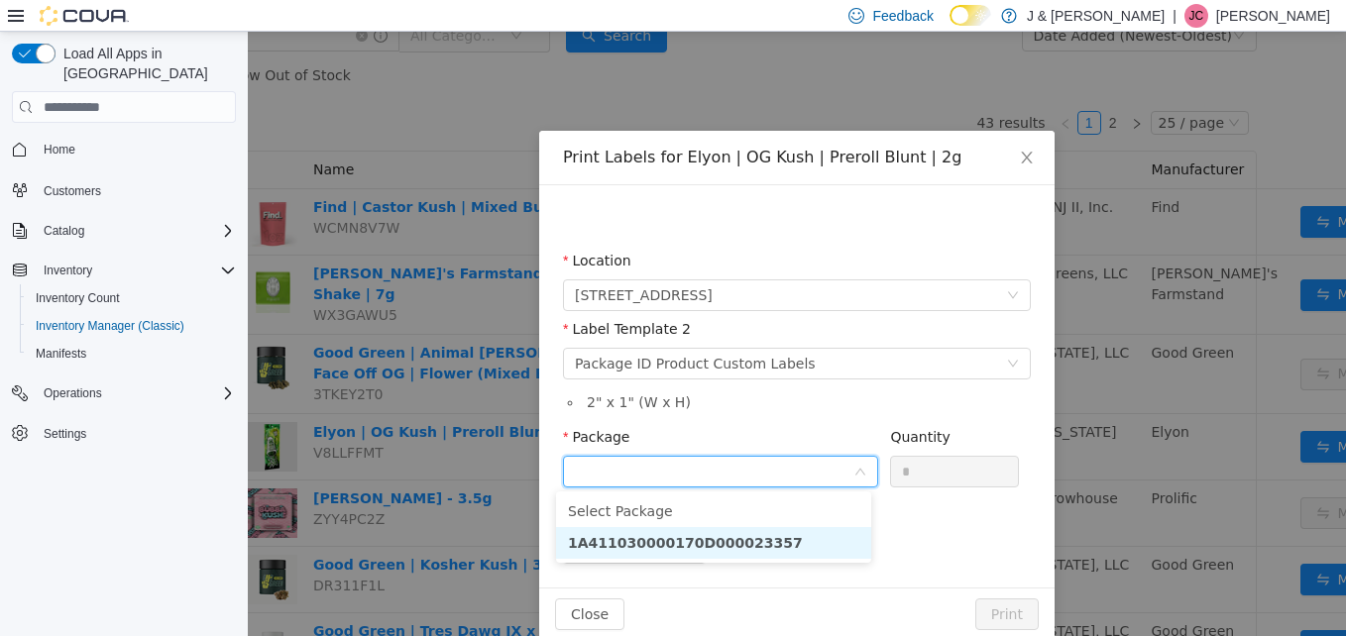
click at [736, 535] on strong "1A411030000170D000023357" at bounding box center [685, 543] width 235 height 16
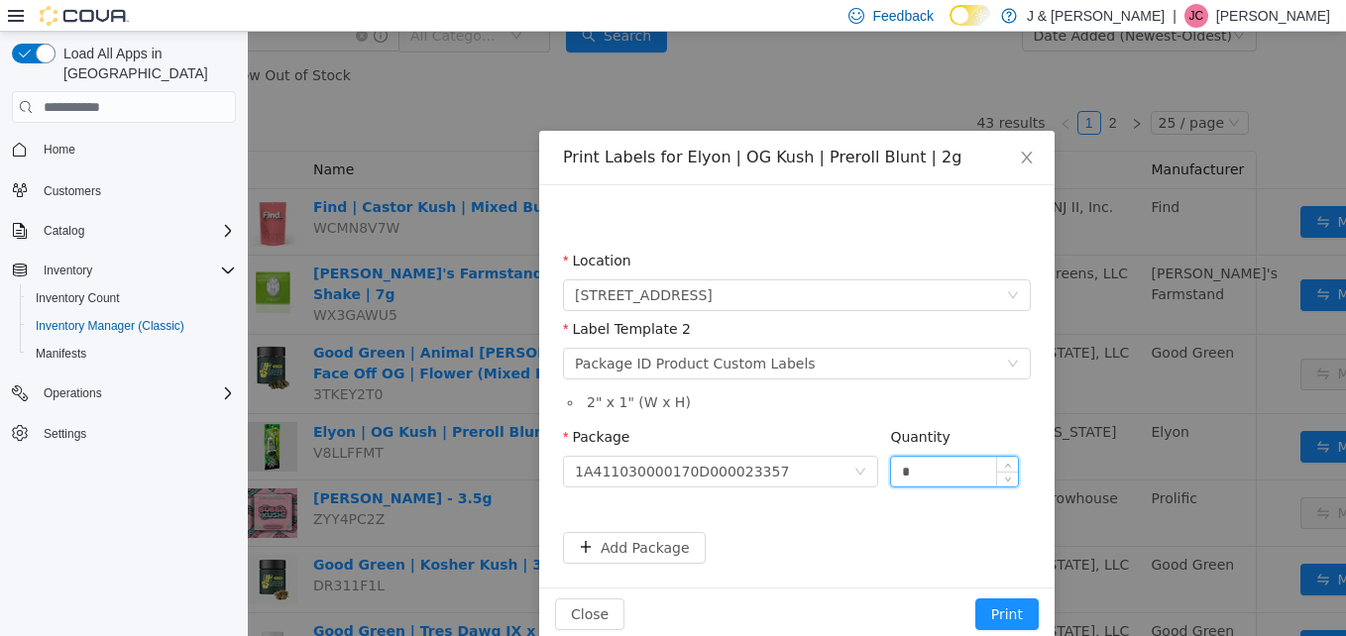
click at [920, 480] on input "*" at bounding box center [954, 472] width 127 height 30
type input "*"
click at [993, 610] on button "Print" at bounding box center [1006, 615] width 63 height 32
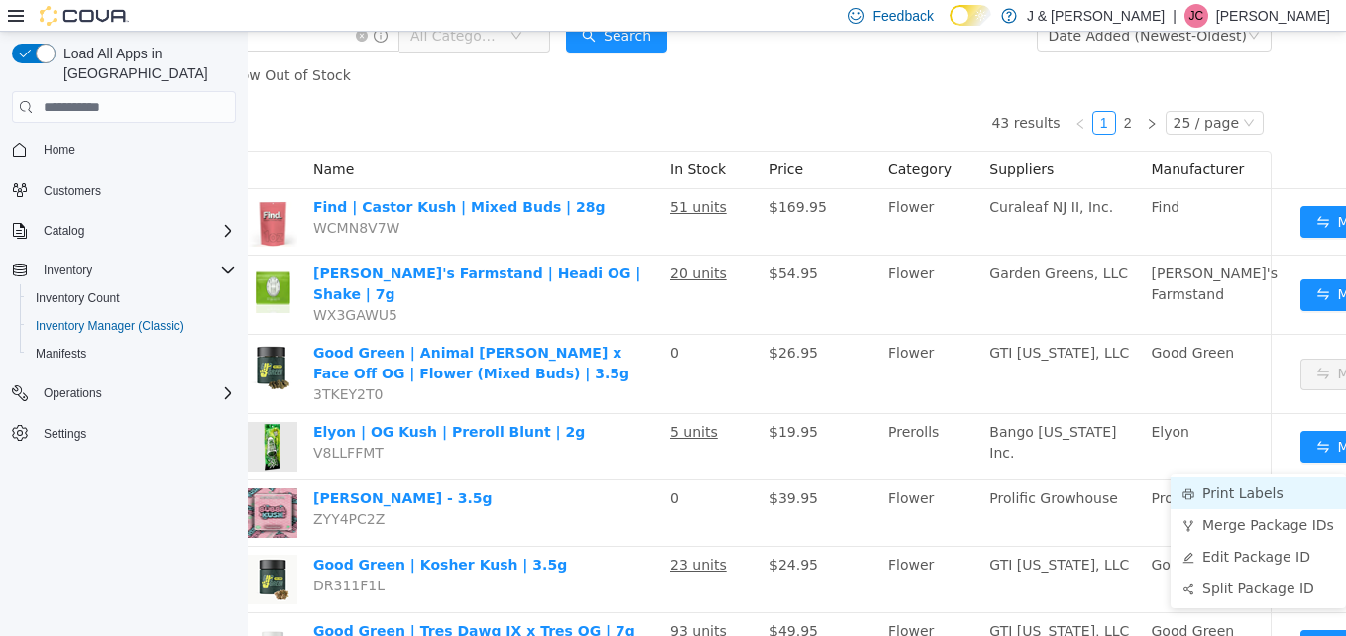
click at [1246, 489] on li "Print Labels" at bounding box center [1258, 494] width 175 height 32
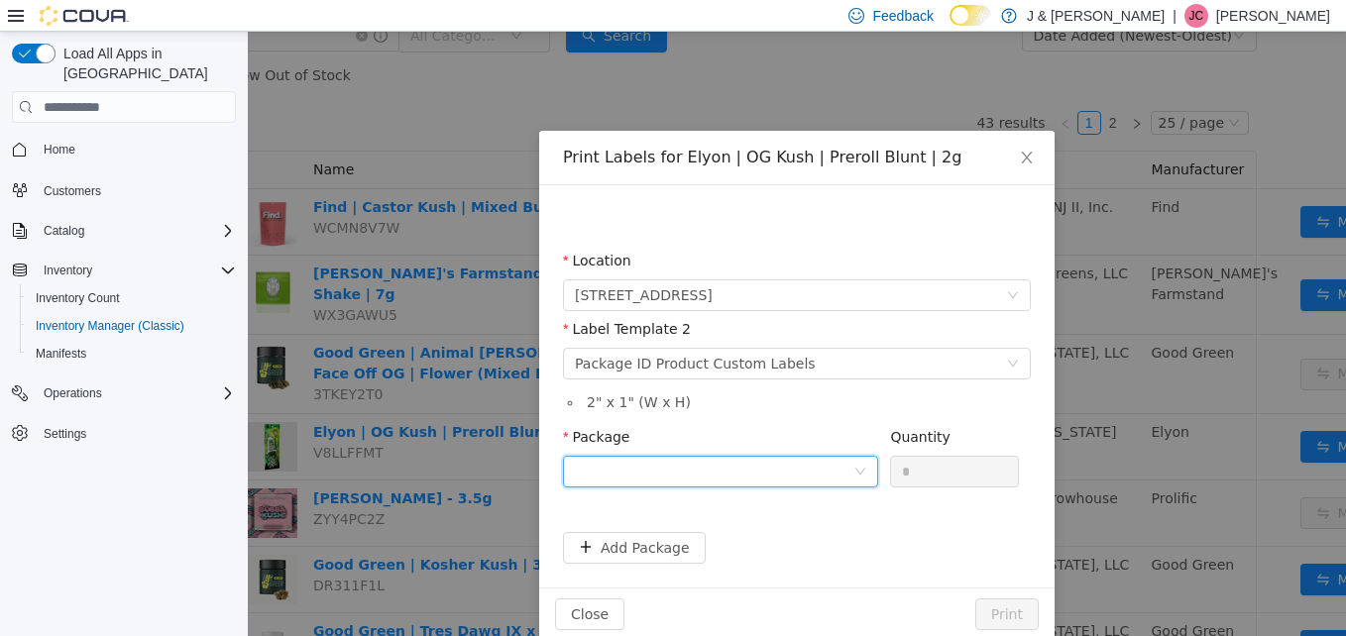
click at [790, 468] on div at bounding box center [714, 472] width 279 height 30
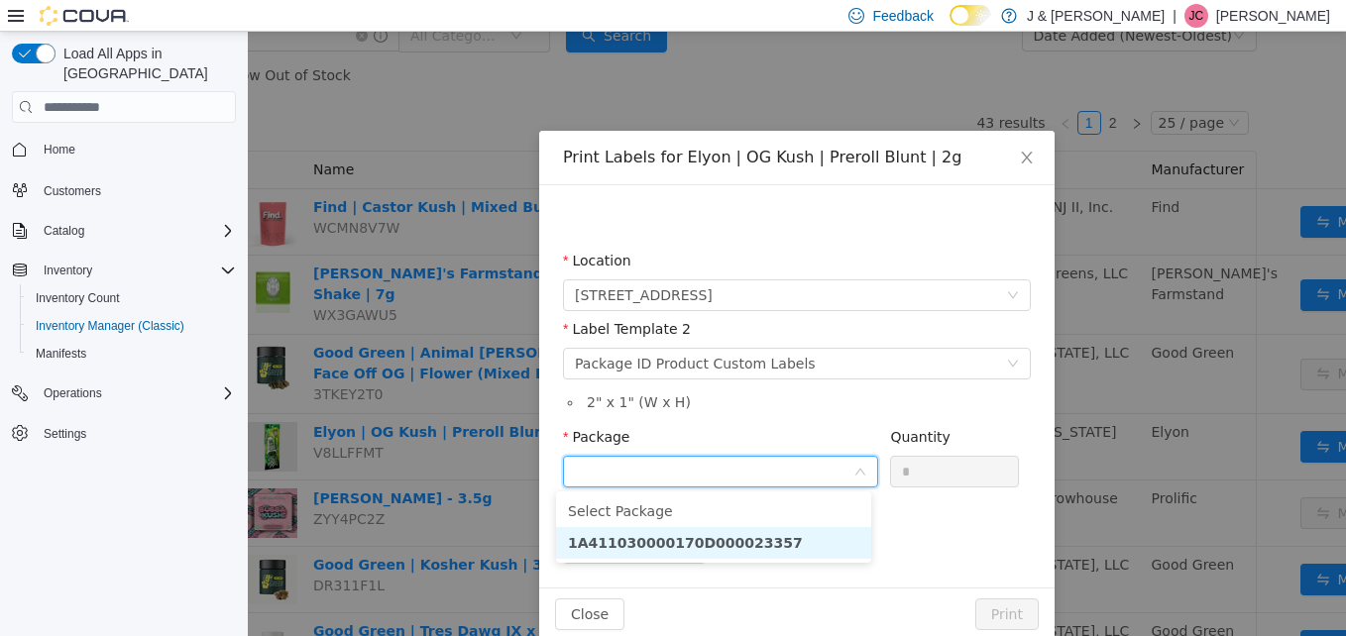
click at [754, 539] on strong "1A411030000170D000023357" at bounding box center [685, 543] width 235 height 16
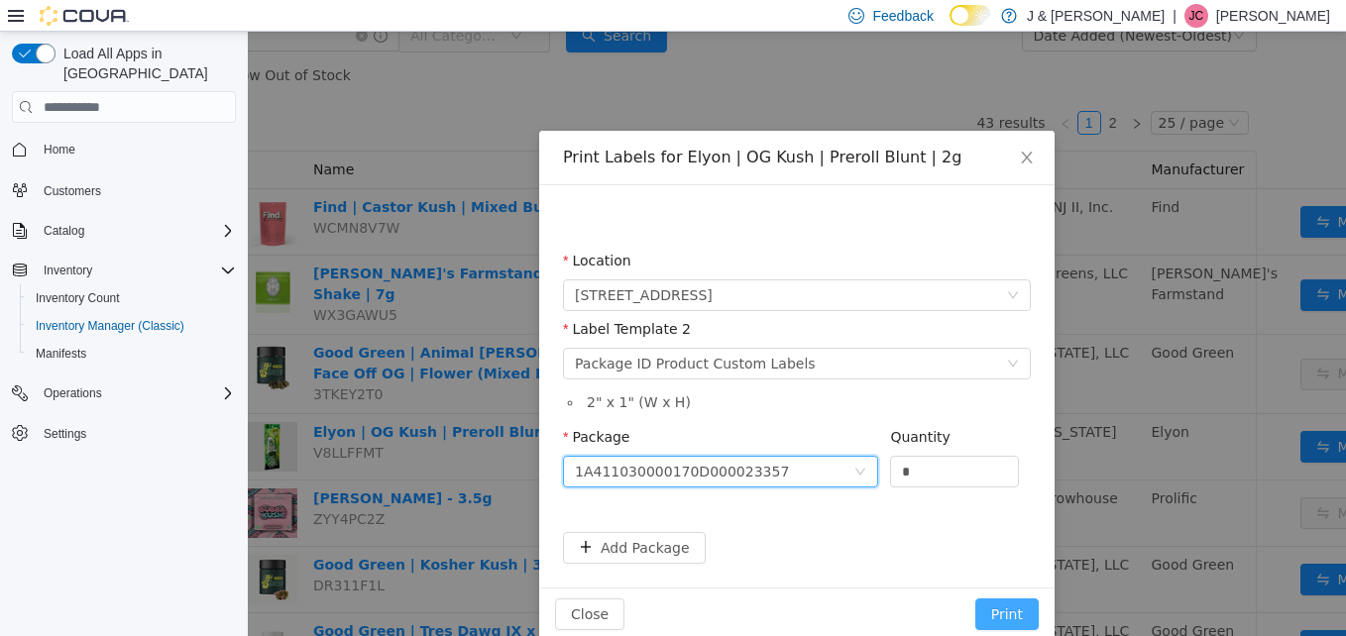
click at [979, 607] on button "Print" at bounding box center [1006, 615] width 63 height 32
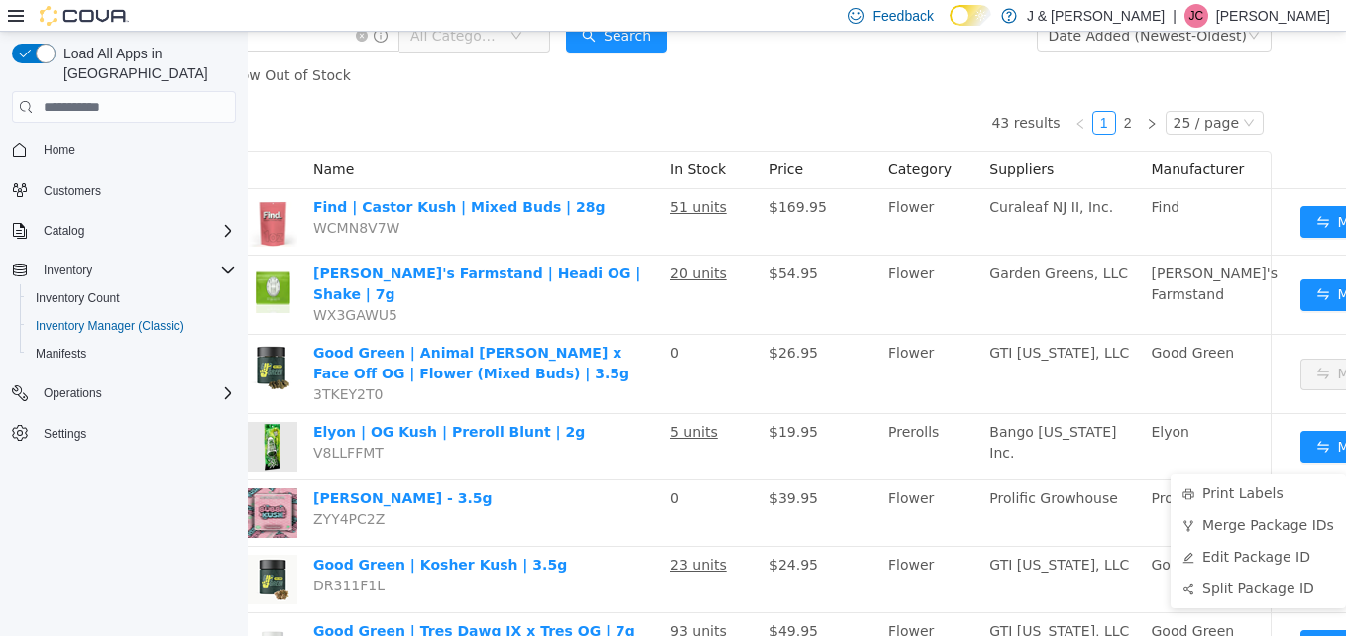
click at [931, 93] on div "Show Out of Stock" at bounding box center [735, 76] width 1073 height 40
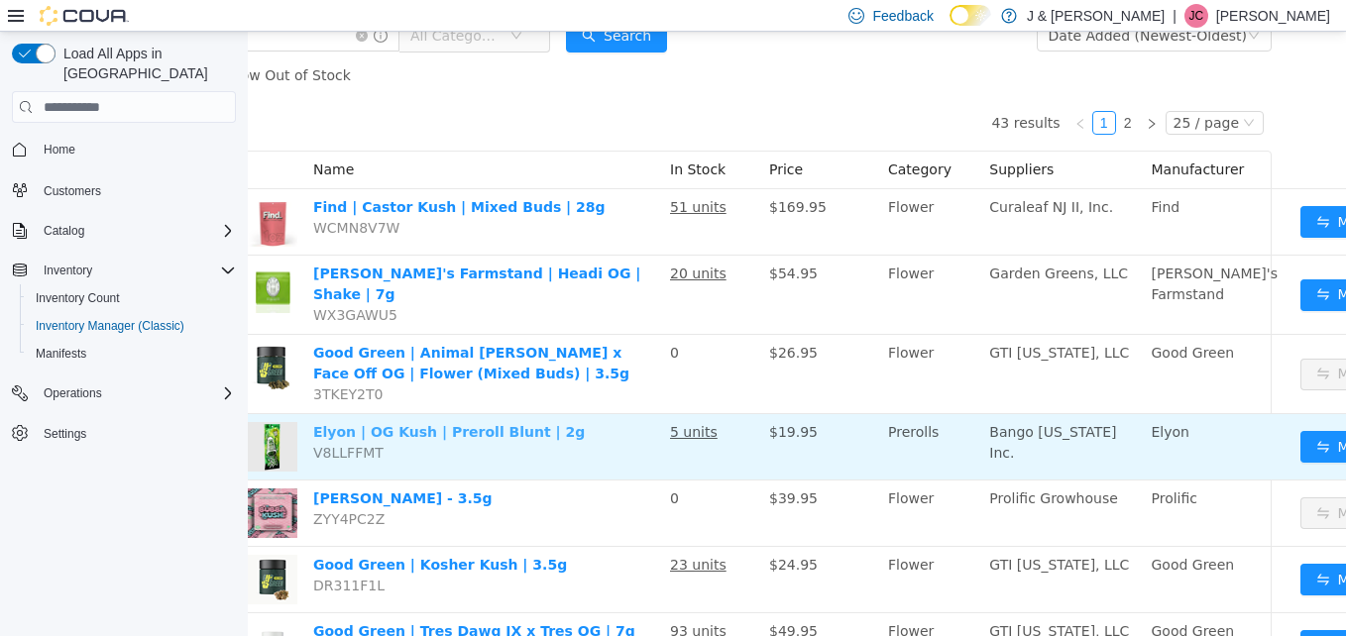
click at [514, 437] on link "Elyon | OG Kush | Preroll Blunt | 2g" at bounding box center [449, 432] width 272 height 16
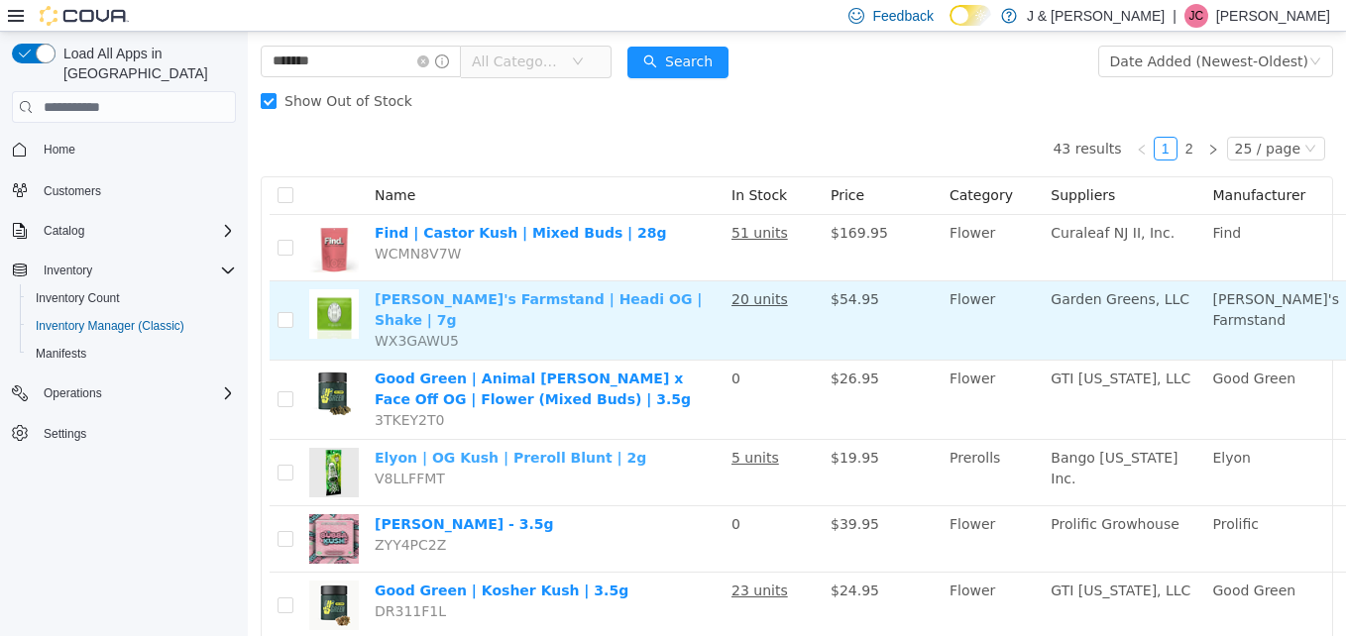
scroll to position [0, 0]
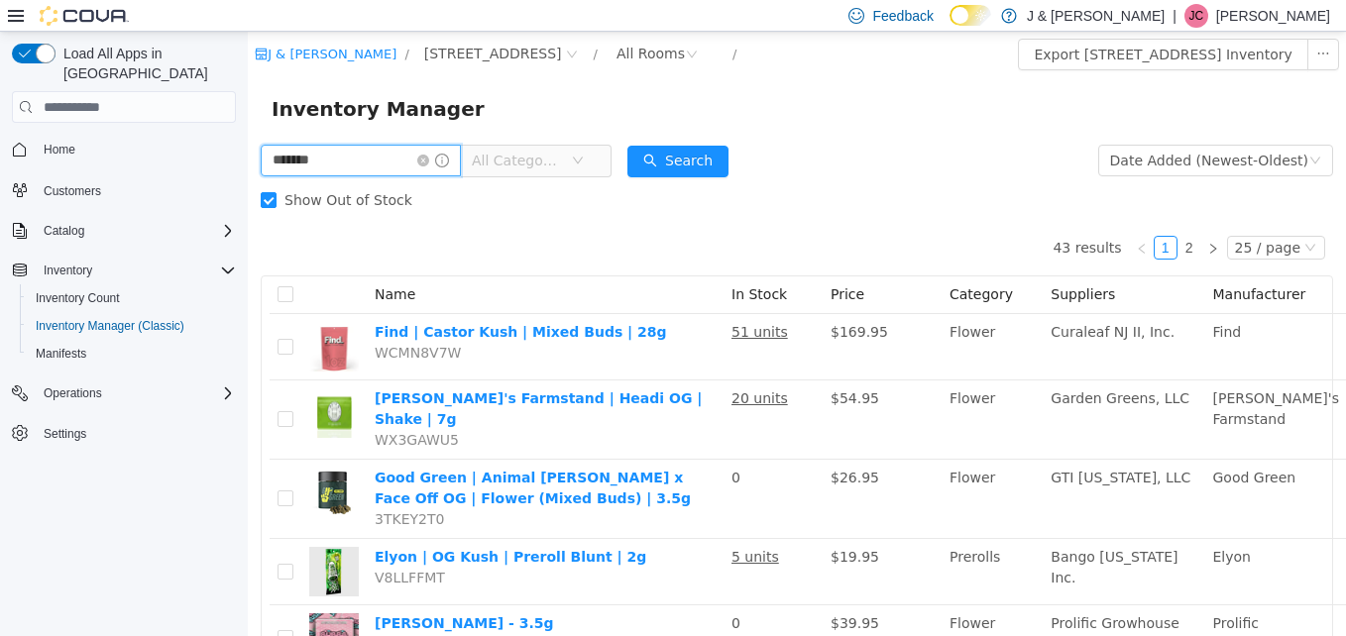
click at [362, 161] on input "*******" at bounding box center [361, 161] width 200 height 32
type input "********"
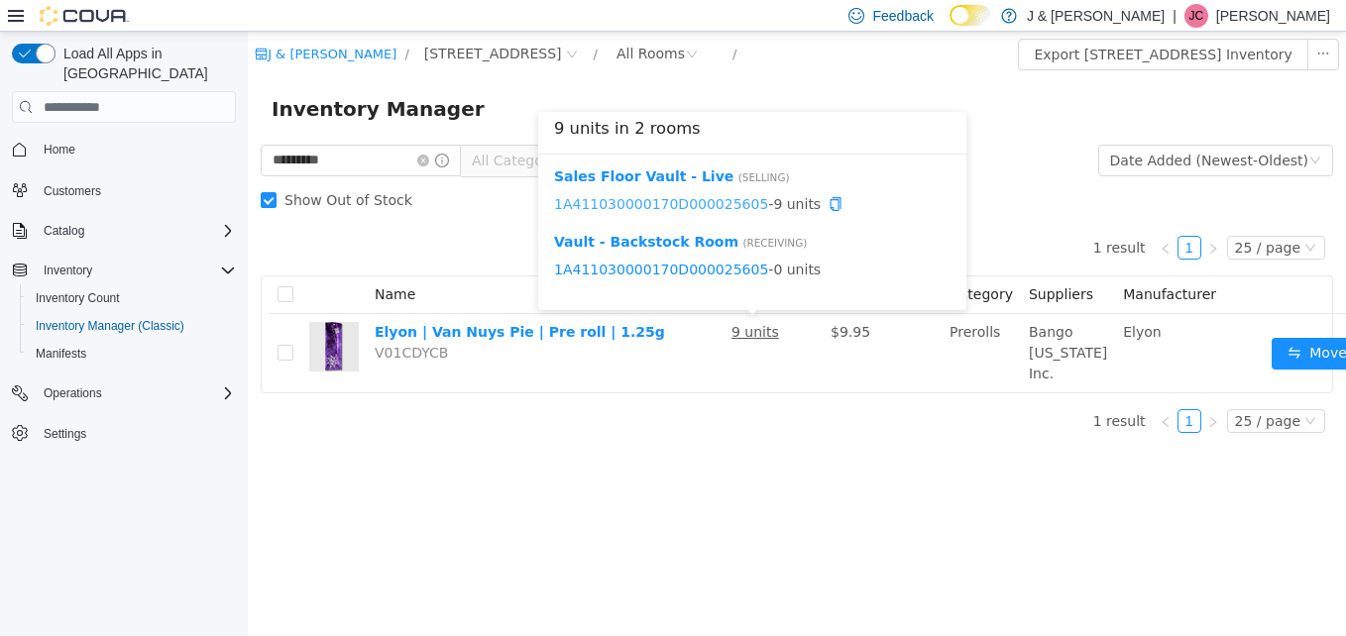
click at [686, 203] on link "1A411030000170D000025605" at bounding box center [661, 204] width 214 height 16
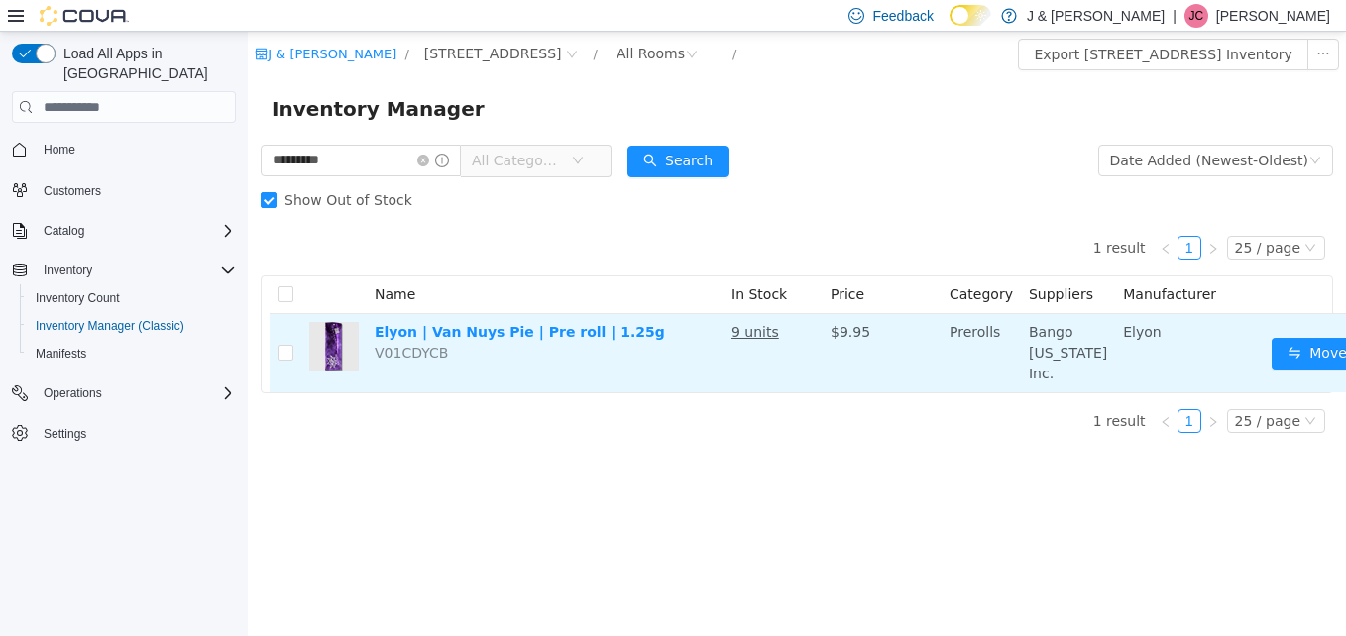
scroll to position [0, 48]
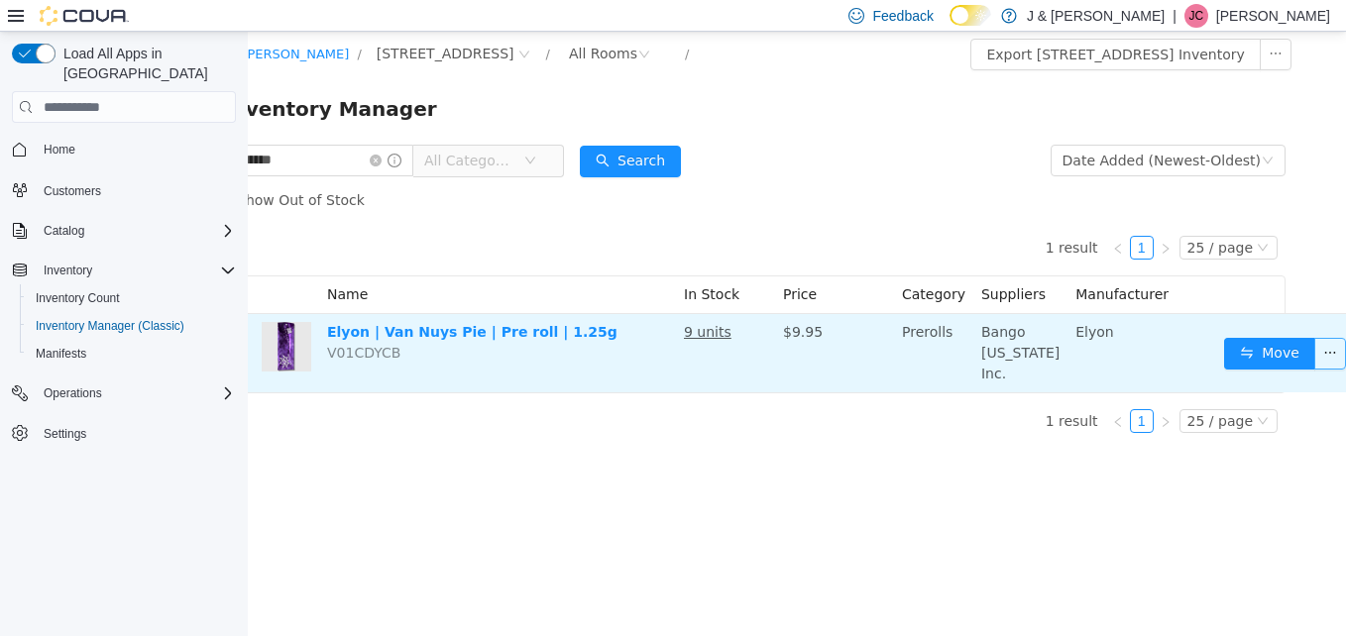
click at [1315, 359] on button "button" at bounding box center [1331, 354] width 32 height 32
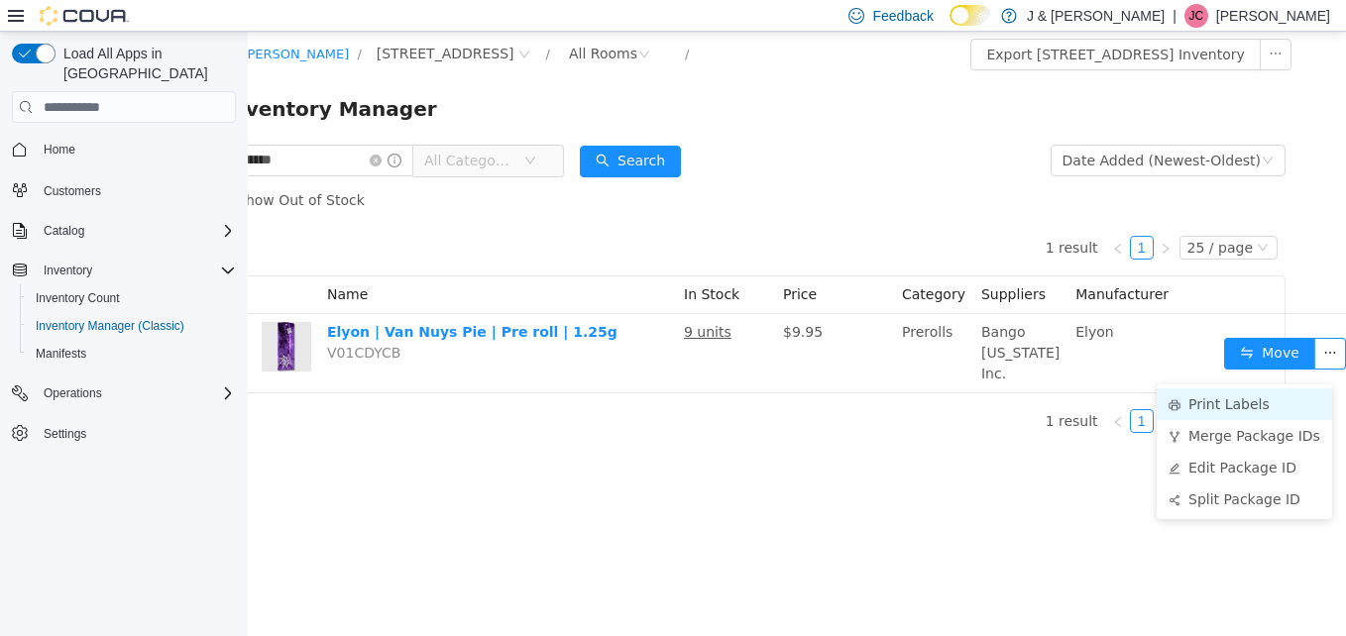
click at [1252, 400] on li "Print Labels" at bounding box center [1244, 405] width 175 height 32
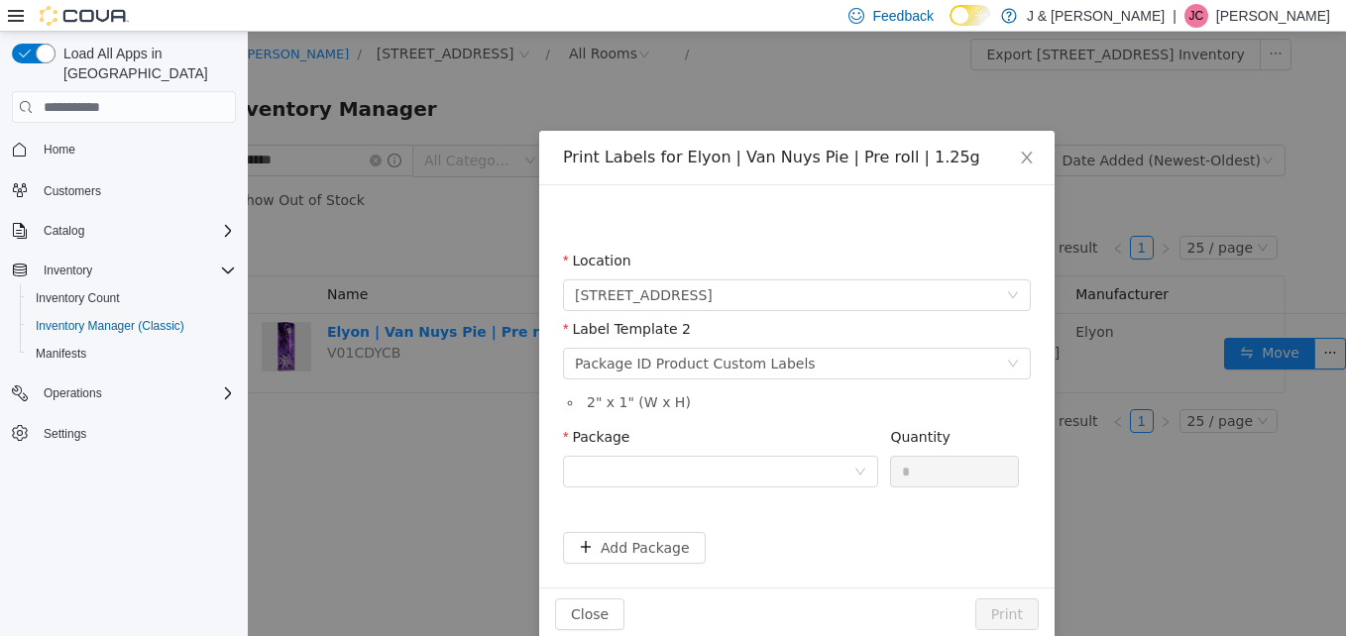
scroll to position [0, 33]
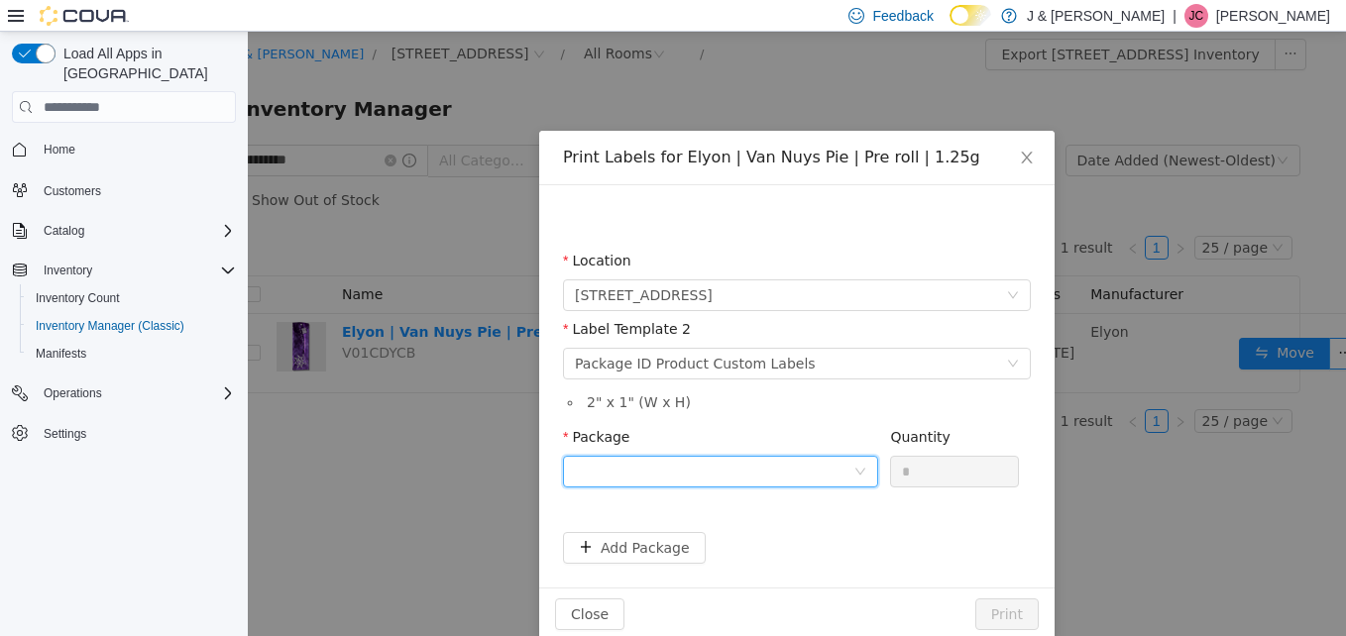
click at [760, 464] on div at bounding box center [714, 472] width 279 height 30
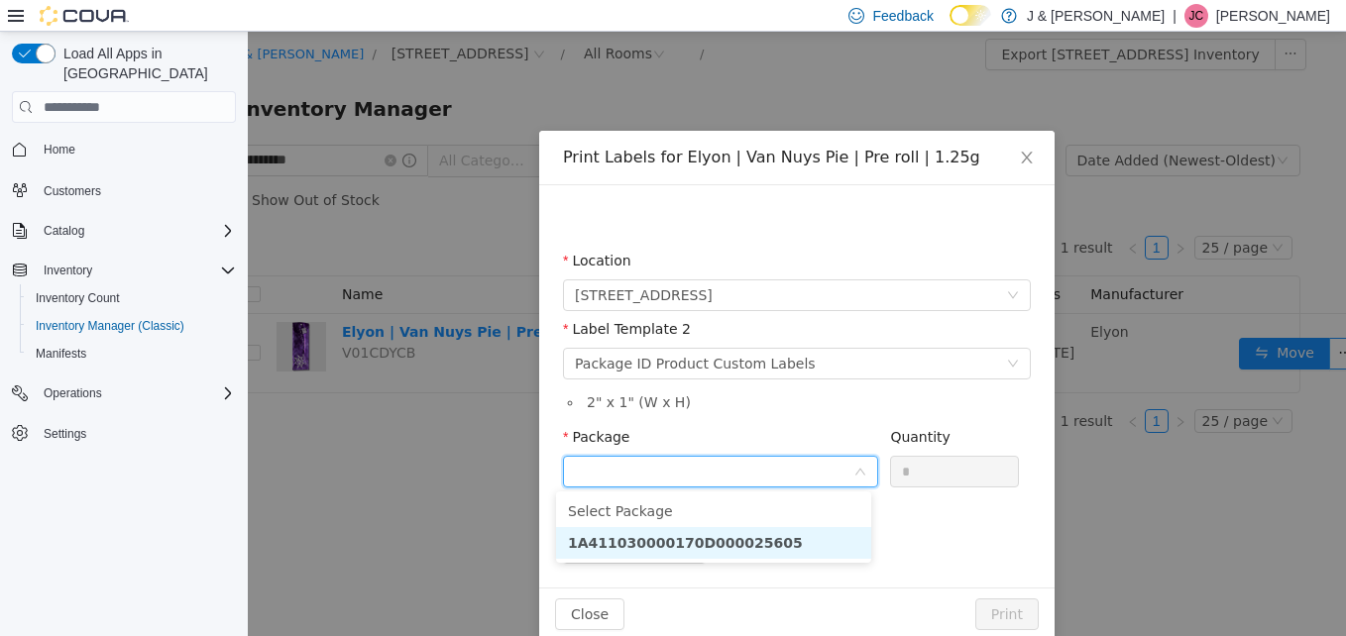
click at [744, 527] on li "1A411030000170D000025605" at bounding box center [713, 543] width 315 height 32
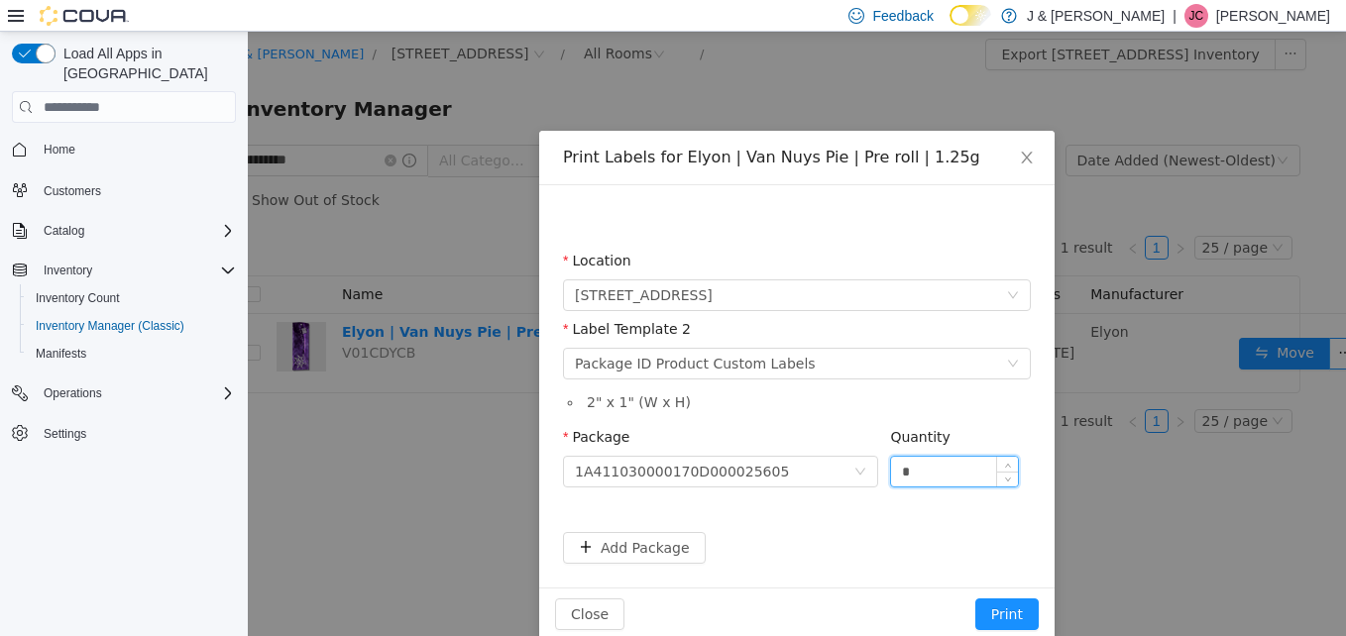
click at [971, 477] on input "*" at bounding box center [954, 472] width 127 height 30
type input "*"
type input "**"
click at [993, 605] on button "Print" at bounding box center [1006, 615] width 63 height 32
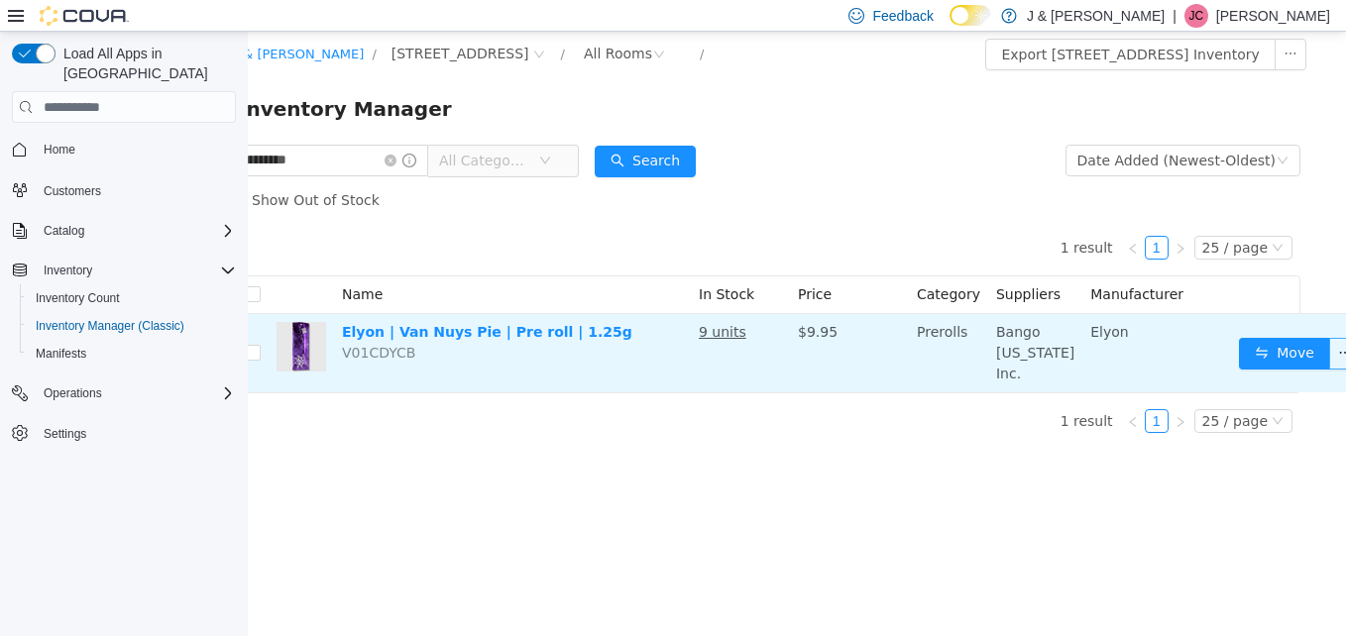
click at [1329, 369] on button "button" at bounding box center [1345, 354] width 32 height 32
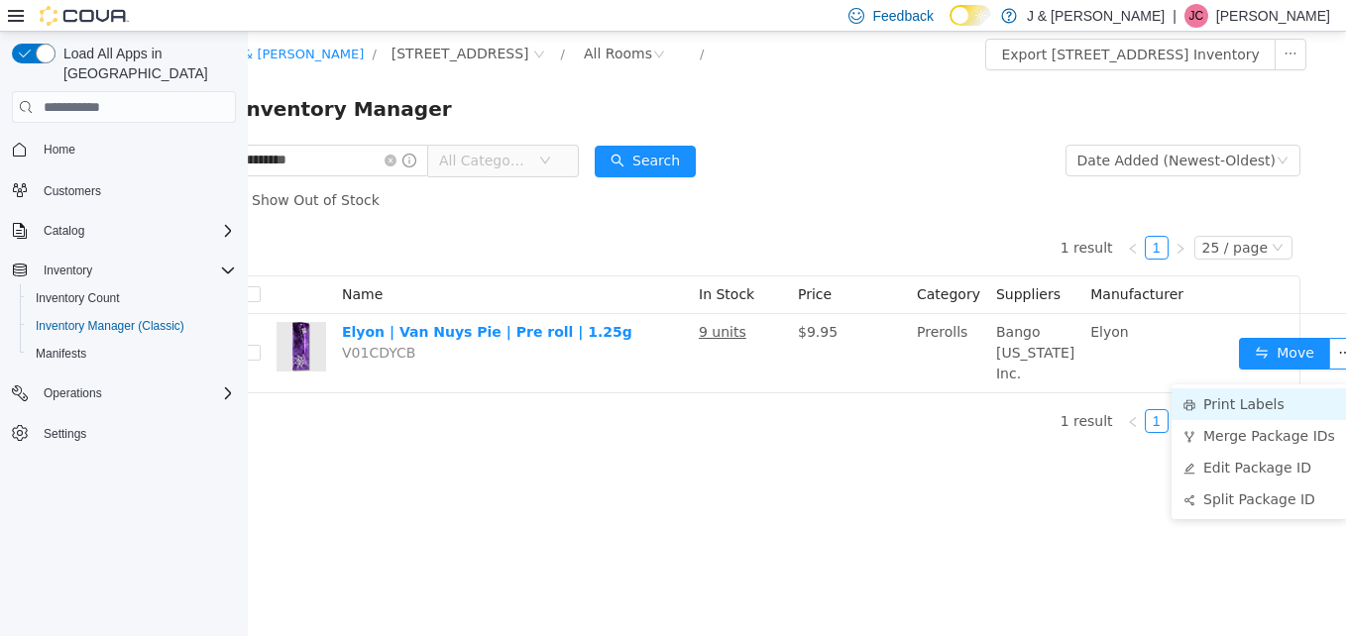
click at [1289, 389] on li "Print Labels" at bounding box center [1259, 405] width 175 height 32
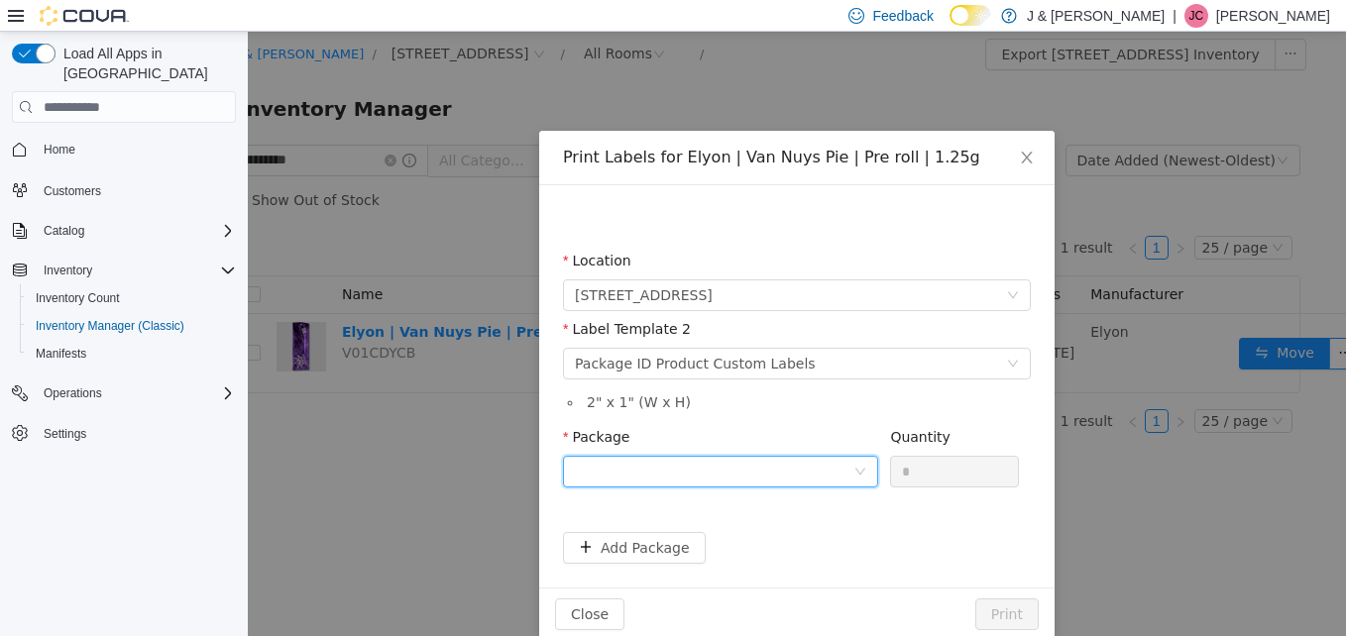
click at [839, 466] on div at bounding box center [714, 472] width 279 height 30
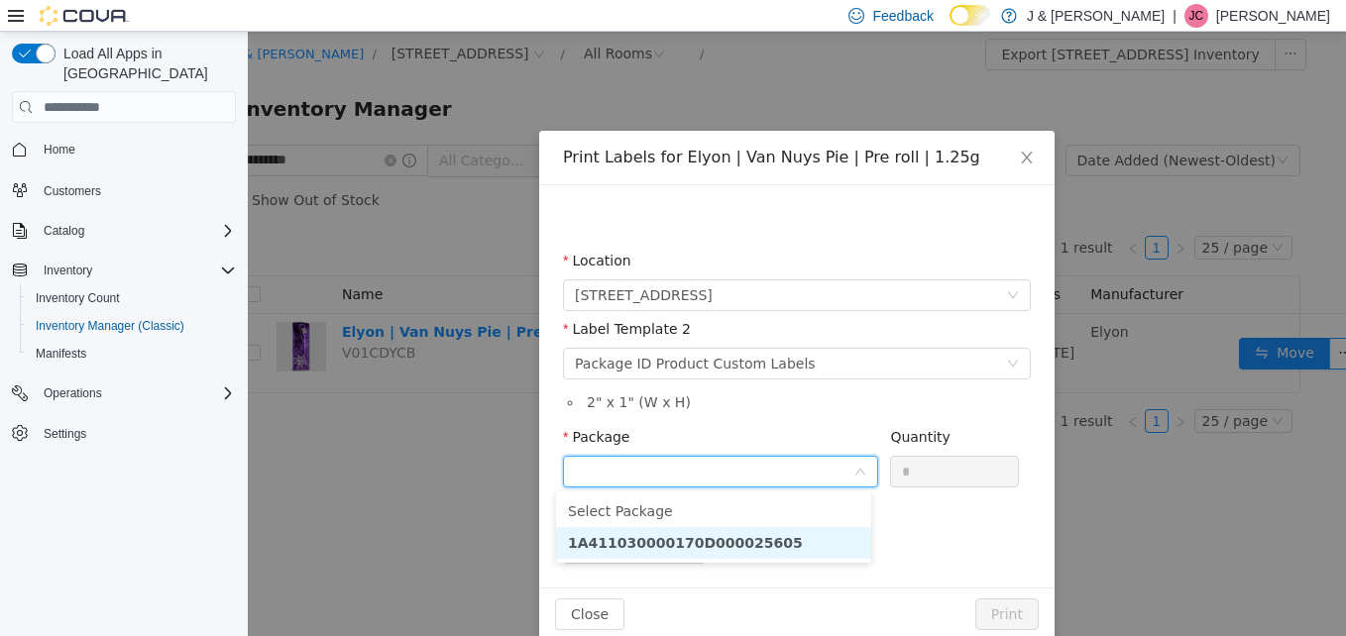
click at [798, 540] on li "1A411030000170D000025605" at bounding box center [713, 543] width 315 height 32
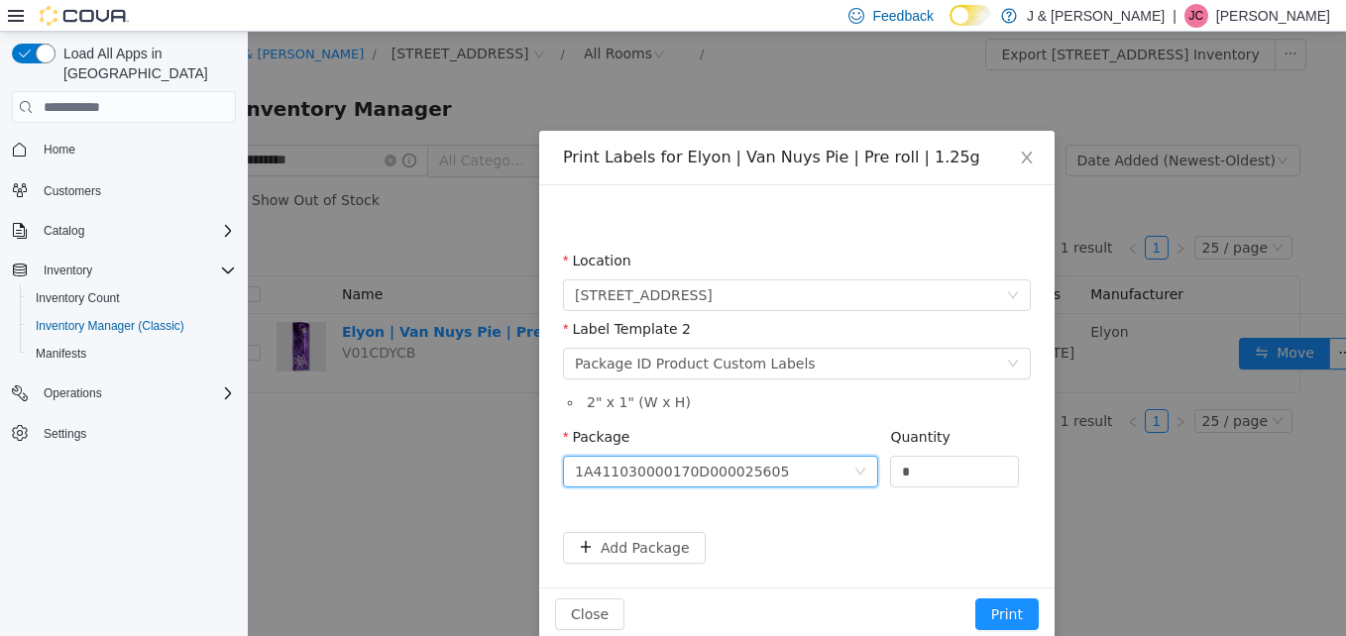
click at [1003, 596] on div "Close Print" at bounding box center [796, 614] width 515 height 53
click at [999, 599] on button "Print" at bounding box center [1006, 615] width 63 height 32
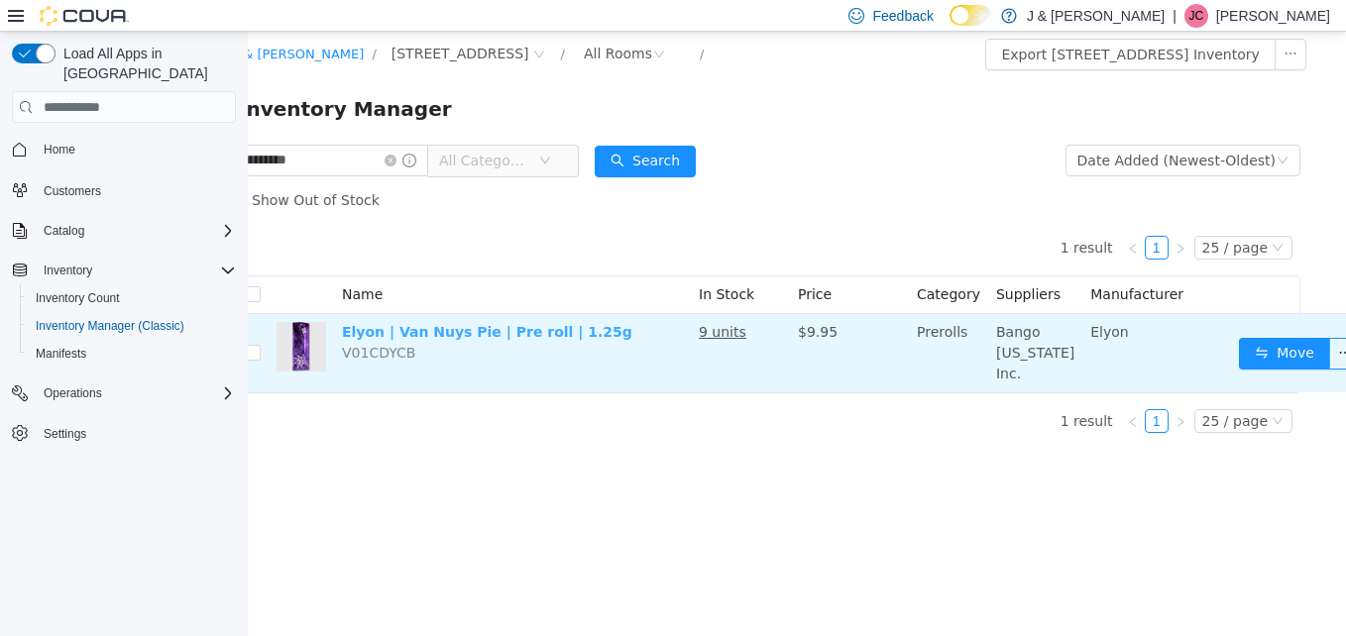
click at [547, 330] on link "Elyon | Van Nuys Pie | Pre roll | 1.25g" at bounding box center [487, 332] width 290 height 16
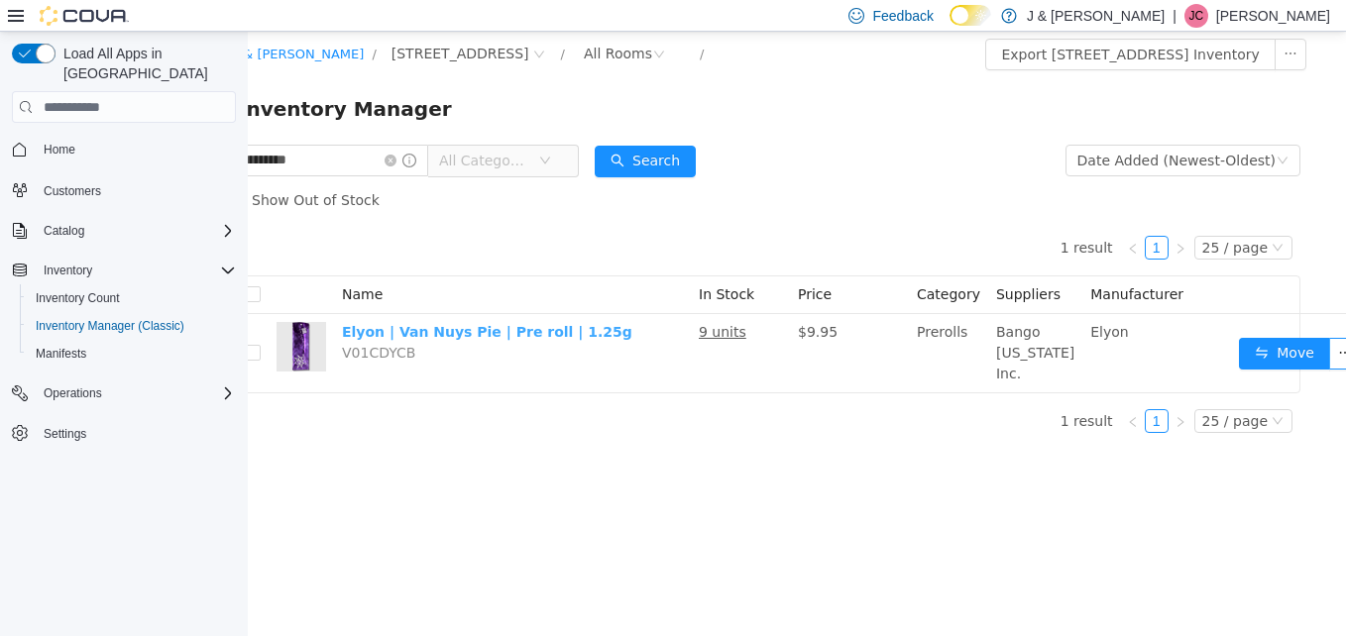
scroll to position [0, 0]
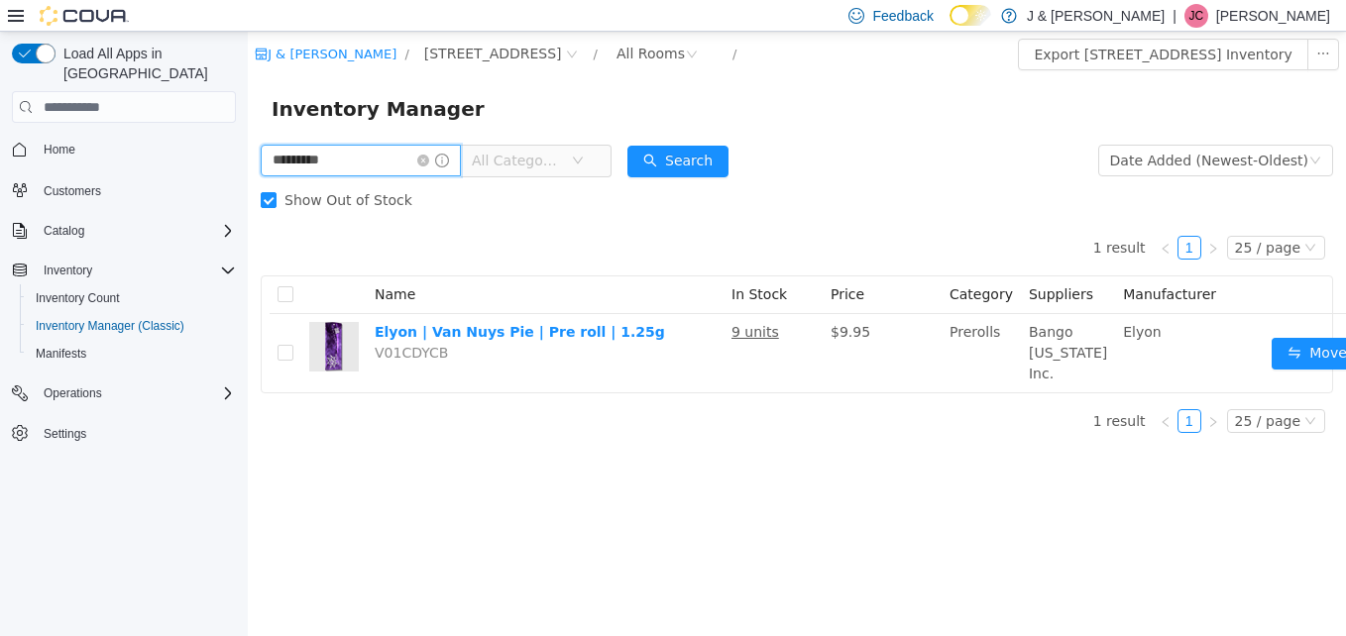
click at [345, 166] on input "********" at bounding box center [361, 161] width 200 height 32
type input "**********"
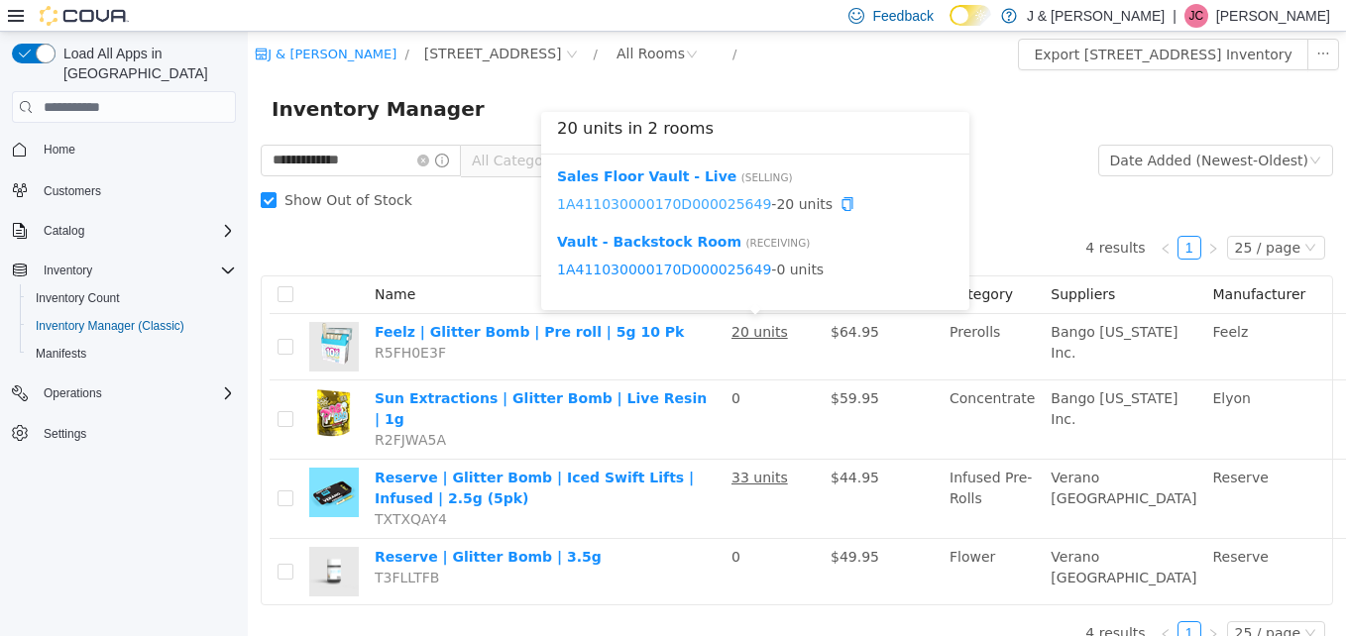
click at [710, 211] on link "1A411030000170D000025649" at bounding box center [664, 204] width 214 height 16
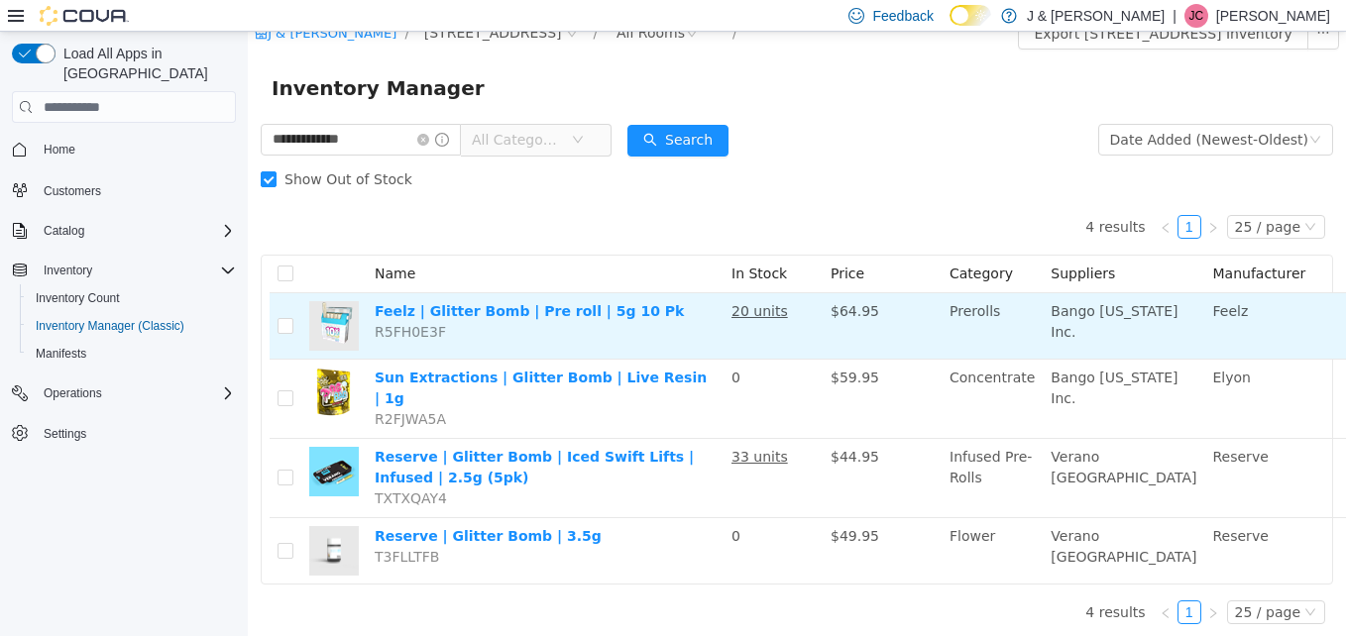
scroll to position [20, 0]
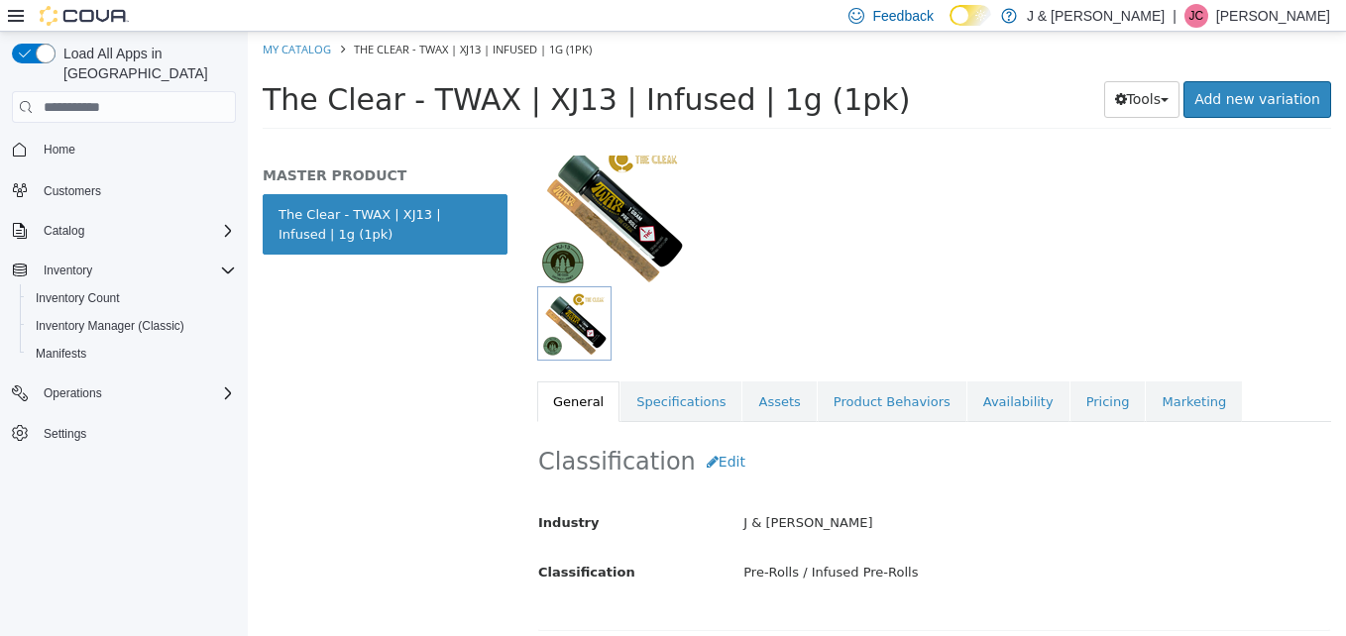
scroll to position [48, 0]
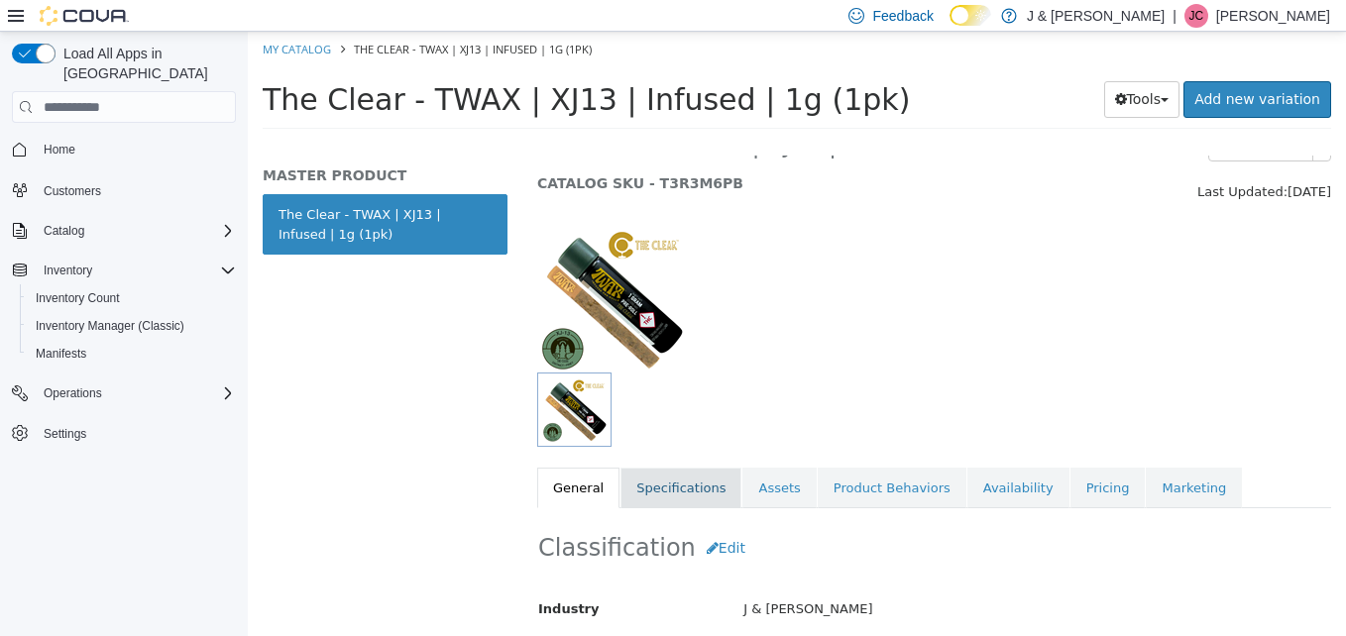
click at [693, 492] on link "Specifications" at bounding box center [681, 489] width 121 height 42
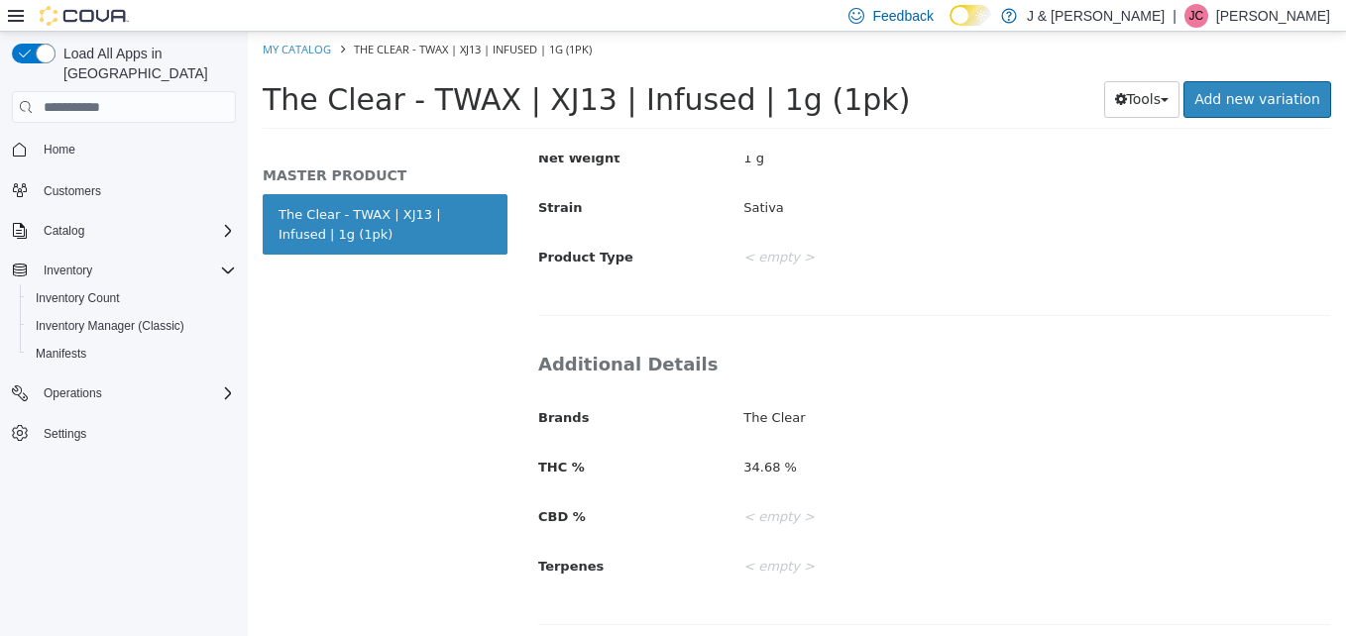
scroll to position [633, 0]
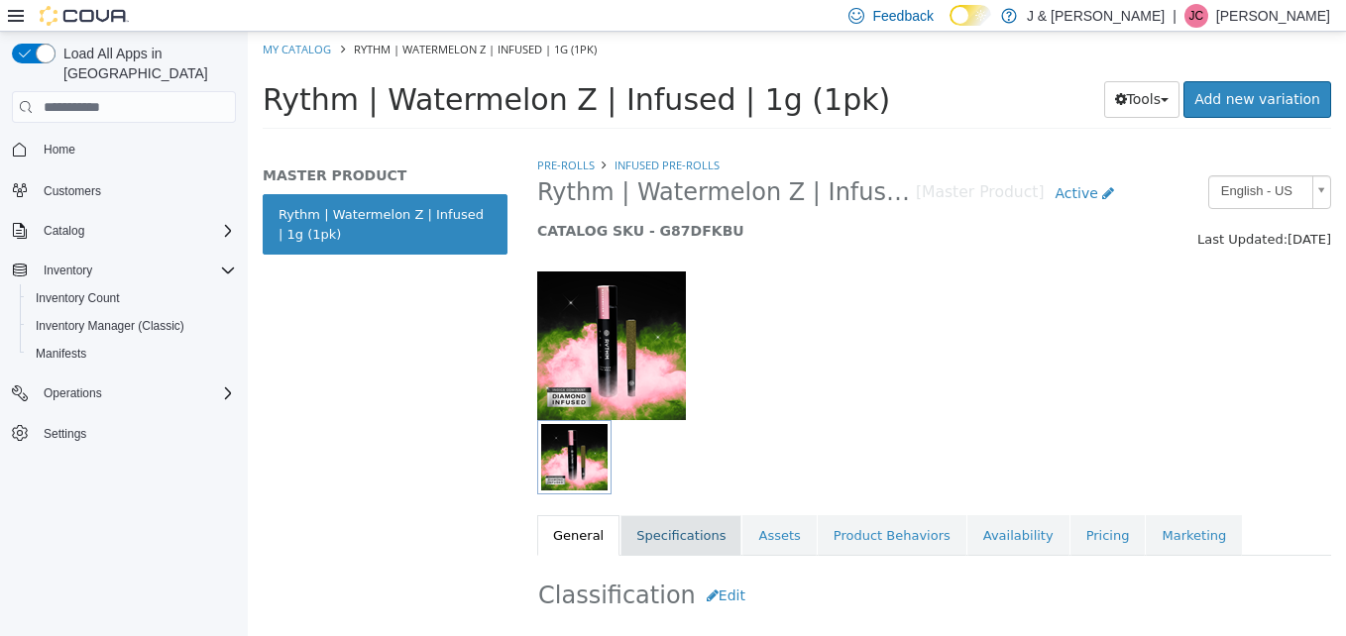
click at [706, 527] on link "Specifications" at bounding box center [681, 536] width 121 height 42
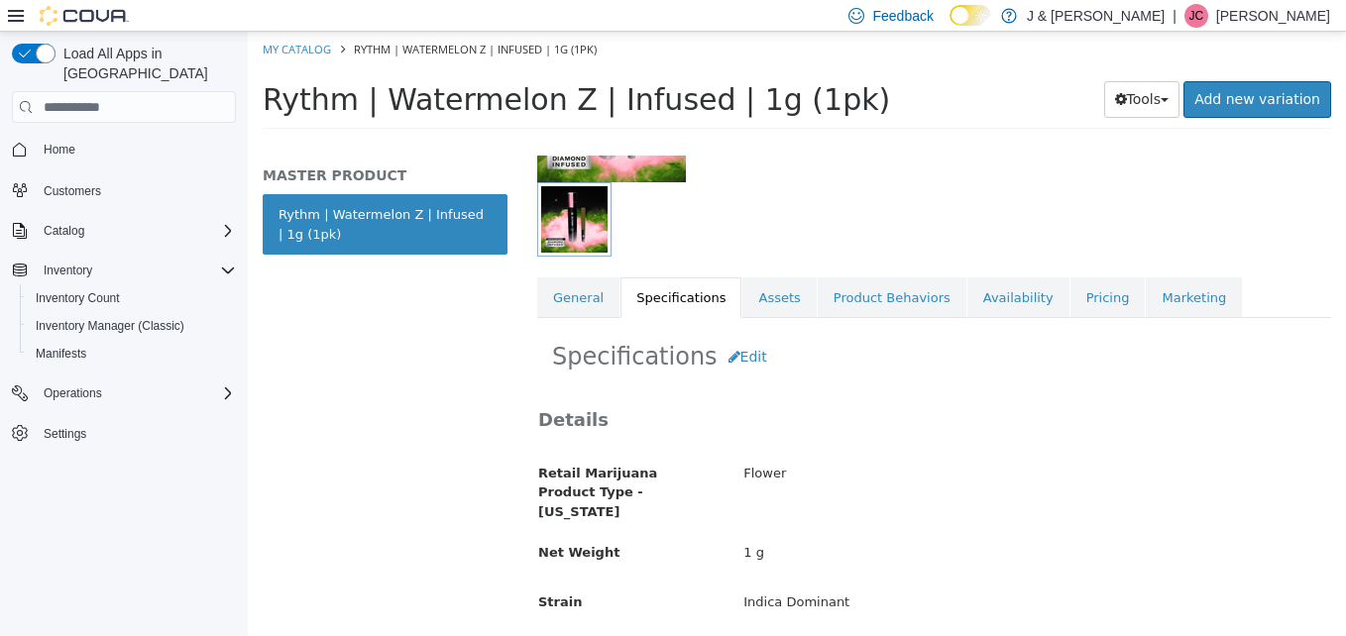
scroll to position [234, 0]
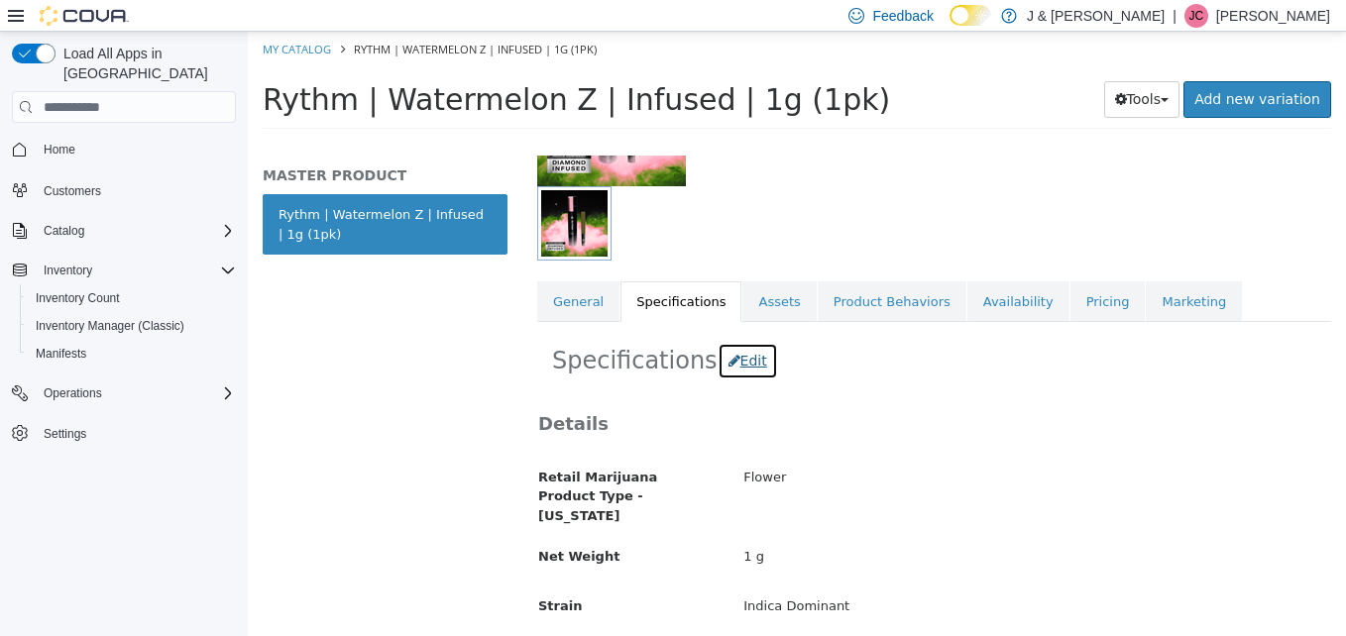
click at [738, 358] on button "Edit" at bounding box center [748, 361] width 60 height 37
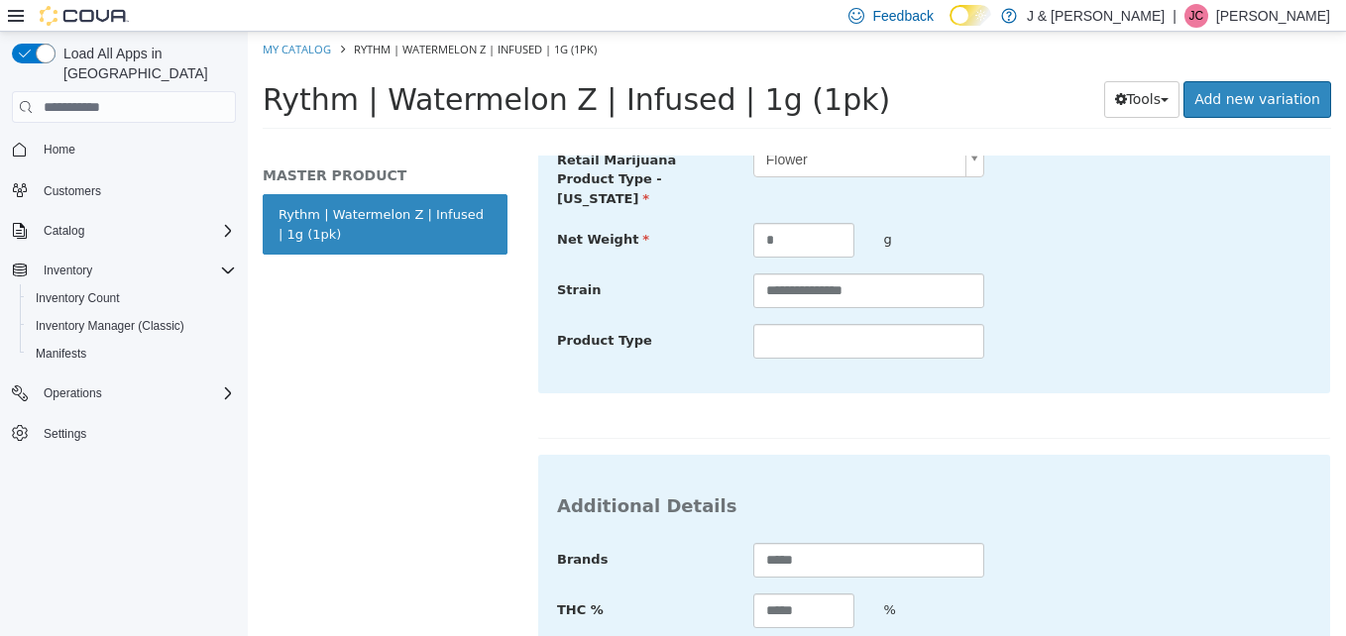
scroll to position [571, 0]
drag, startPoint x: 694, startPoint y: 593, endPoint x: 650, endPoint y: 590, distance: 43.7
click at [650, 593] on div "THC % ***** %" at bounding box center [934, 611] width 784 height 36
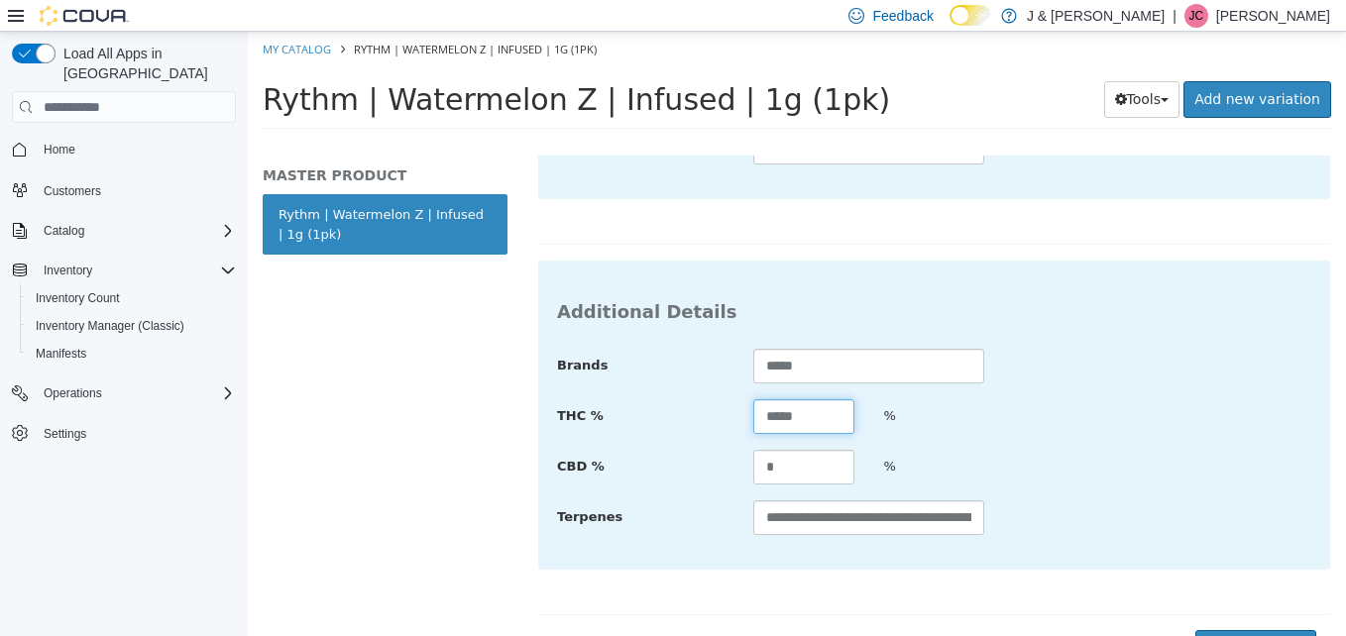
scroll to position [777, 0]
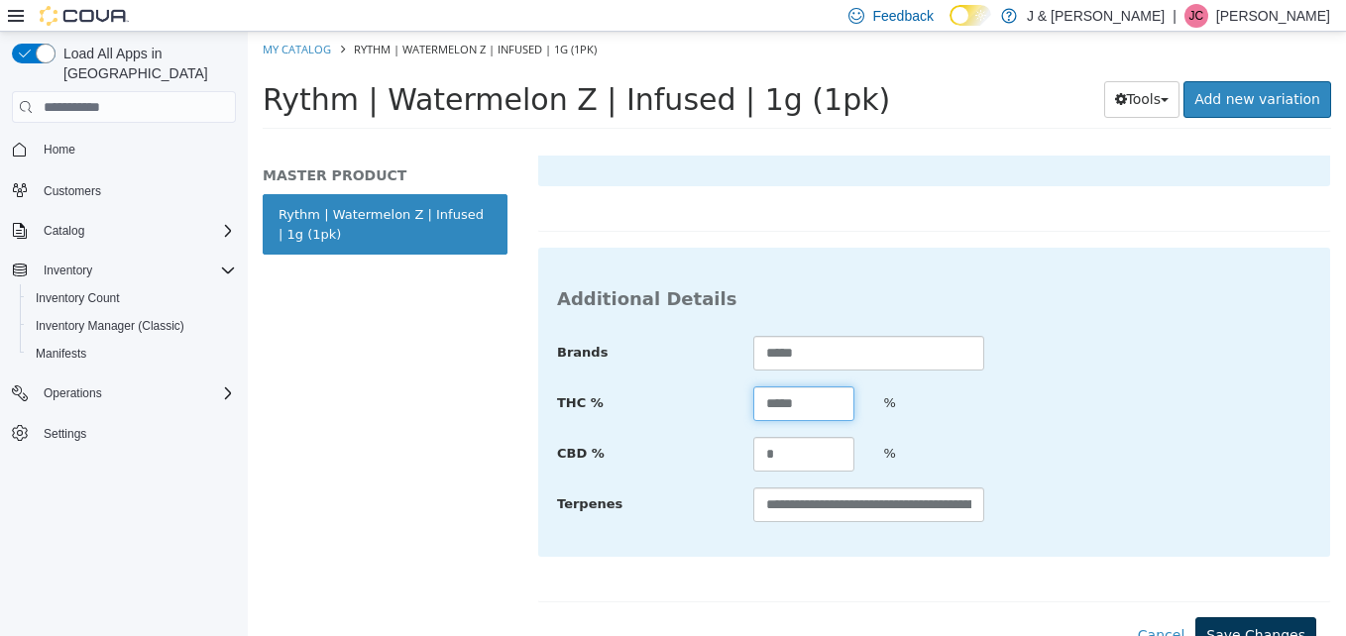
type input "*****"
click at [1257, 618] on button "Save Changes" at bounding box center [1256, 636] width 121 height 37
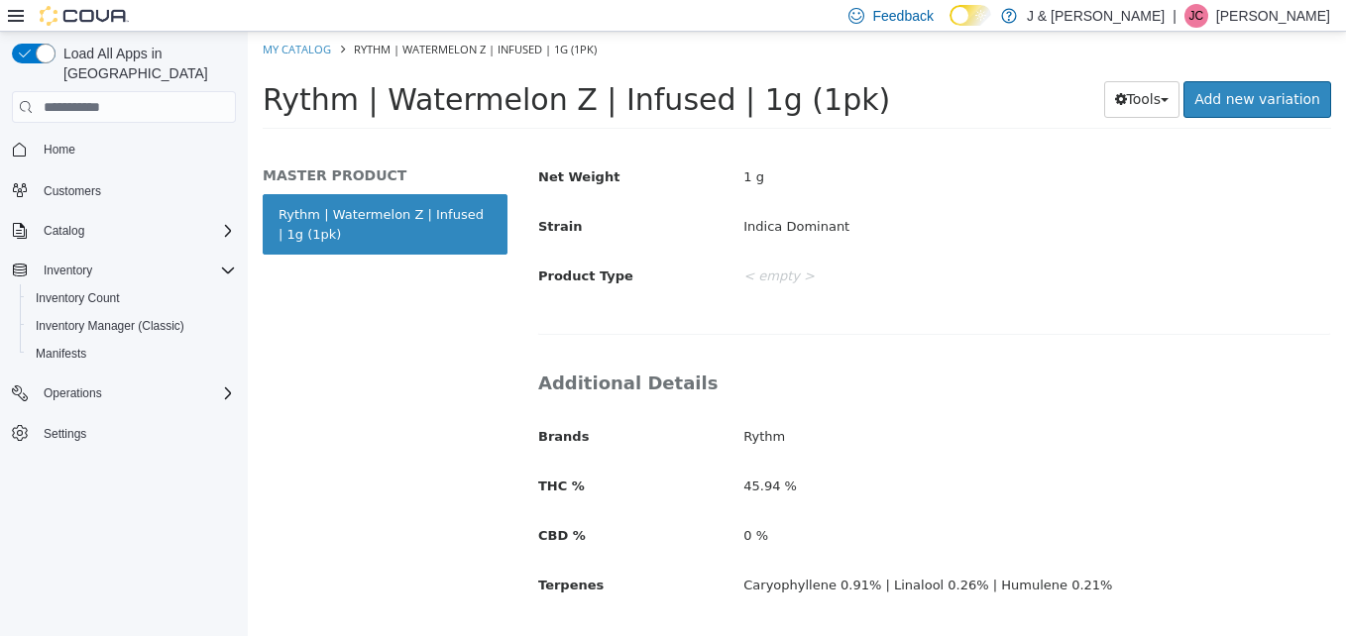
scroll to position [616, 0]
click at [1257, 616] on div "Additional Details Brands Rythm THC % 45.94 % CBD % 0 % Terpenes Caryophyllene …" at bounding box center [934, 495] width 794 height 294
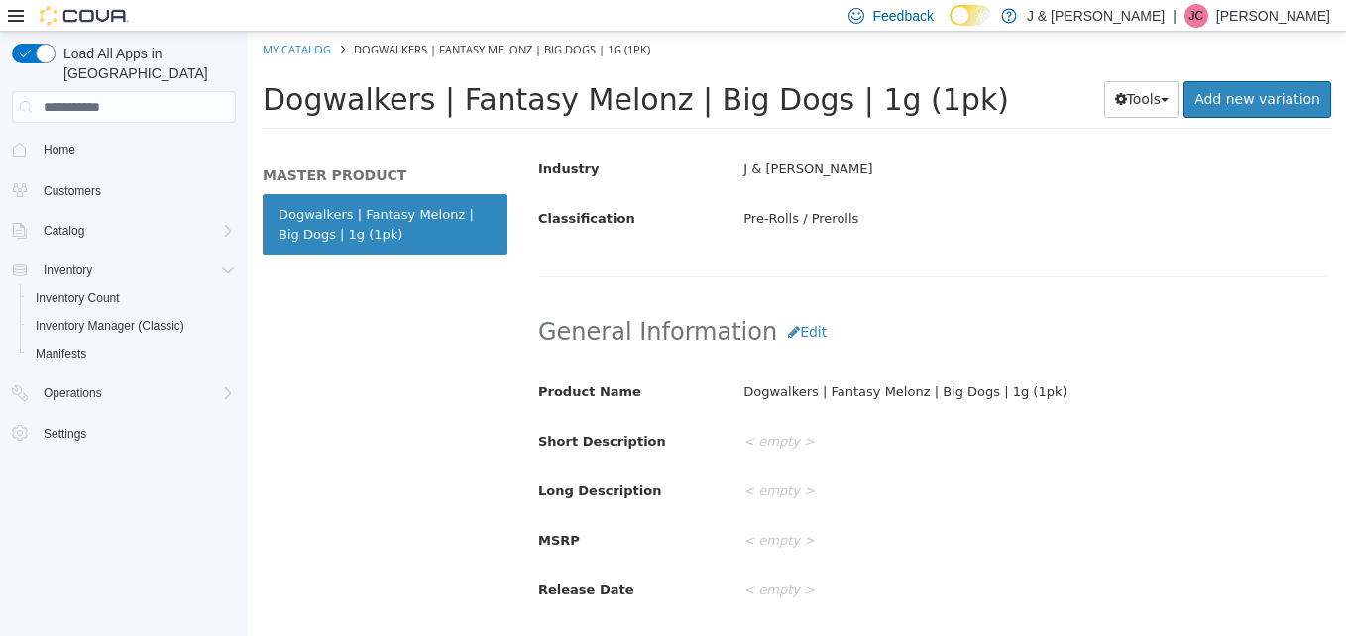
scroll to position [487, 0]
drag, startPoint x: 936, startPoint y: 93, endPoint x: 258, endPoint y: 90, distance: 678.1
click at [258, 90] on div "Dogwalkers | Fantasy Melonz | Big Dogs | 1g (1pk) Tools Clone Print Labels Add …" at bounding box center [797, 104] width 1098 height 75
click at [668, 91] on span "Dogwalkers | Fantasy Melonz | Big Dogs | 1g (1pk)" at bounding box center [636, 99] width 746 height 35
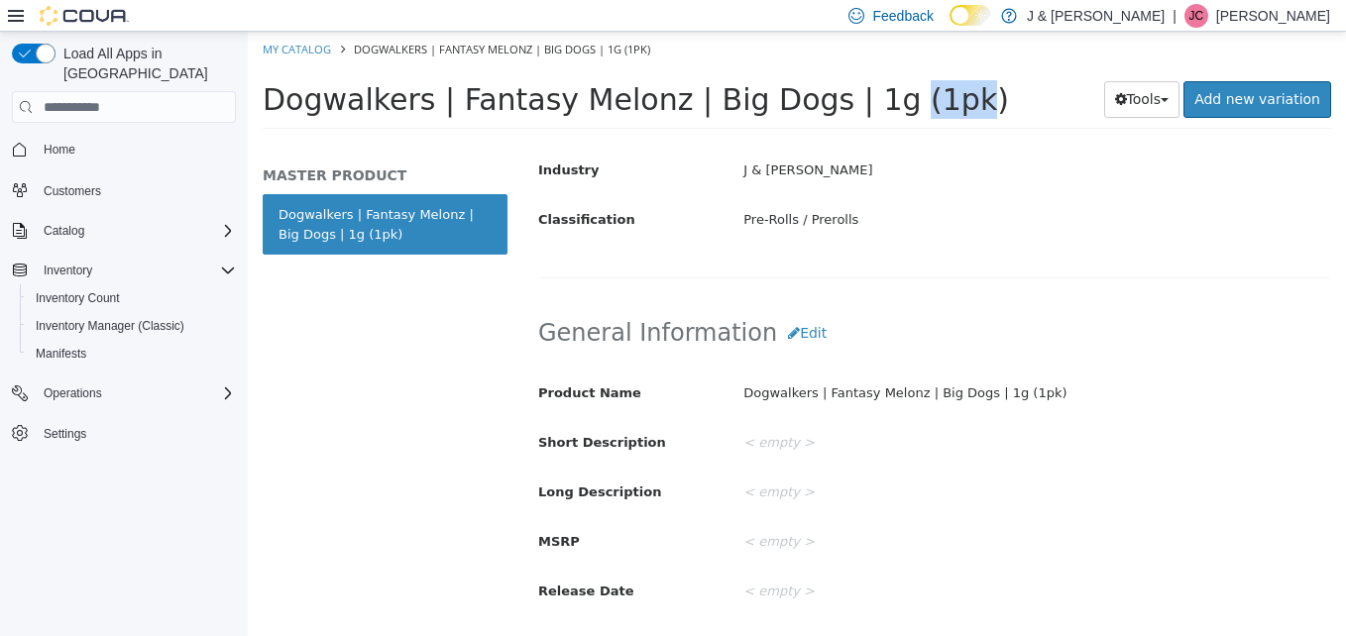
click at [668, 91] on span "Dogwalkers | Fantasy Melonz | Big Dogs | 1g (1pk)" at bounding box center [636, 99] width 746 height 35
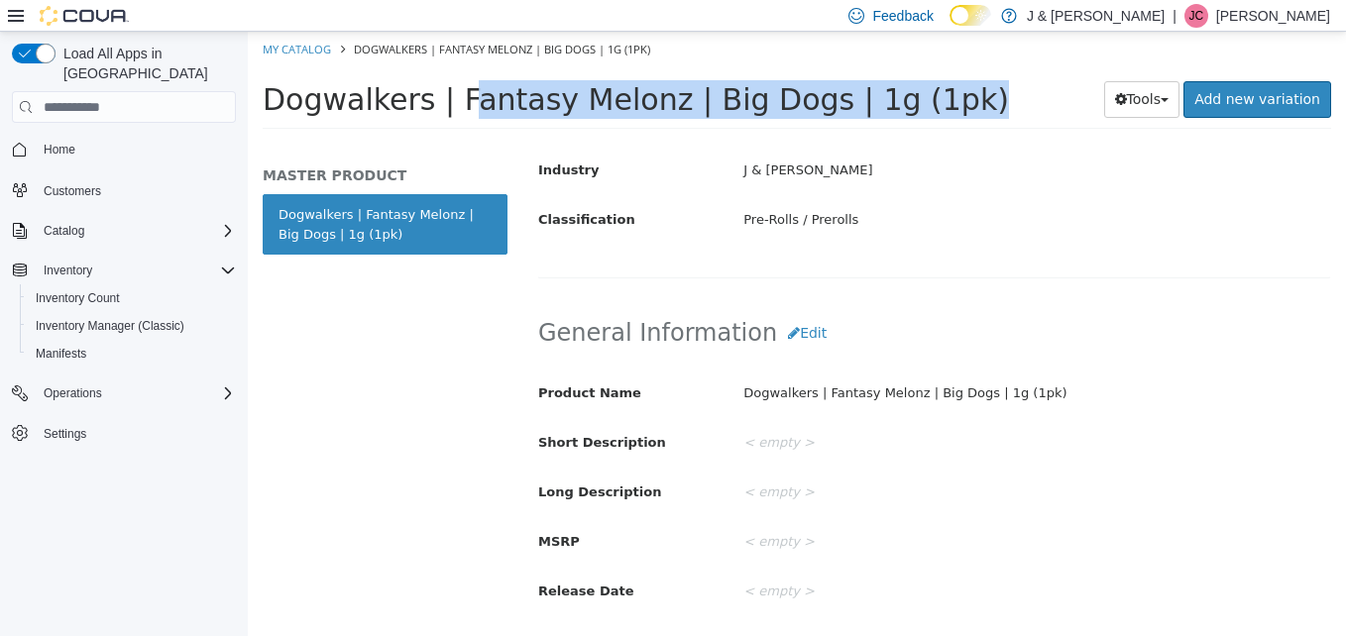
click at [668, 91] on span "Dogwalkers | Fantasy Melonz | Big Dogs | 1g (1pk)" at bounding box center [636, 99] width 746 height 35
drag, startPoint x: 668, startPoint y: 91, endPoint x: 631, endPoint y: 95, distance: 36.9
click at [631, 95] on span "Dogwalkers | Fantasy Melonz | Big Dogs | 1g (1pk)" at bounding box center [636, 99] width 746 height 35
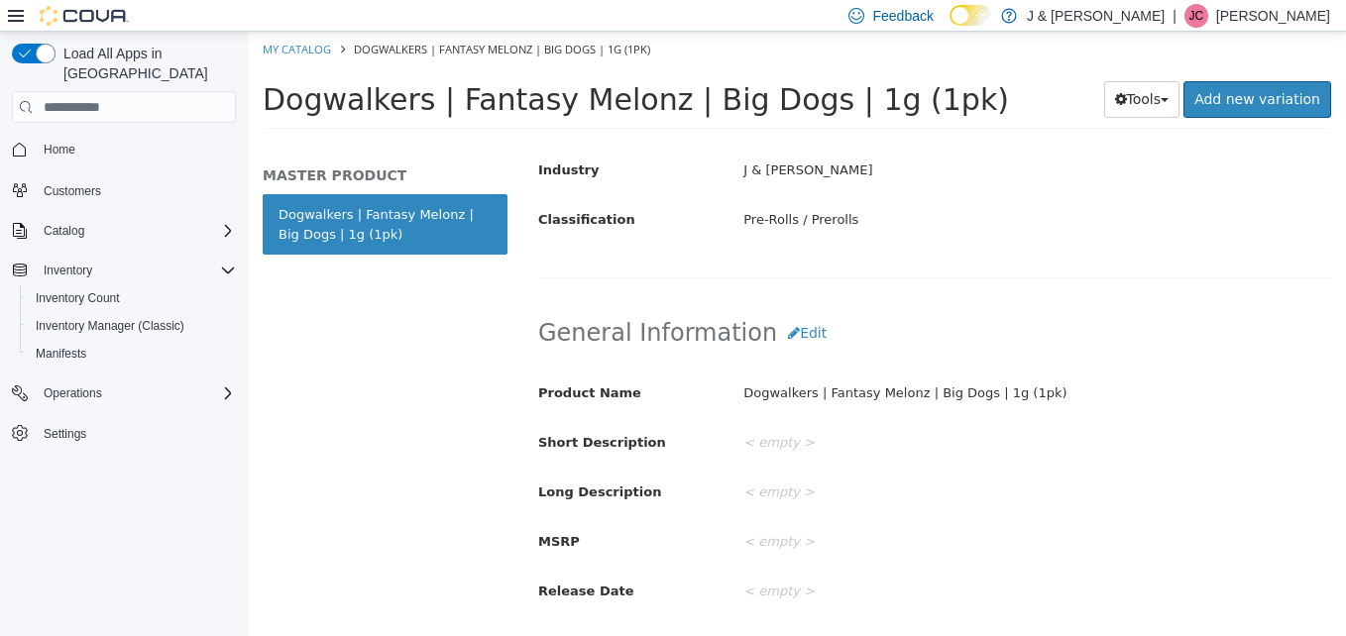
click at [631, 95] on span "Dogwalkers | Fantasy Melonz | Big Dogs | 1g (1pk)" at bounding box center [636, 99] width 746 height 35
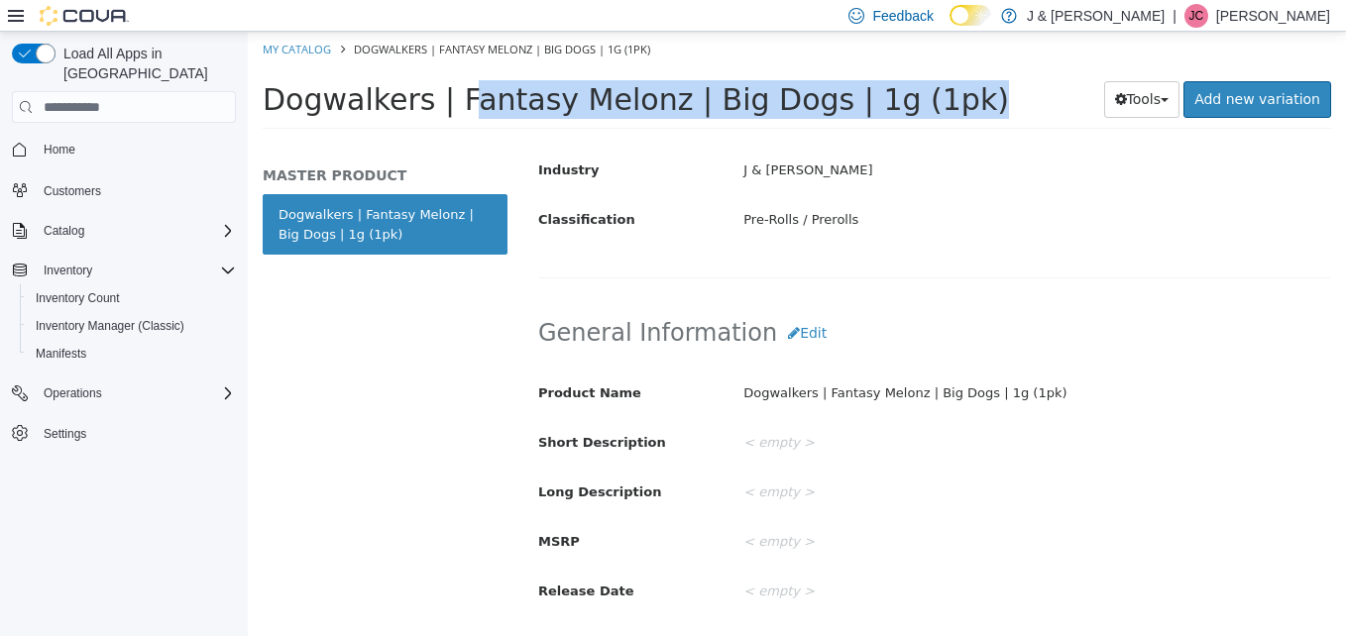
click at [631, 95] on span "Dogwalkers | Fantasy Melonz | Big Dogs | 1g (1pk)" at bounding box center [636, 99] width 746 height 35
copy div "Dogwalkers | Fantasy Melonz | Big Dogs | 1g (1pk) Tools Clone Print Labels"
click at [782, 346] on button "Edit" at bounding box center [807, 333] width 60 height 37
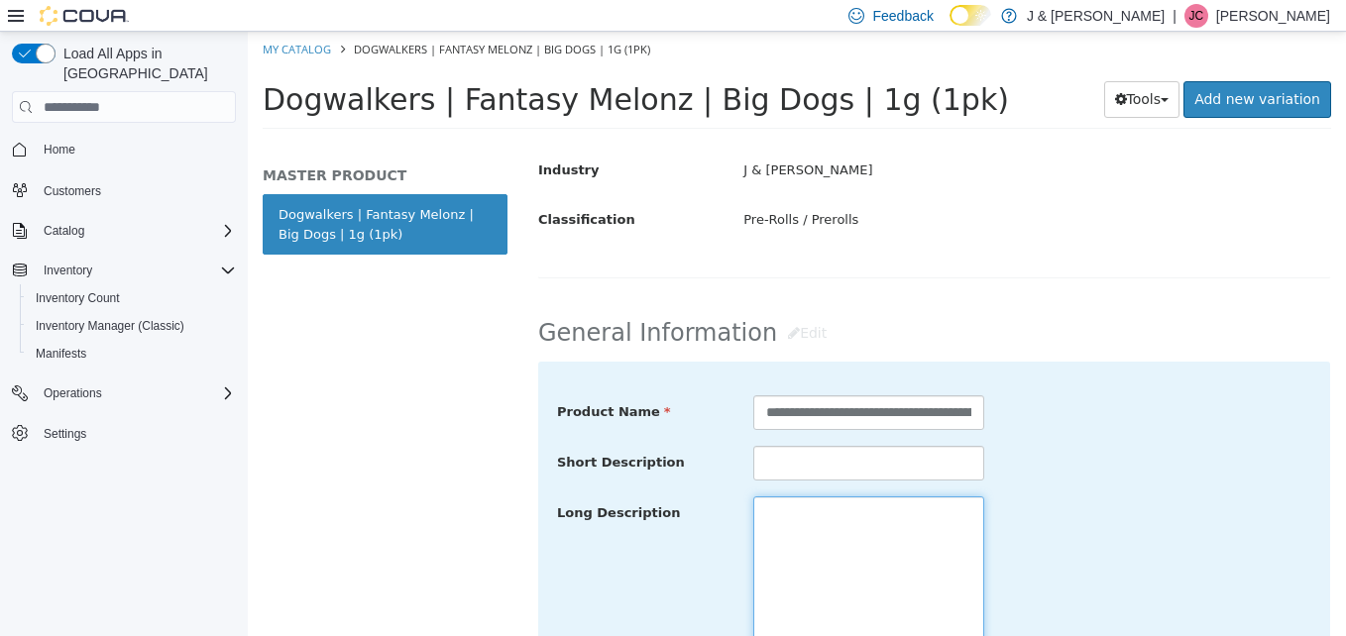
click at [811, 562] on textarea at bounding box center [869, 608] width 232 height 222
paste textarea "**********"
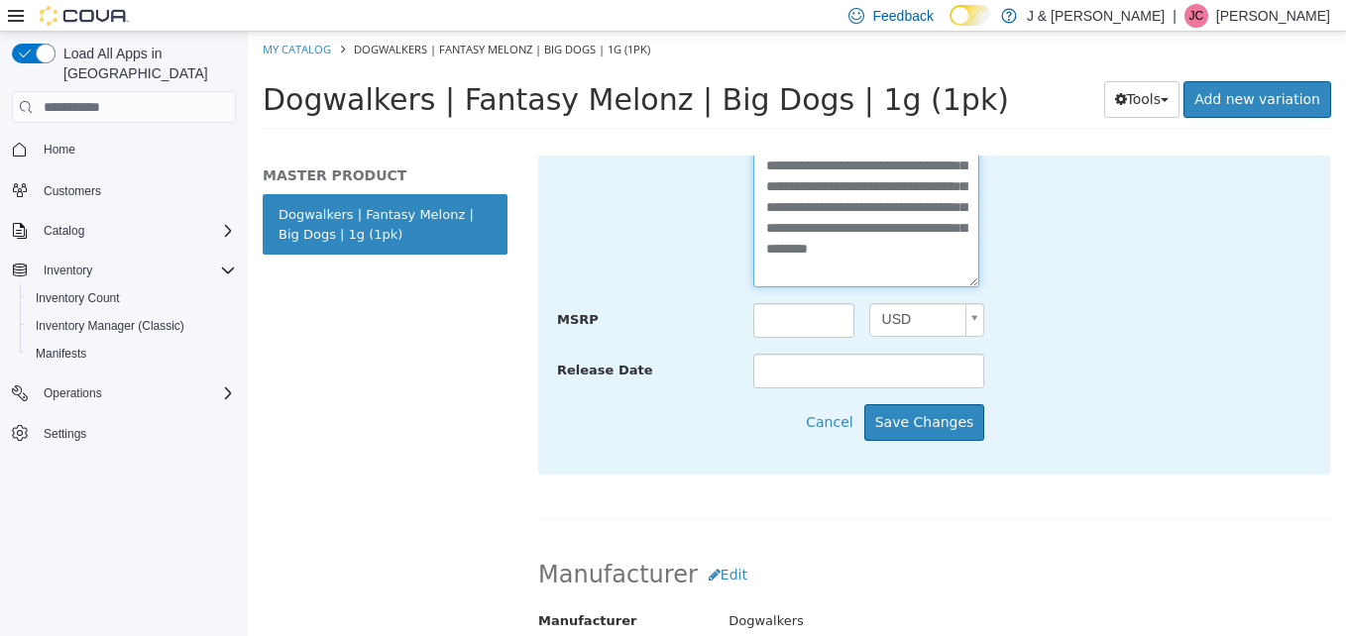
scroll to position [978, 0]
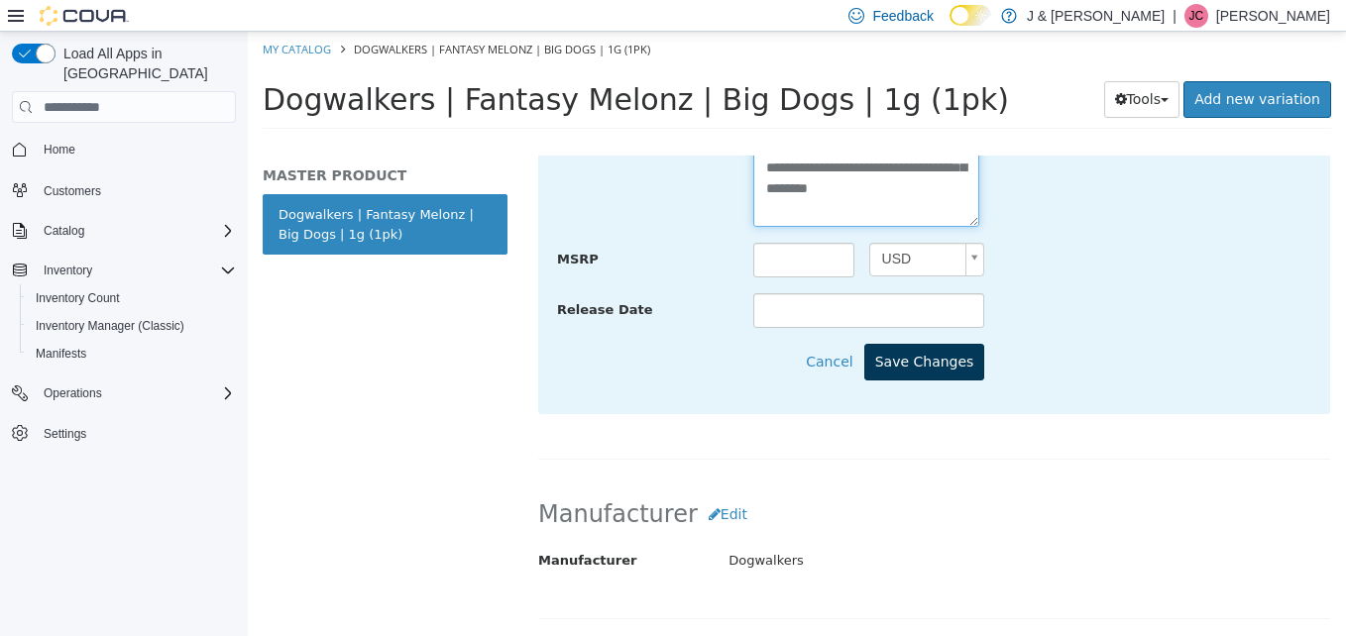
type textarea "**********"
click at [916, 358] on button "Save Changes" at bounding box center [924, 362] width 121 height 37
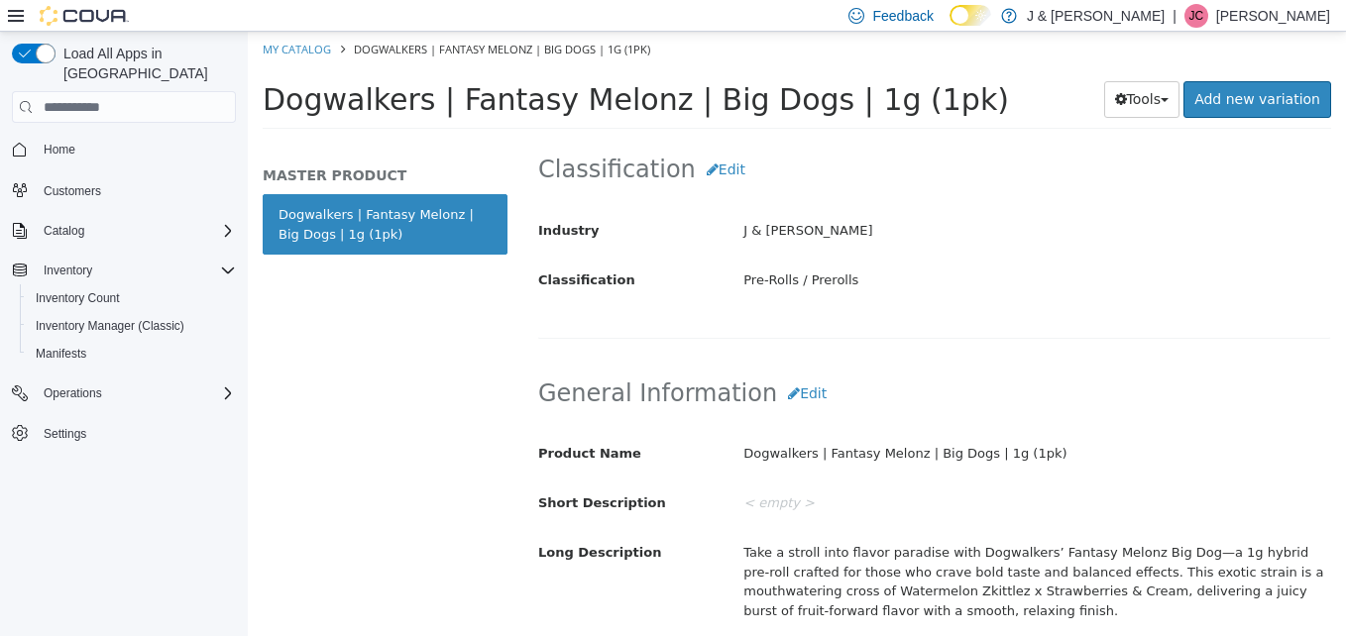
scroll to position [303, 0]
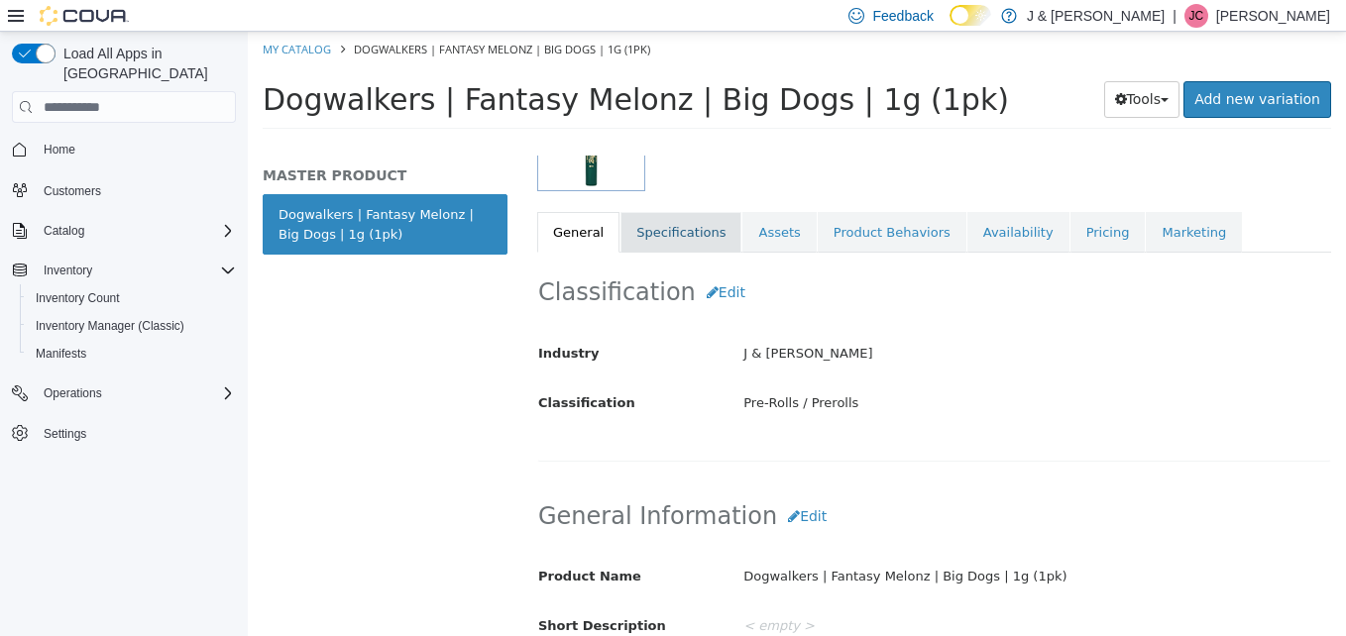
click at [664, 222] on link "Specifications" at bounding box center [681, 233] width 121 height 42
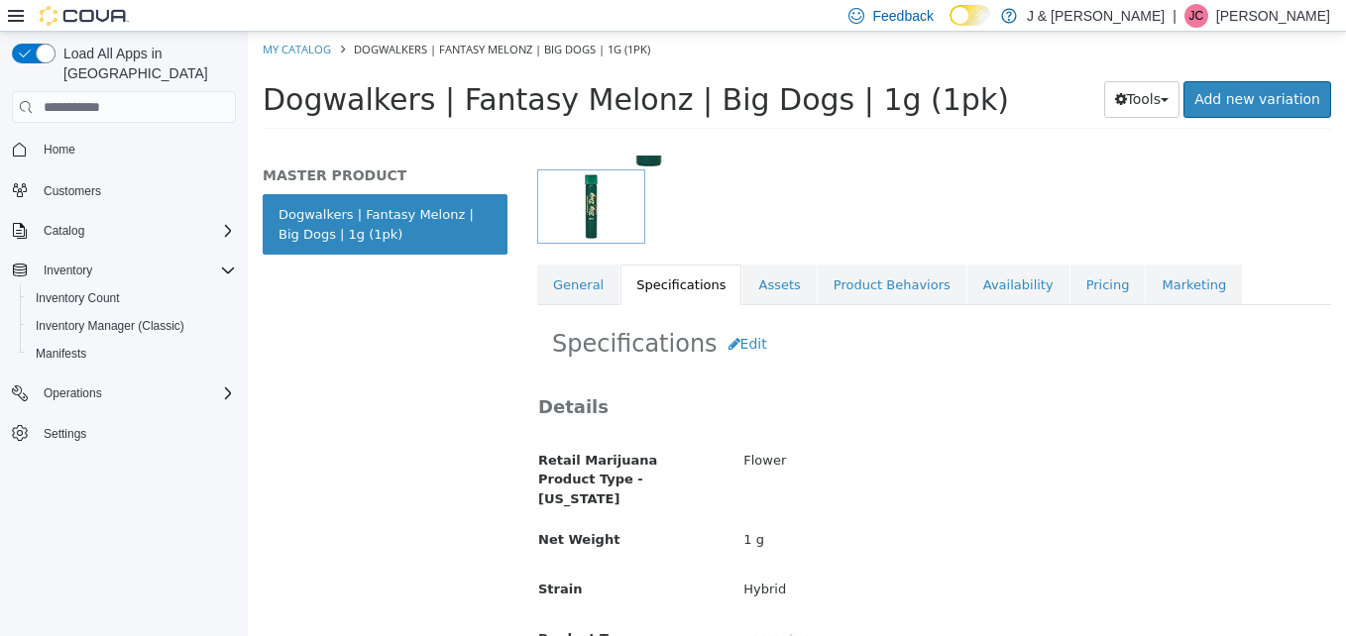
scroll to position [250, 0]
click at [733, 342] on button "Edit" at bounding box center [748, 345] width 60 height 37
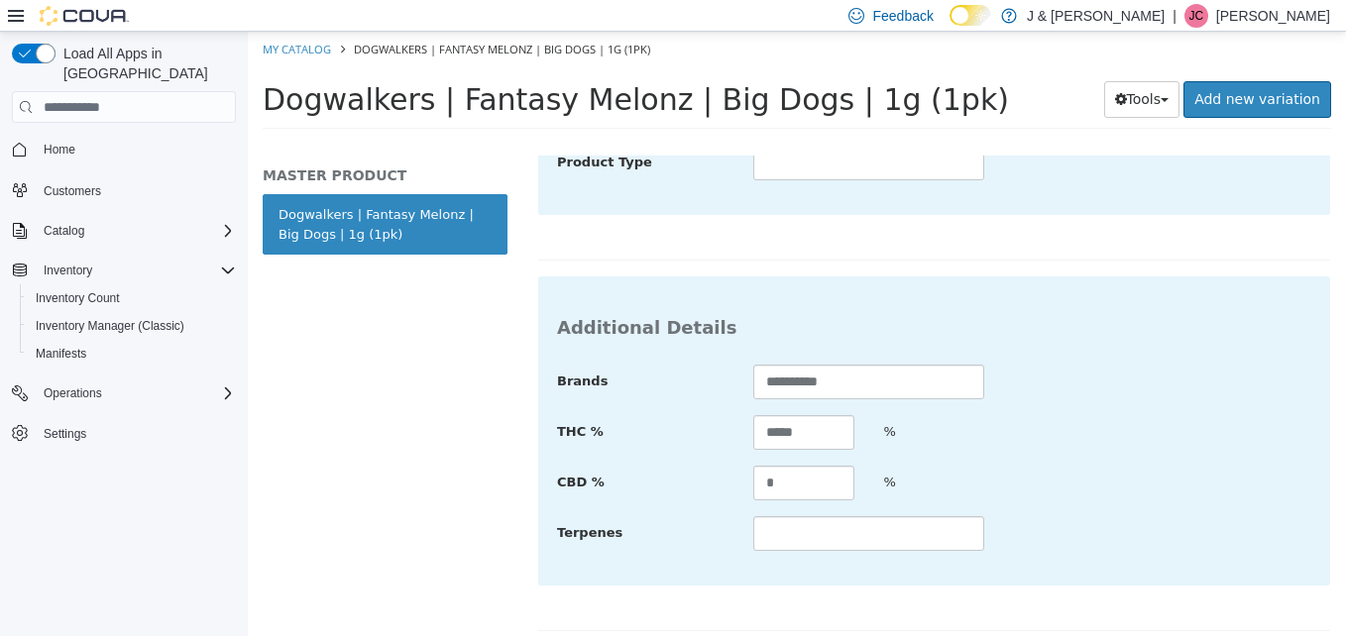
scroll to position [749, 0]
click at [838, 414] on input "*****" at bounding box center [803, 431] width 101 height 35
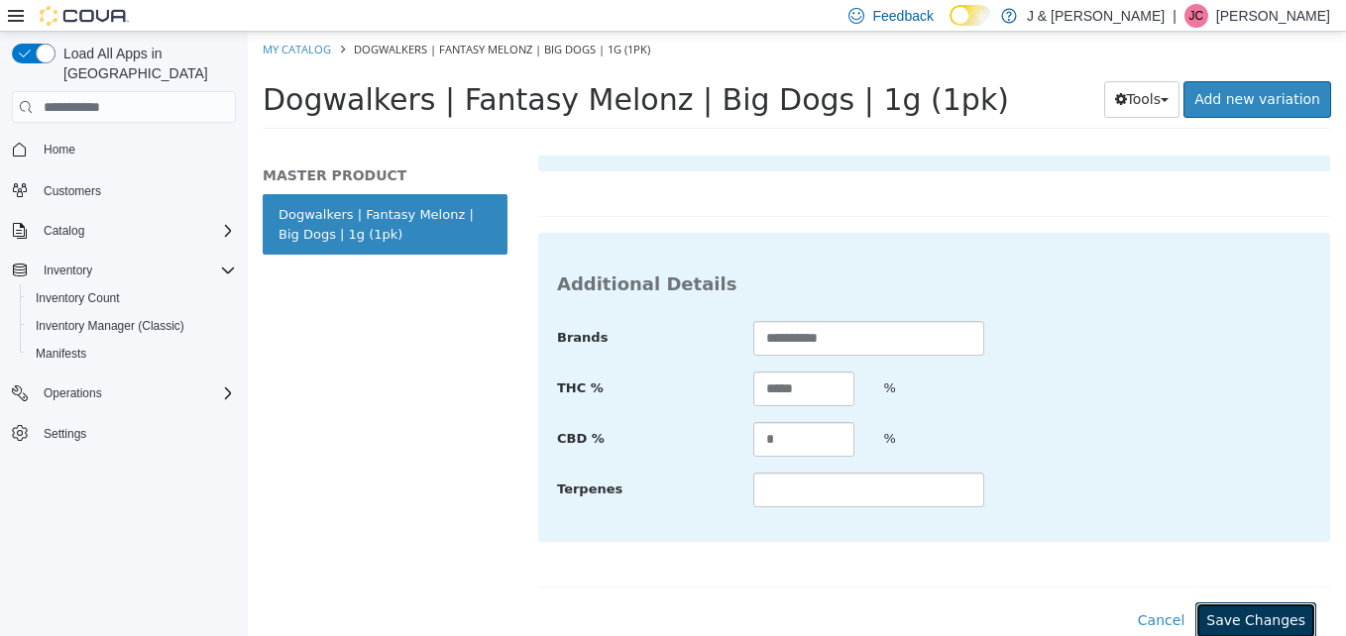
click at [1223, 604] on button "Save Changes" at bounding box center [1256, 621] width 121 height 37
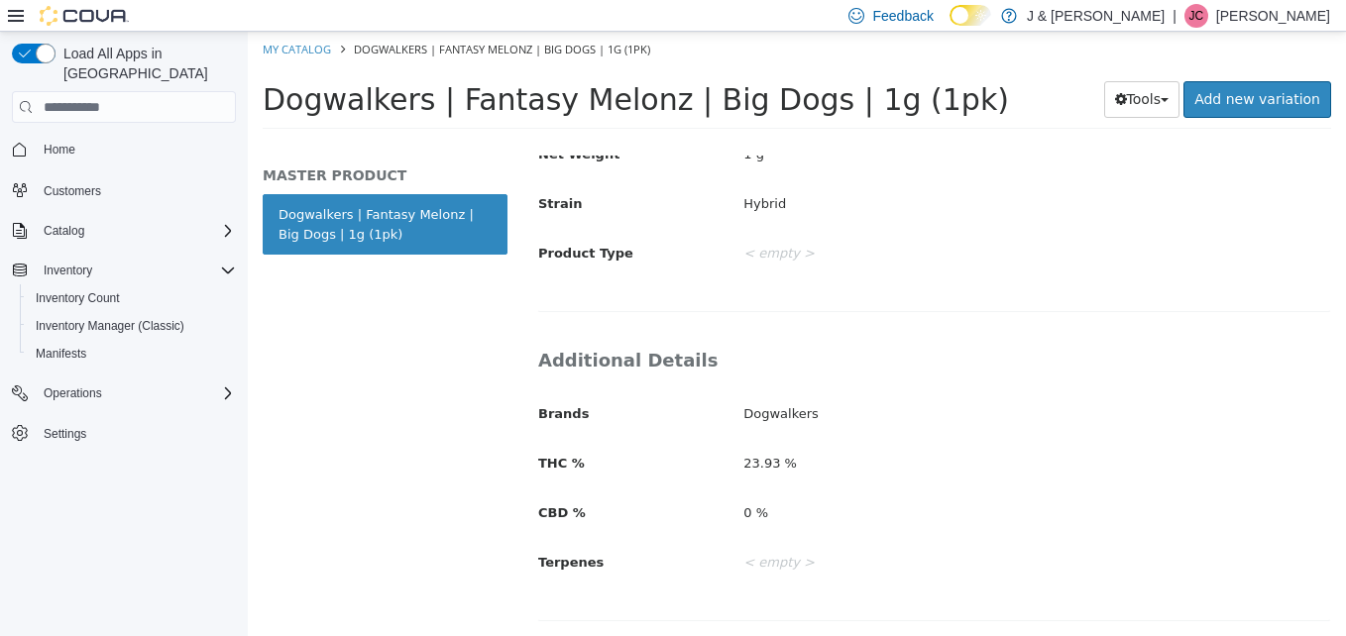
scroll to position [633, 0]
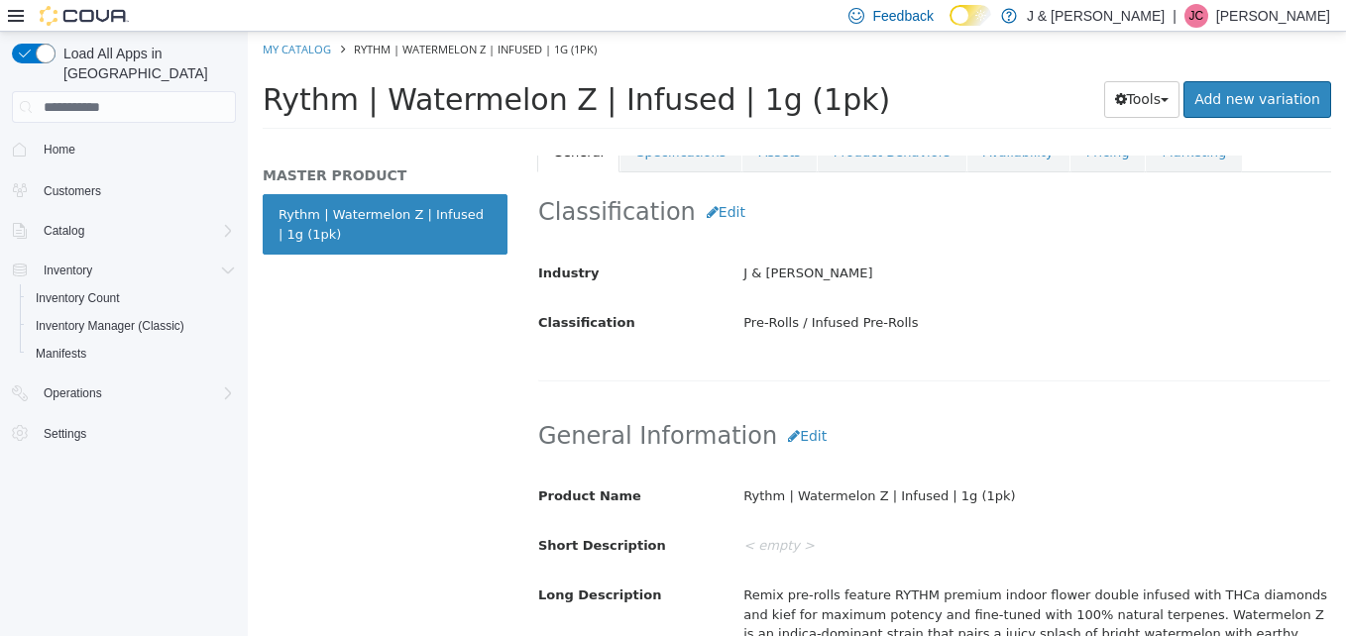
scroll to position [380, 0]
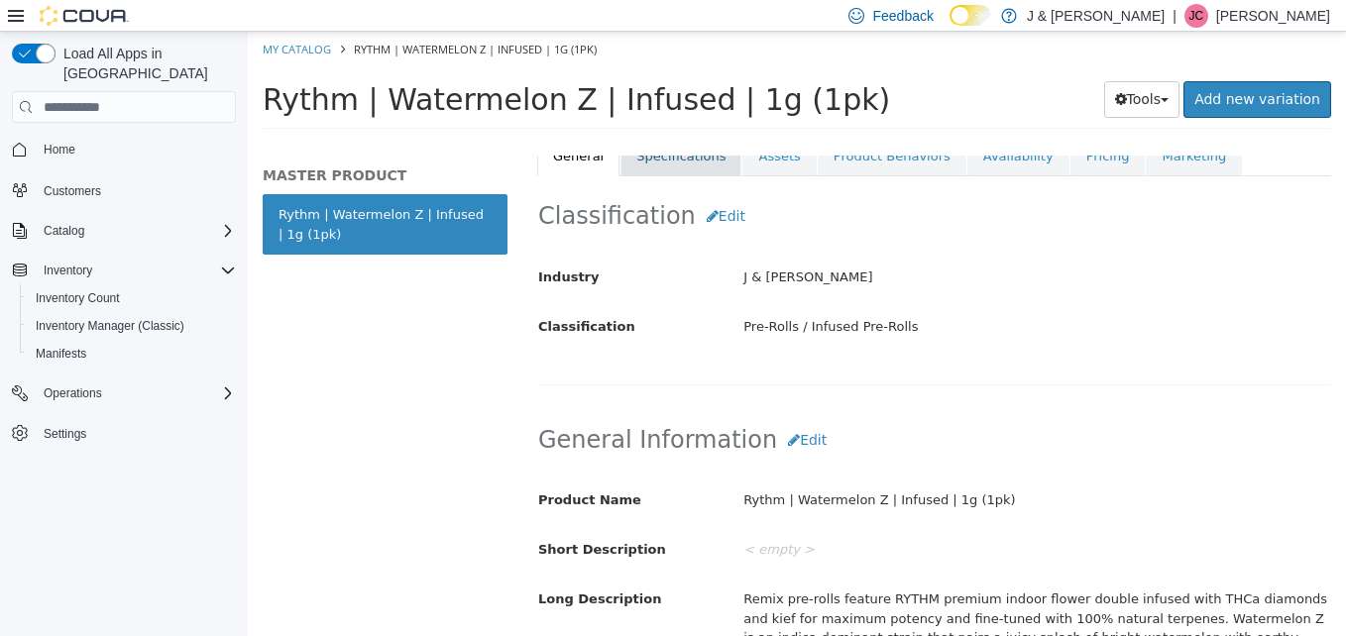
click at [671, 172] on link "Specifications" at bounding box center [681, 157] width 121 height 42
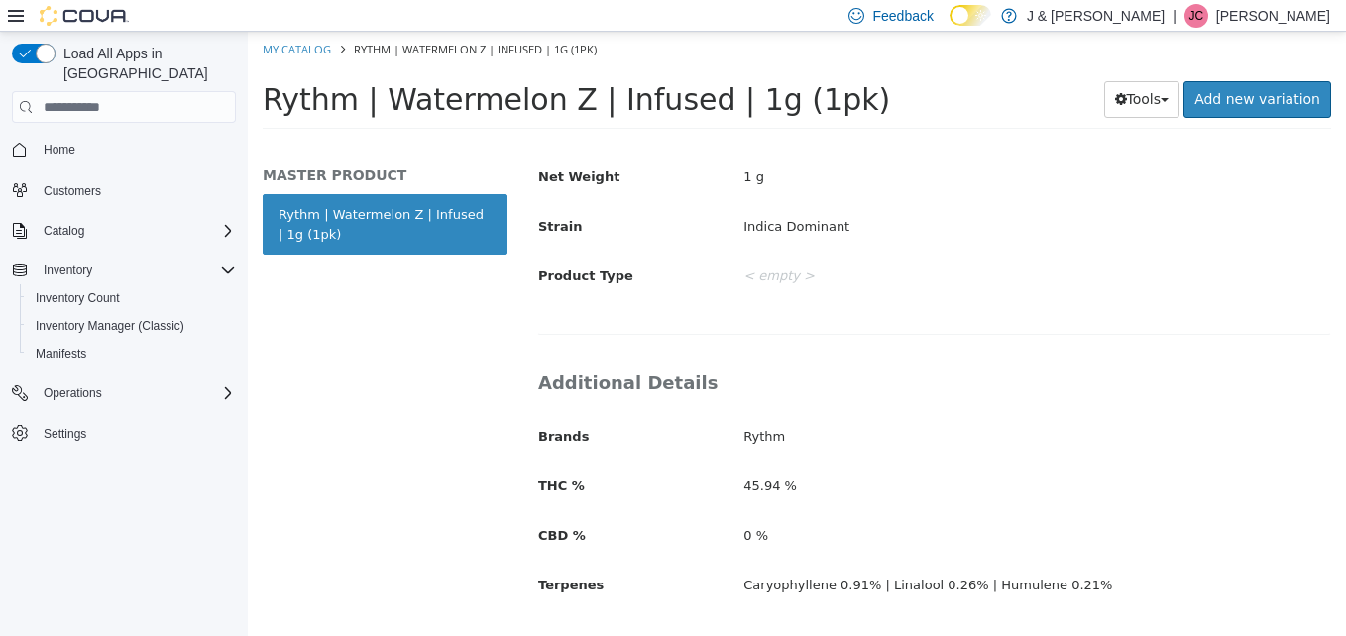
scroll to position [633, 0]
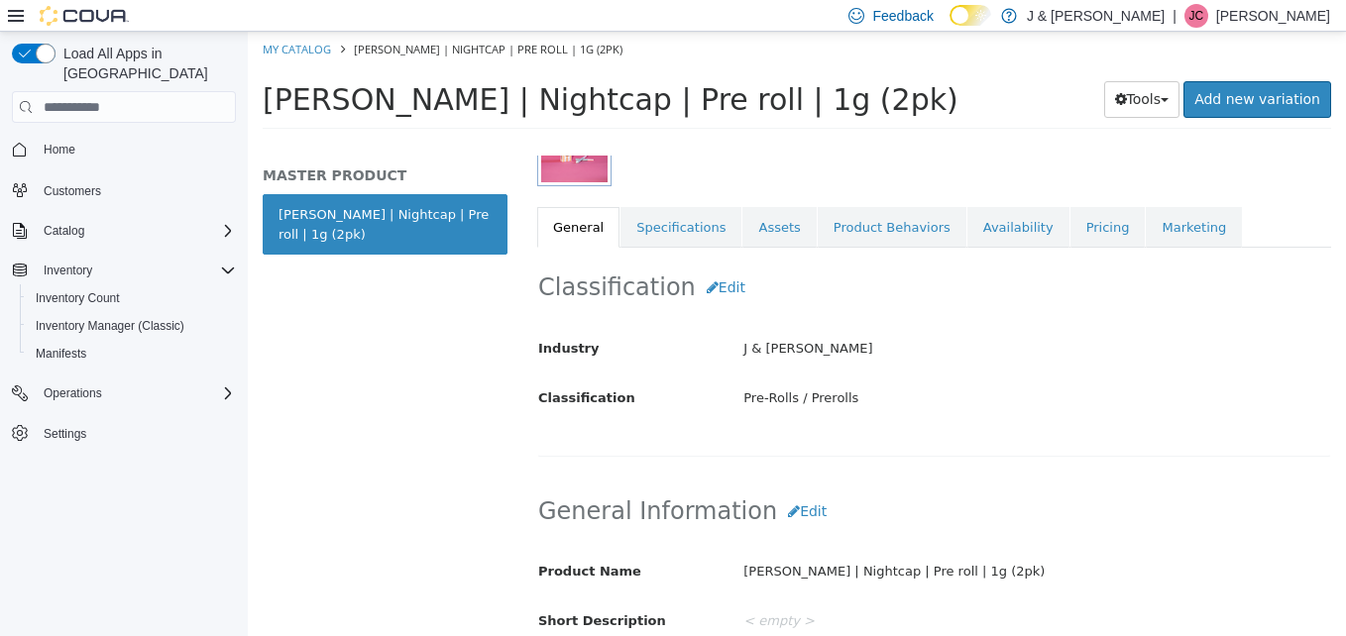
scroll to position [309, 0]
click at [672, 229] on link "Specifications" at bounding box center [681, 227] width 121 height 42
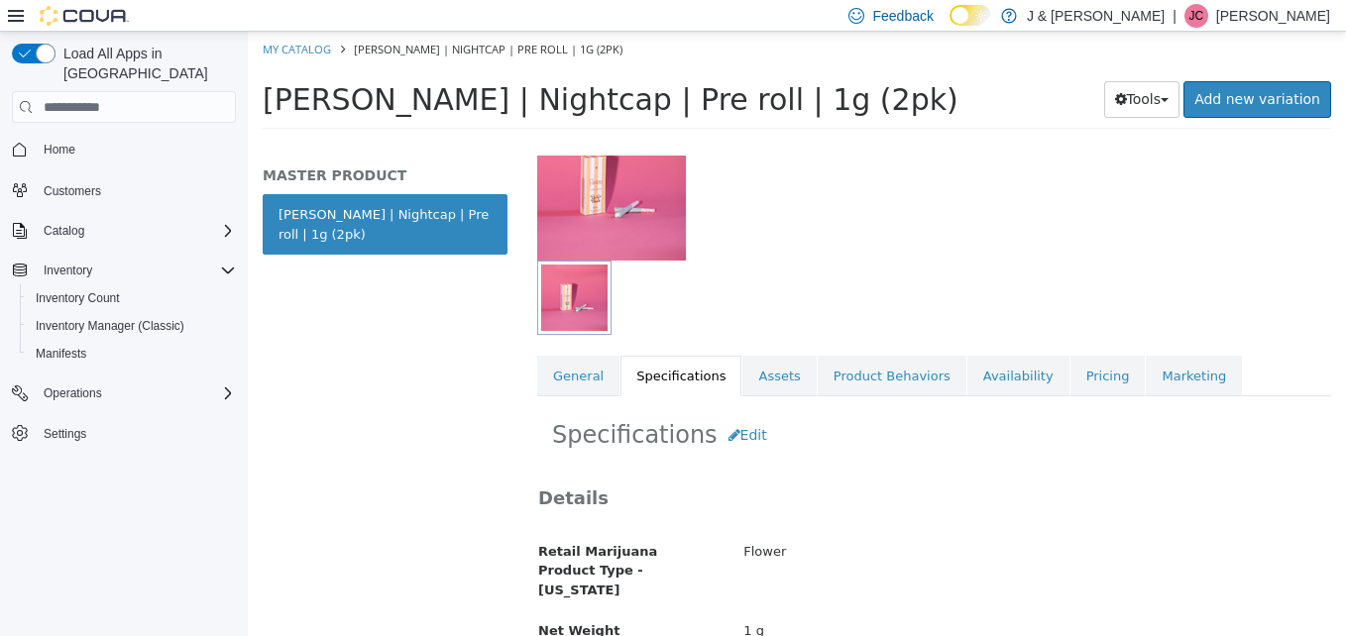
scroll to position [159, 0]
click at [554, 371] on link "General" at bounding box center [578, 378] width 82 height 42
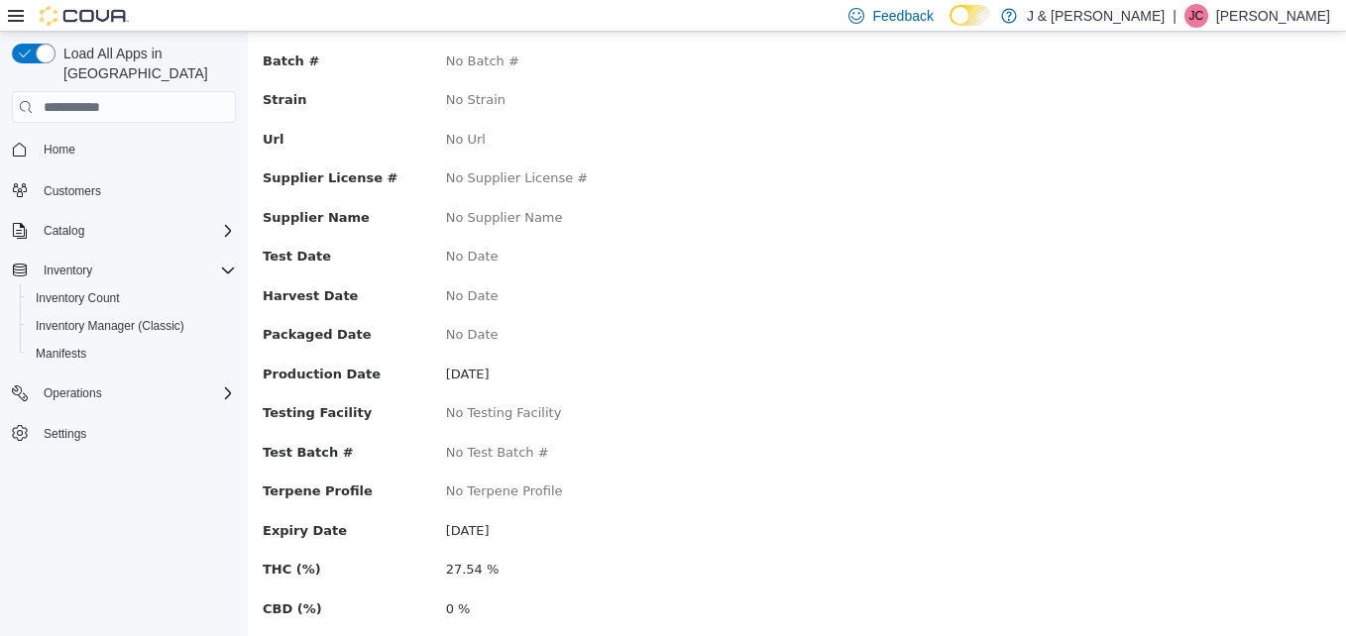
scroll to position [212, 0]
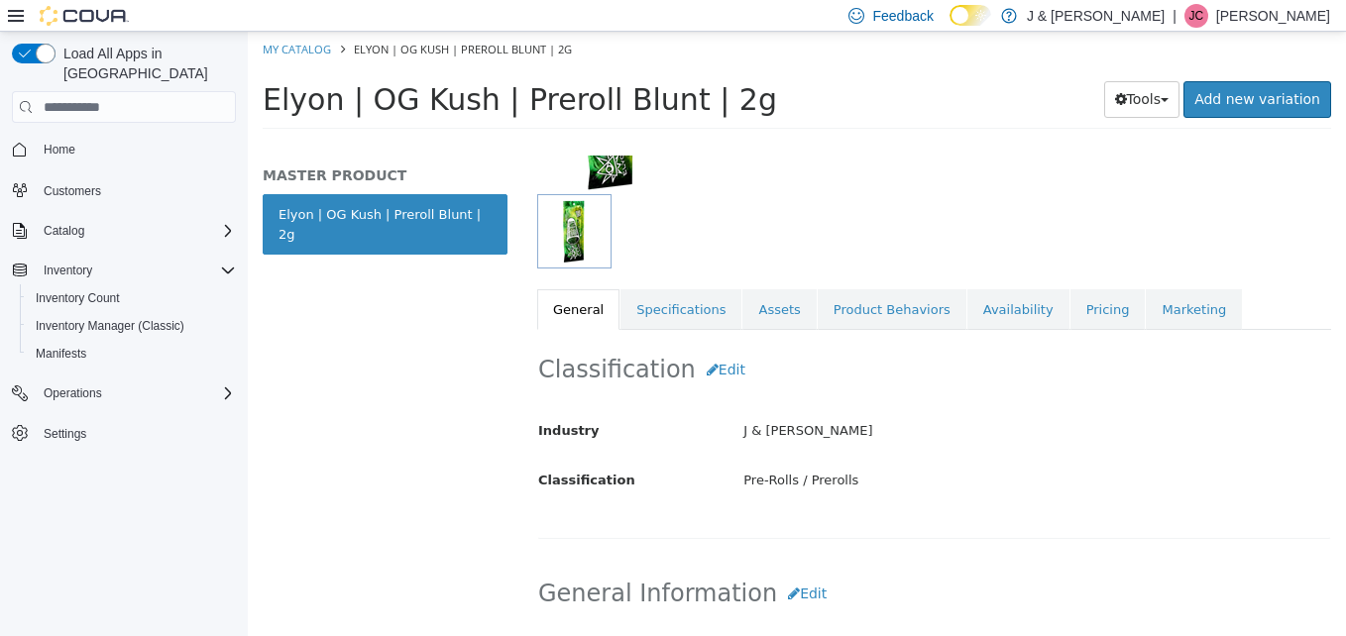
scroll to position [224, 0]
click at [662, 291] on link "Specifications" at bounding box center [681, 312] width 121 height 42
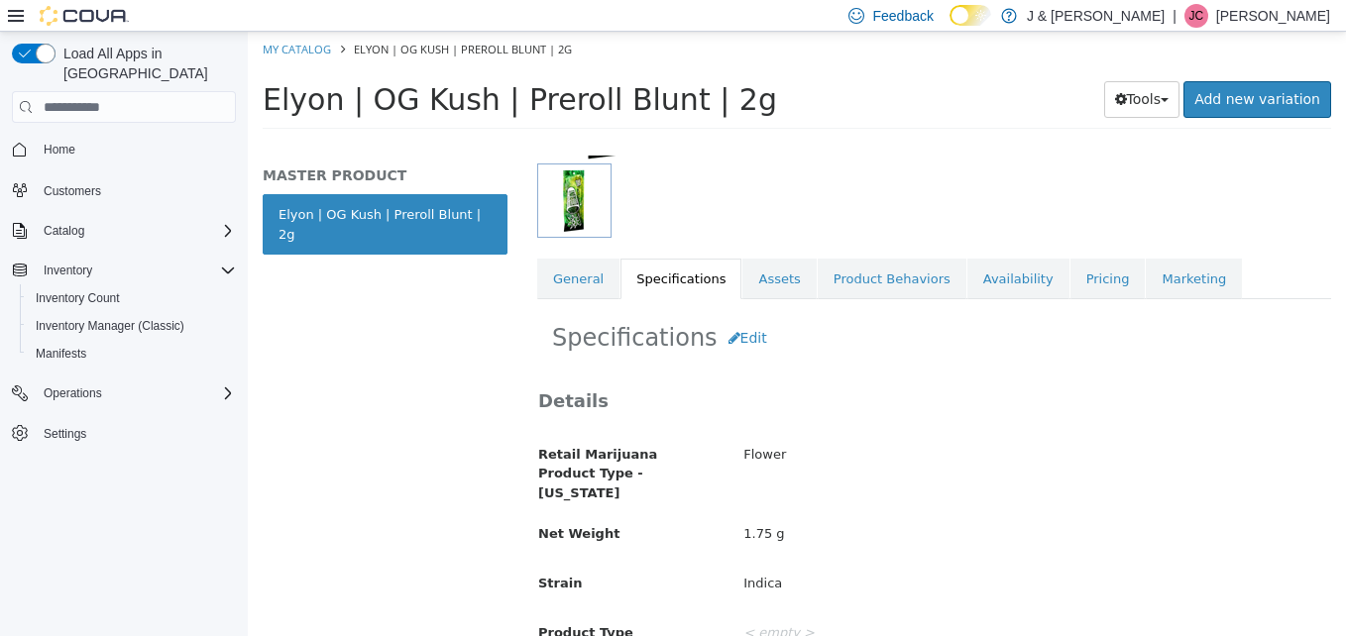
scroll to position [251, 0]
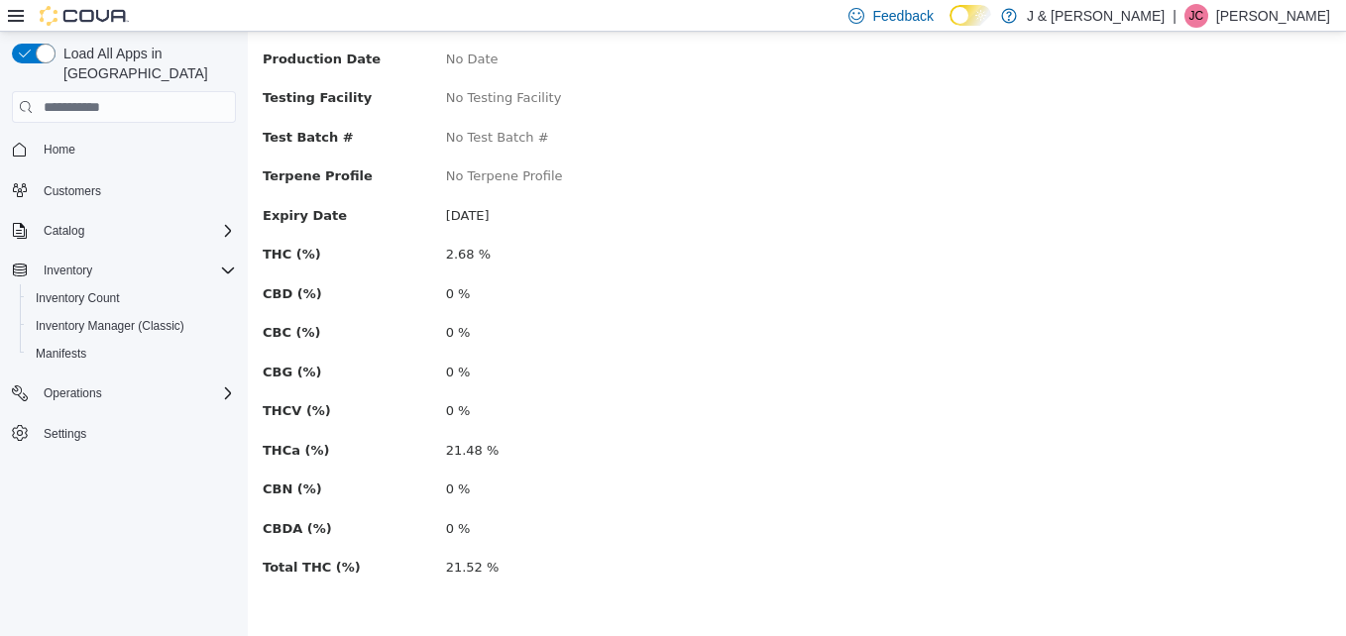
scroll to position [523, 0]
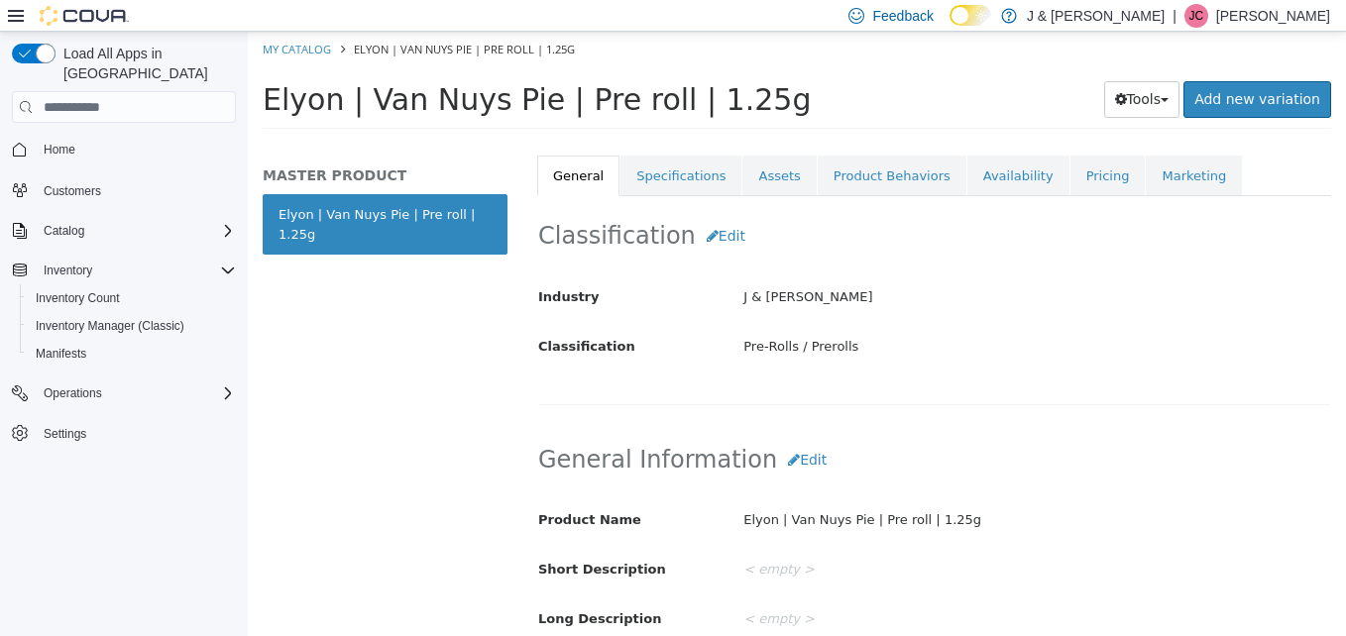
scroll to position [353, 0]
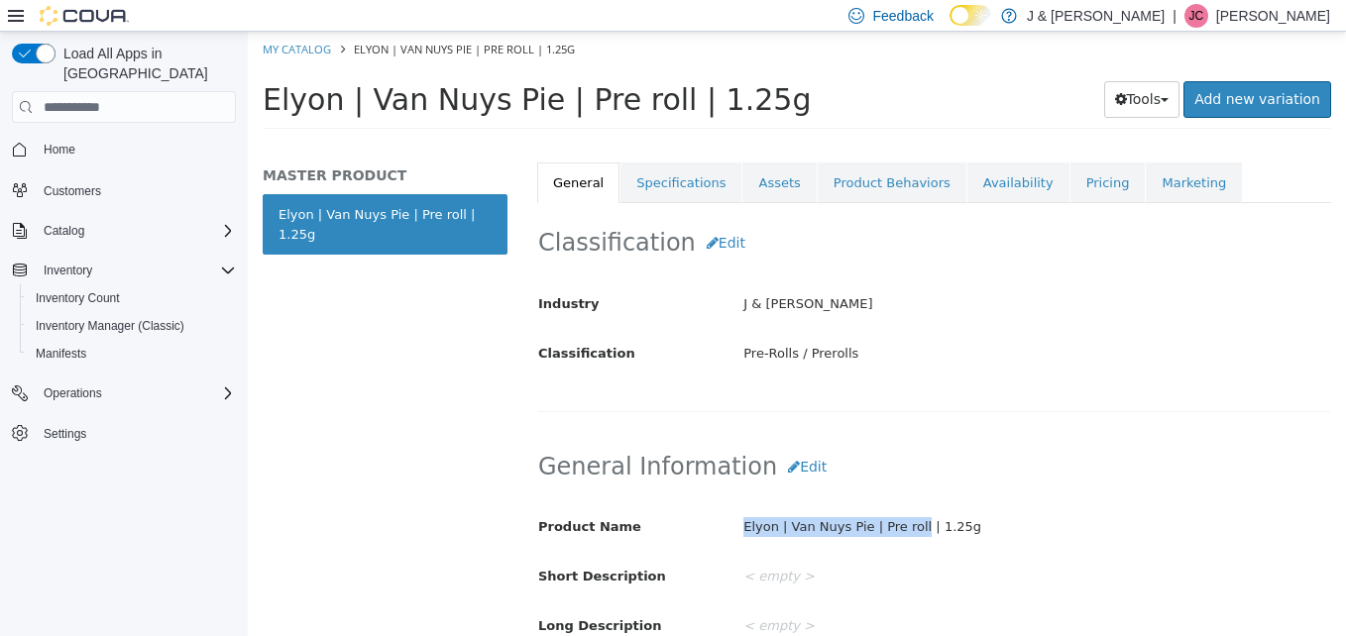
drag, startPoint x: 904, startPoint y: 524, endPoint x: 730, endPoint y: 533, distance: 174.7
click at [730, 533] on div "Elyon | Van Nuys Pie | Pre roll | 1.25g" at bounding box center [1037, 528] width 617 height 35
drag, startPoint x: 730, startPoint y: 533, endPoint x: 946, endPoint y: 525, distance: 216.3
click at [946, 525] on div "Elyon | Van Nuys Pie | Pre roll | 1.25g" at bounding box center [1037, 528] width 617 height 35
drag, startPoint x: 905, startPoint y: 526, endPoint x: 740, endPoint y: 531, distance: 165.6
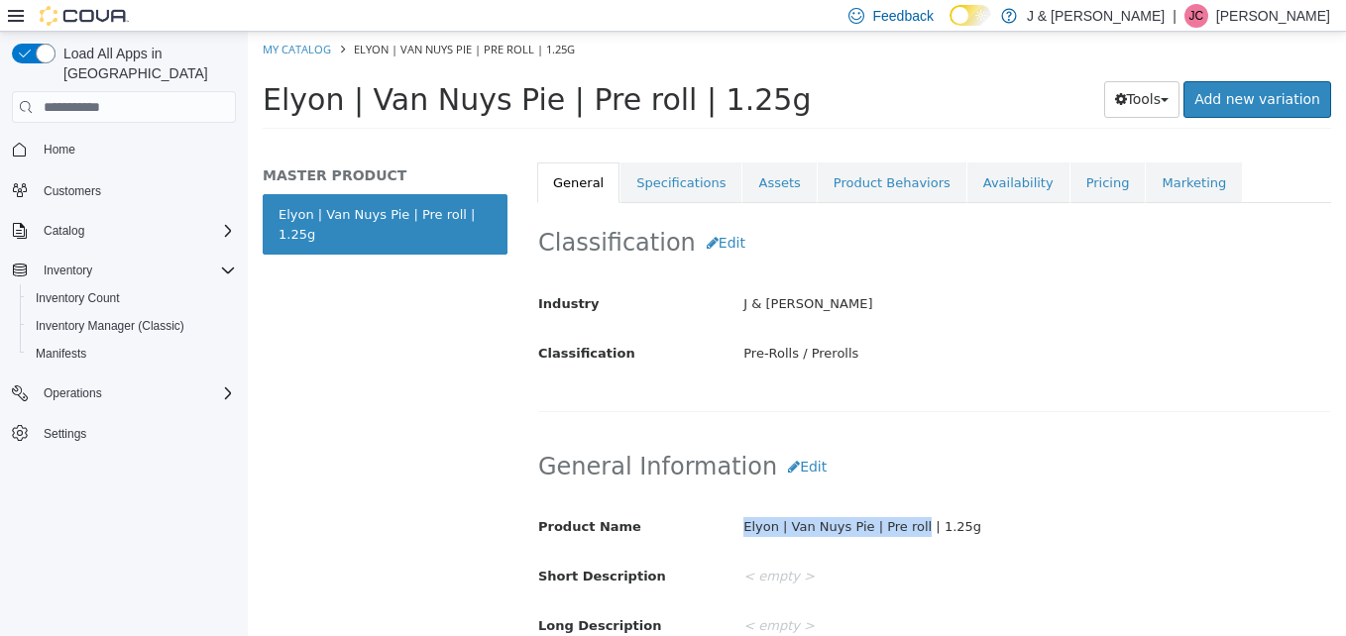
click at [740, 531] on div "Elyon | Van Nuys Pie | Pre roll | 1.25g" at bounding box center [1037, 528] width 617 height 35
copy div "Elyon | Van Nuys Pie | Pre roll"
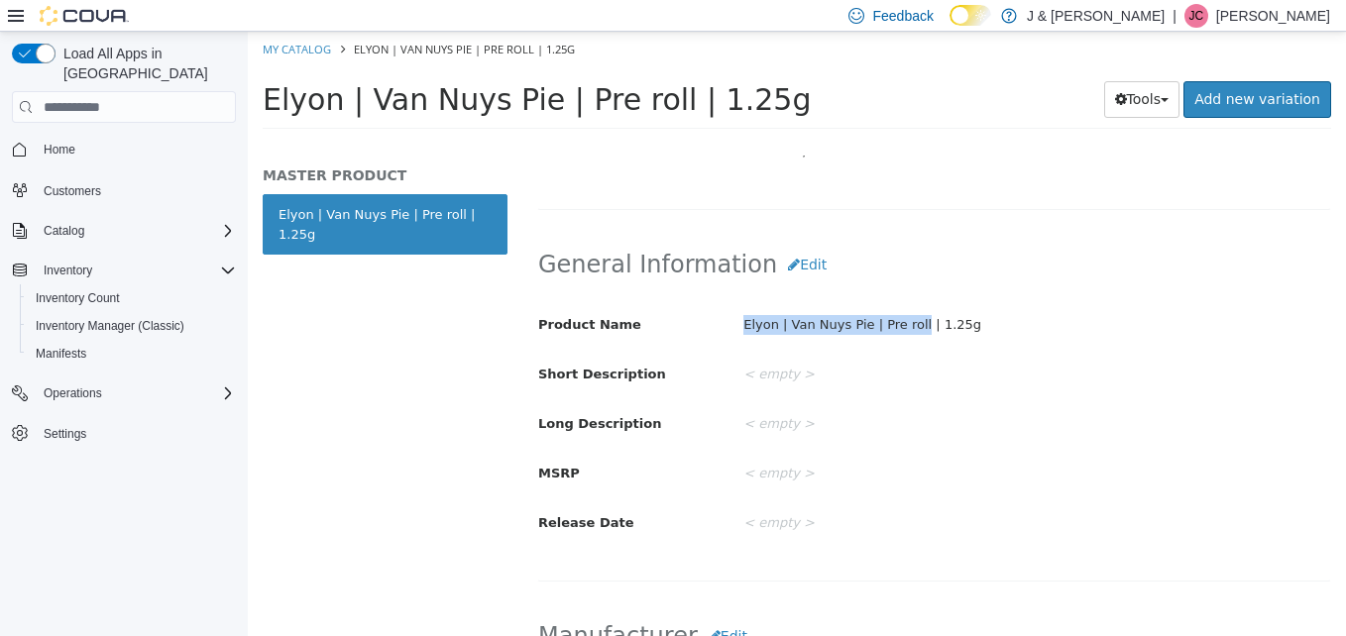
scroll to position [570, 0]
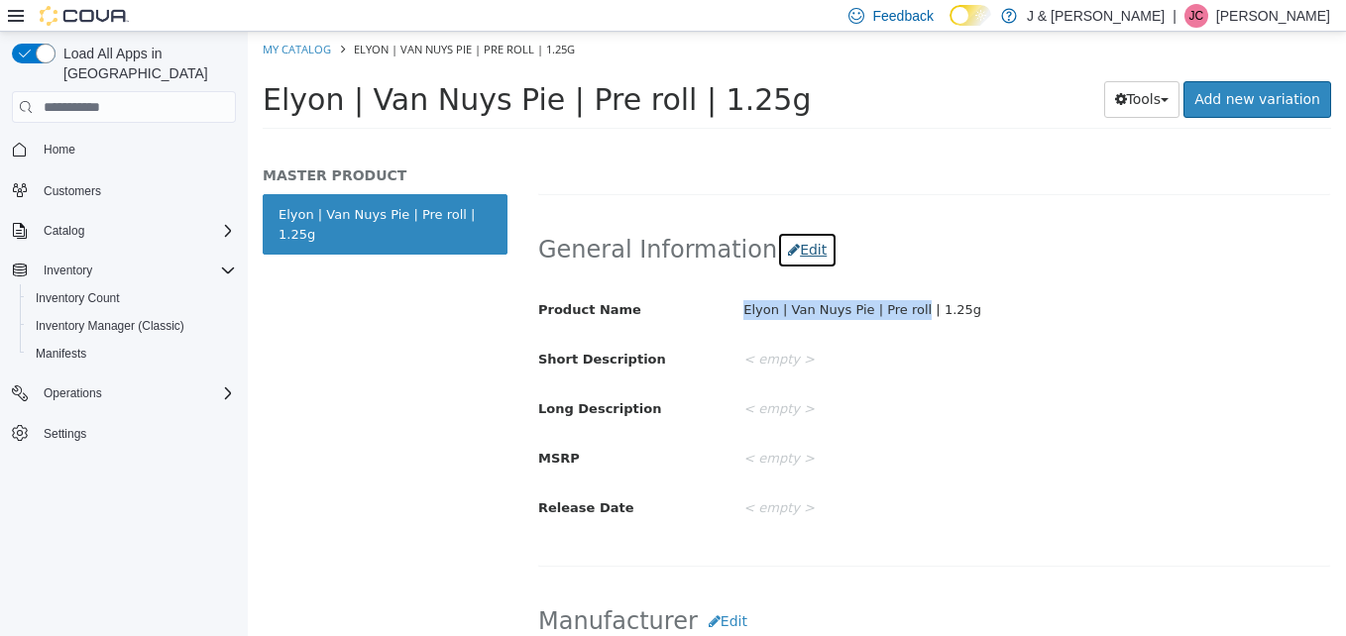
click at [788, 243] on button "Edit" at bounding box center [807, 250] width 60 height 37
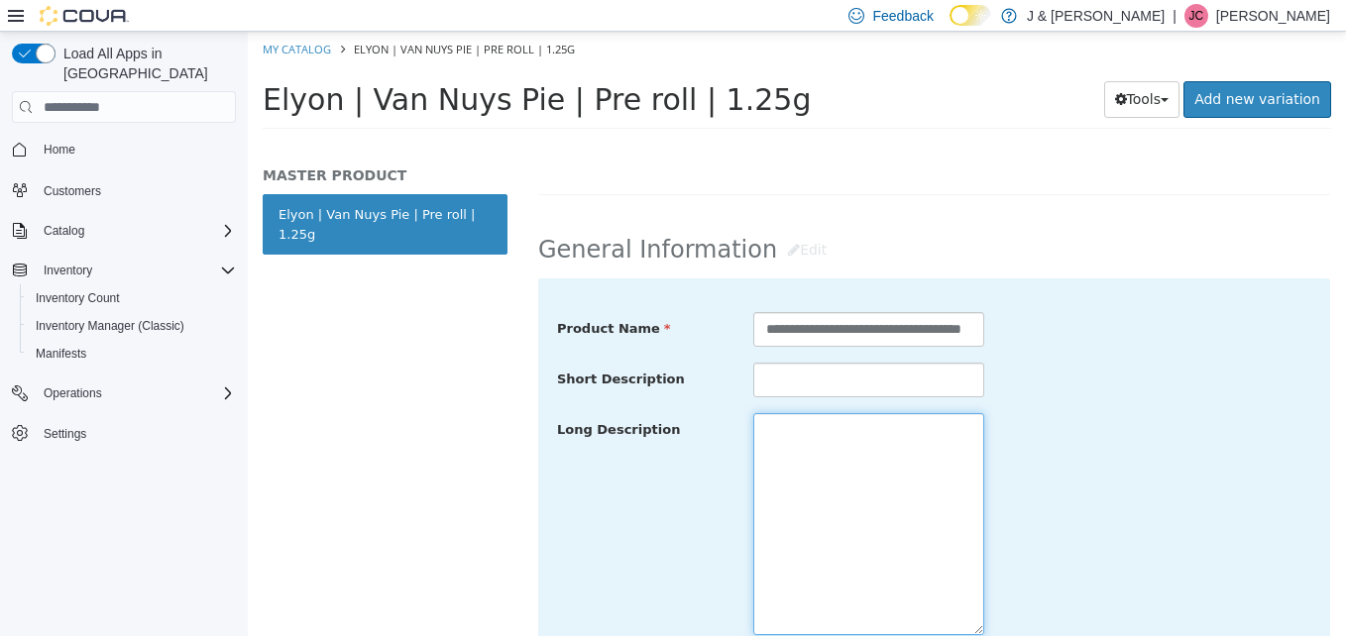
click at [800, 419] on textarea at bounding box center [869, 524] width 232 height 222
paste textarea "**********"
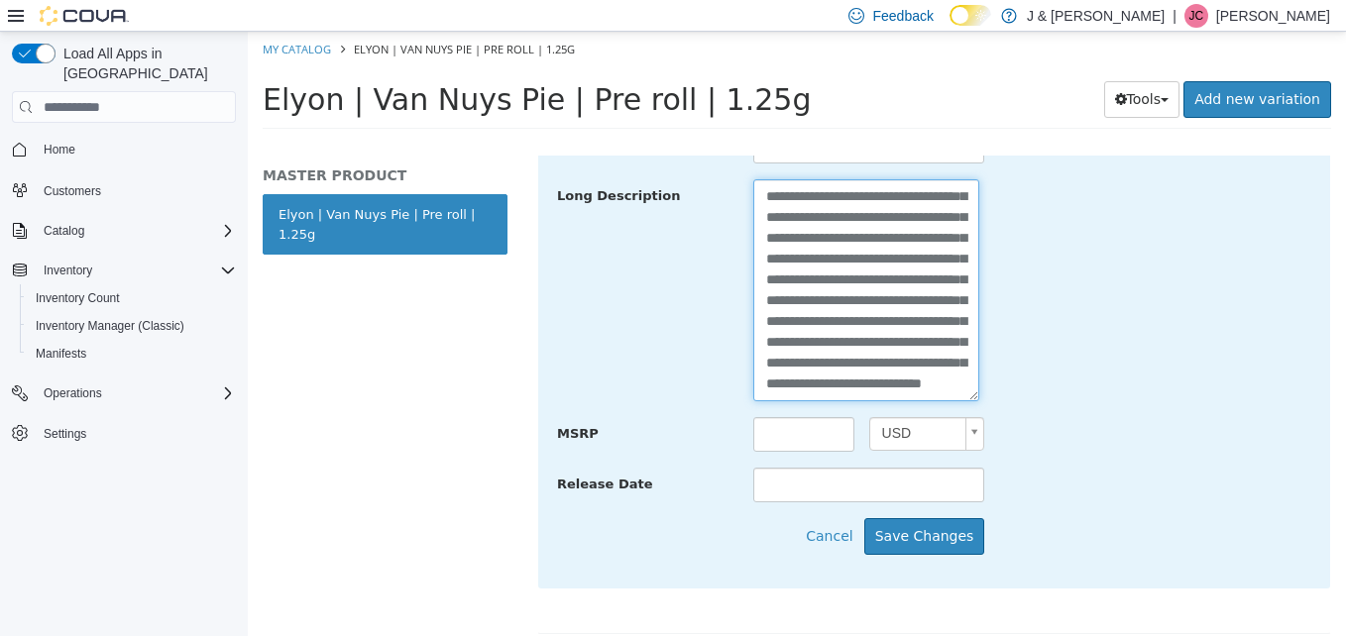
scroll to position [807, 0]
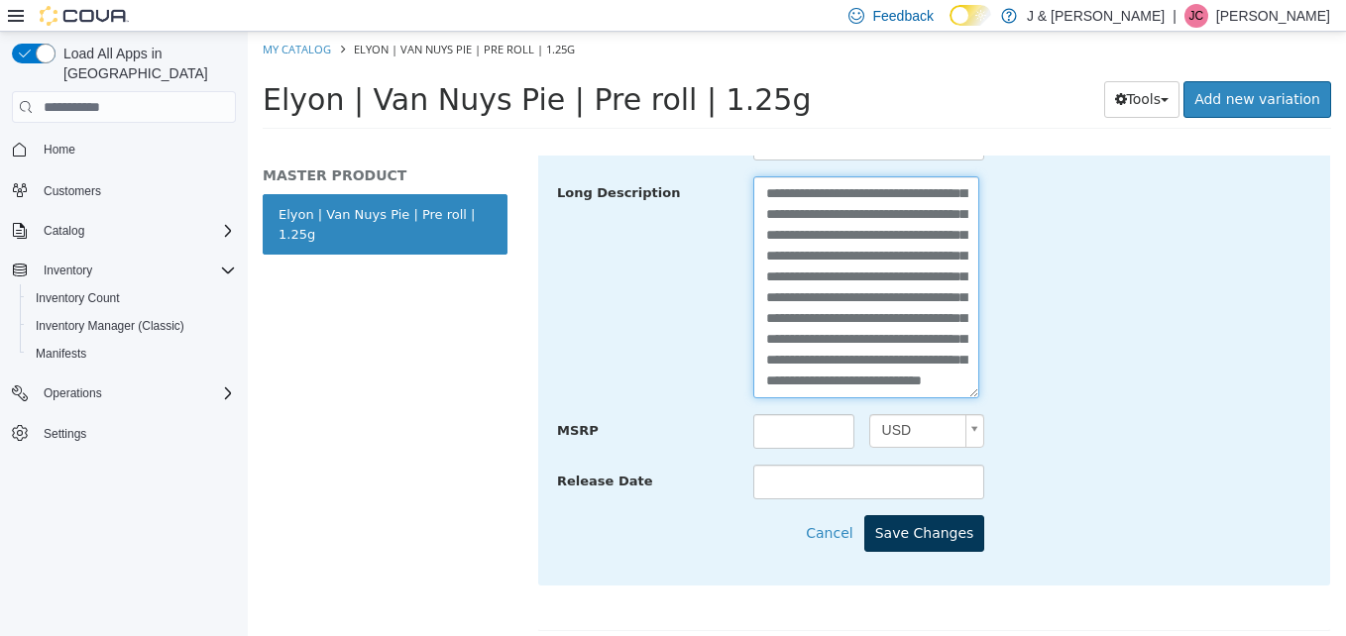
type textarea "**********"
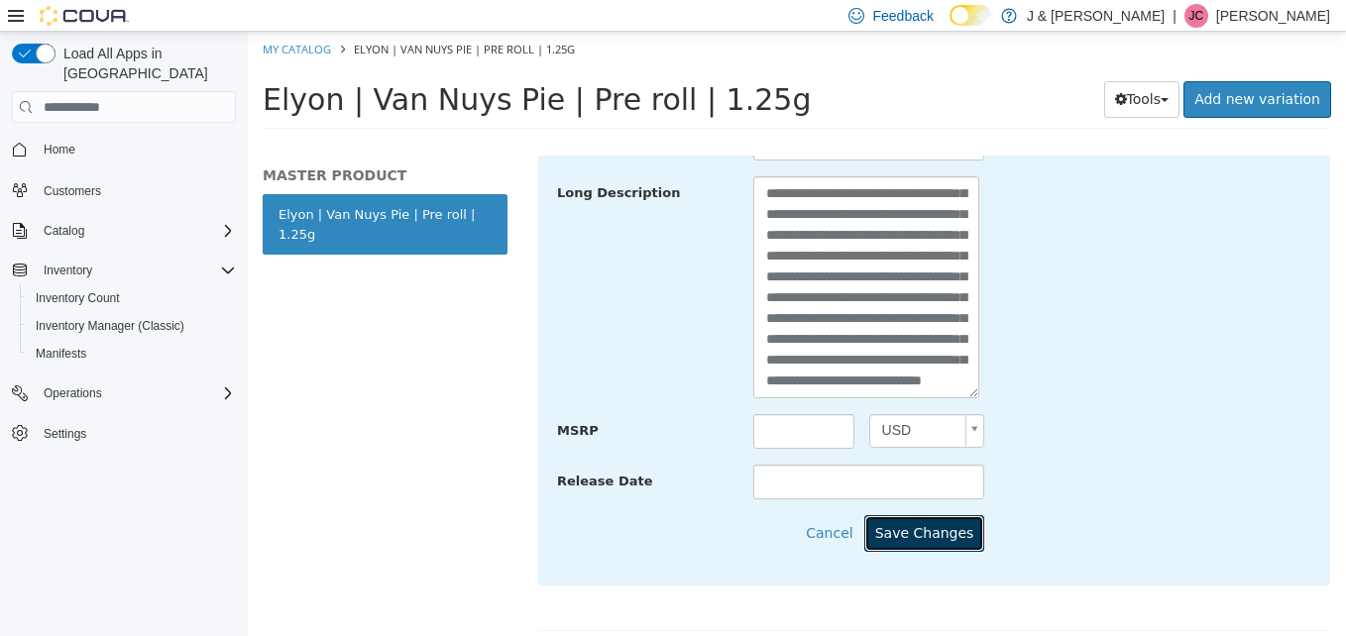
click at [926, 516] on button "Save Changes" at bounding box center [924, 533] width 121 height 37
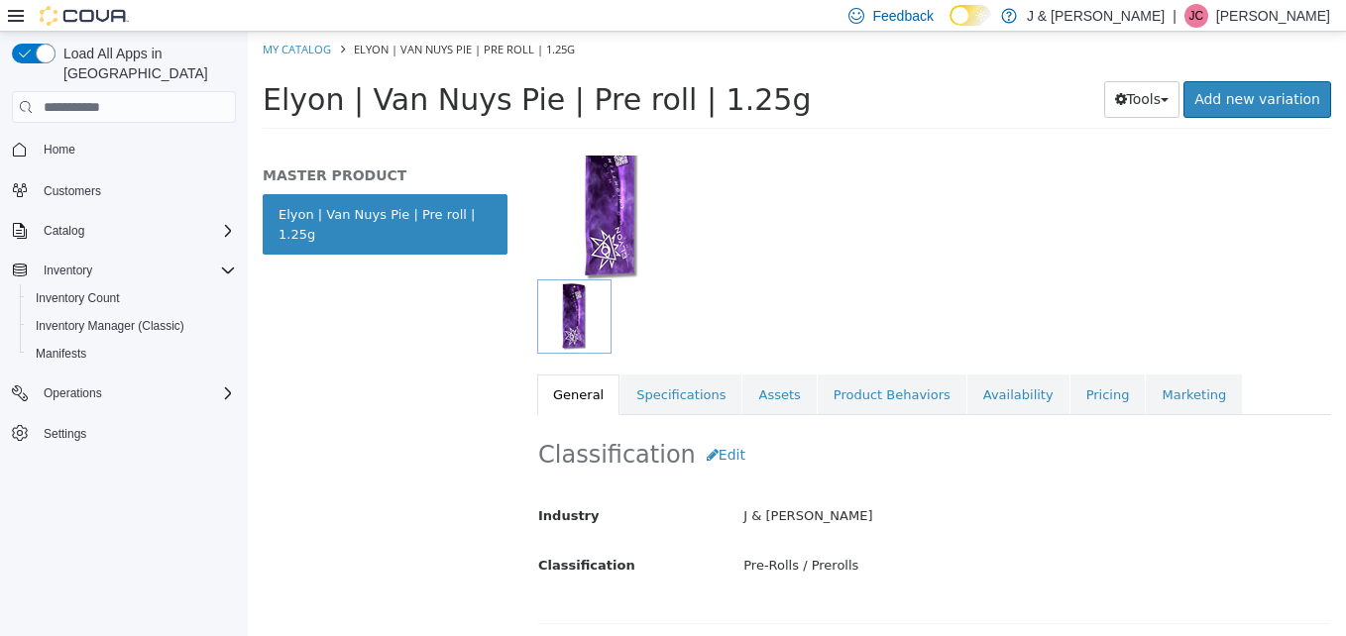
scroll to position [140, 0]
click at [666, 406] on link "Specifications" at bounding box center [681, 397] width 121 height 42
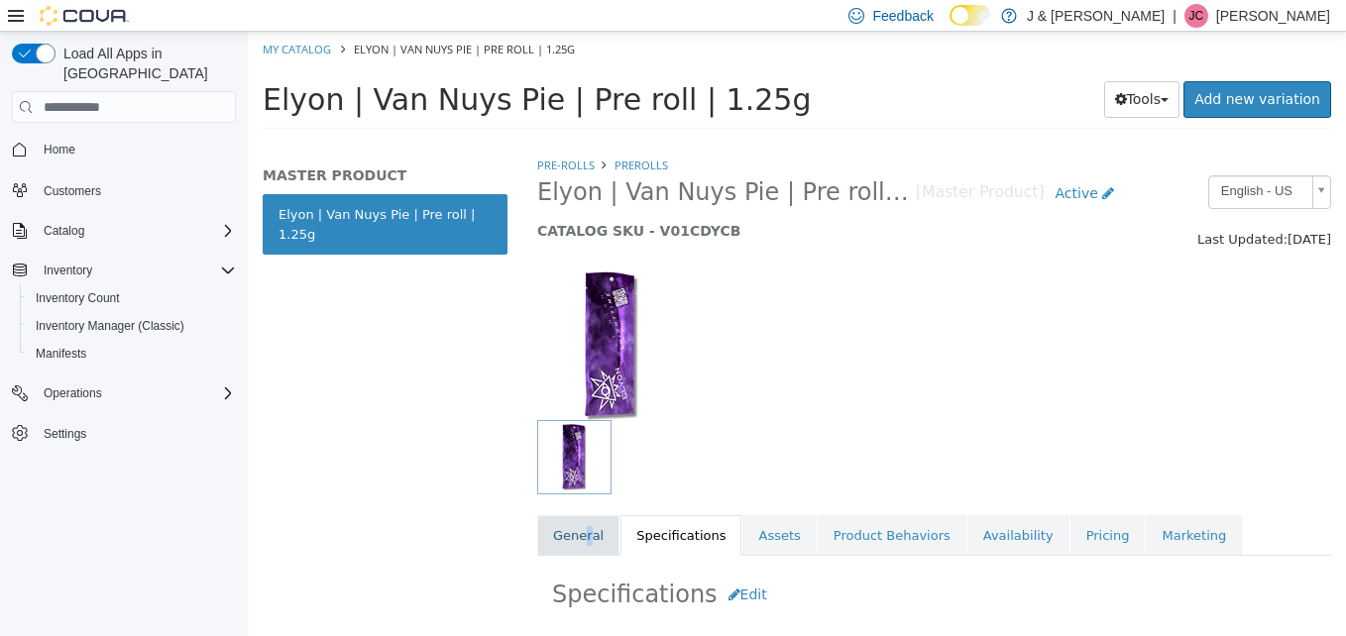
click at [585, 525] on link "General" at bounding box center [578, 536] width 82 height 42
